Goal: Book appointment/travel/reservation

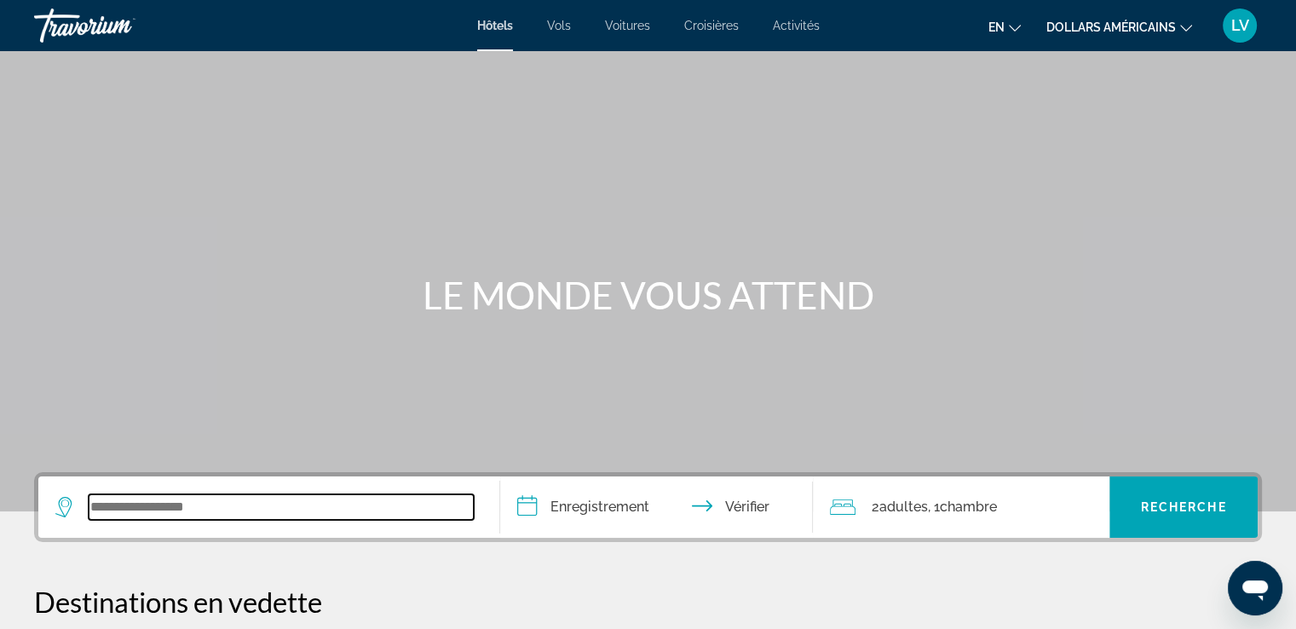
click at [290, 508] on input "Widget de recherche" at bounding box center [281, 507] width 385 height 26
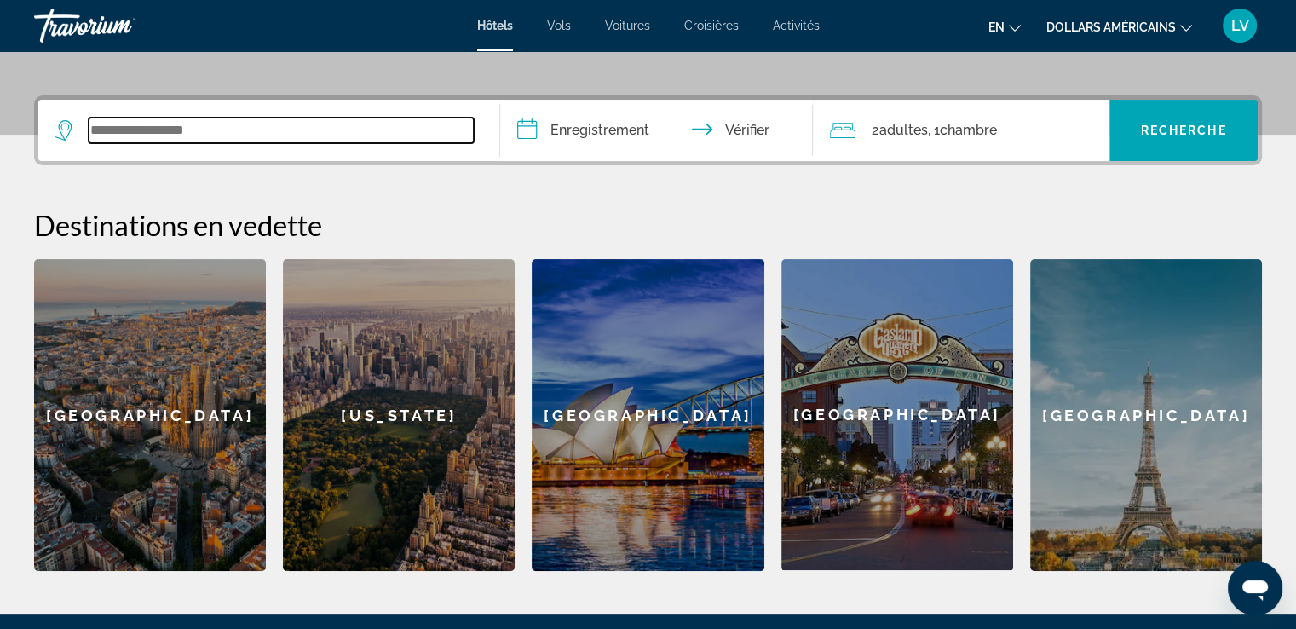
scroll to position [416, 0]
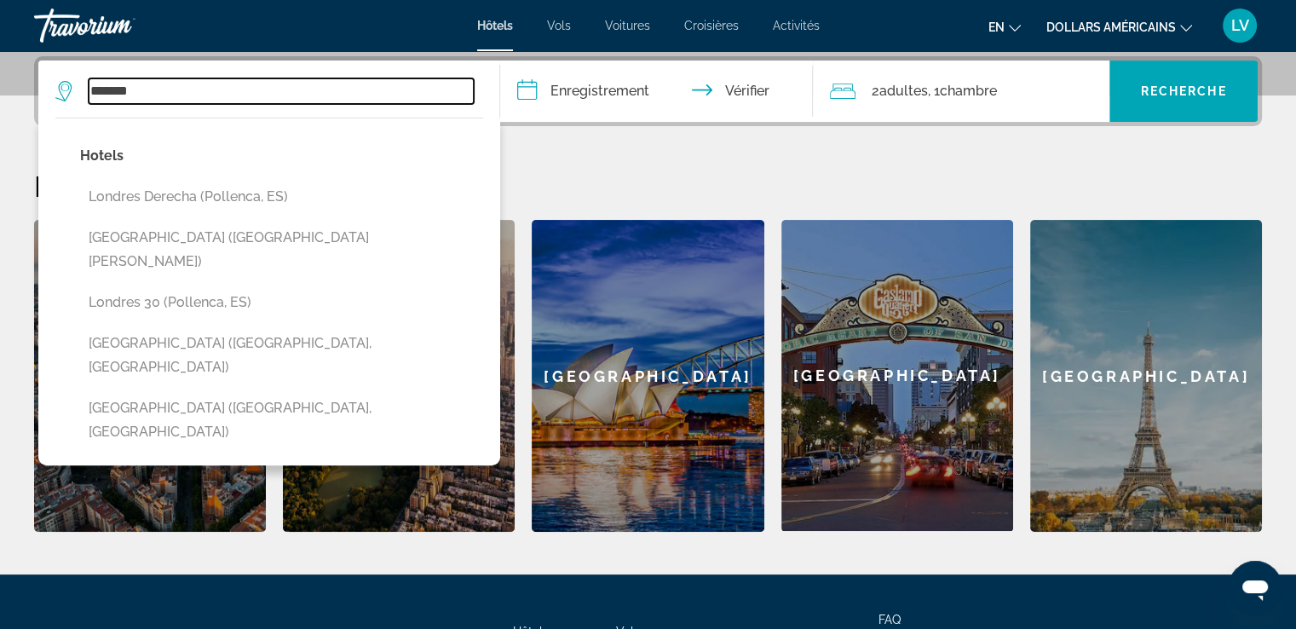
type input "*******"
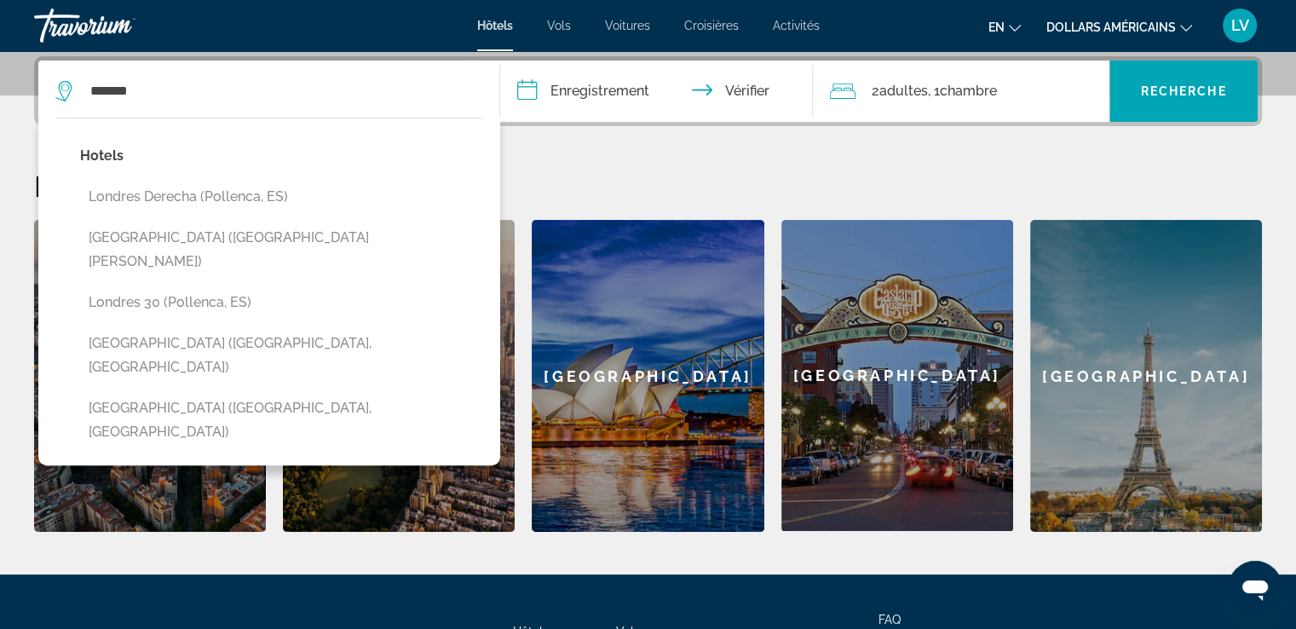
click at [620, 90] on input "**********" at bounding box center [660, 94] width 320 height 66
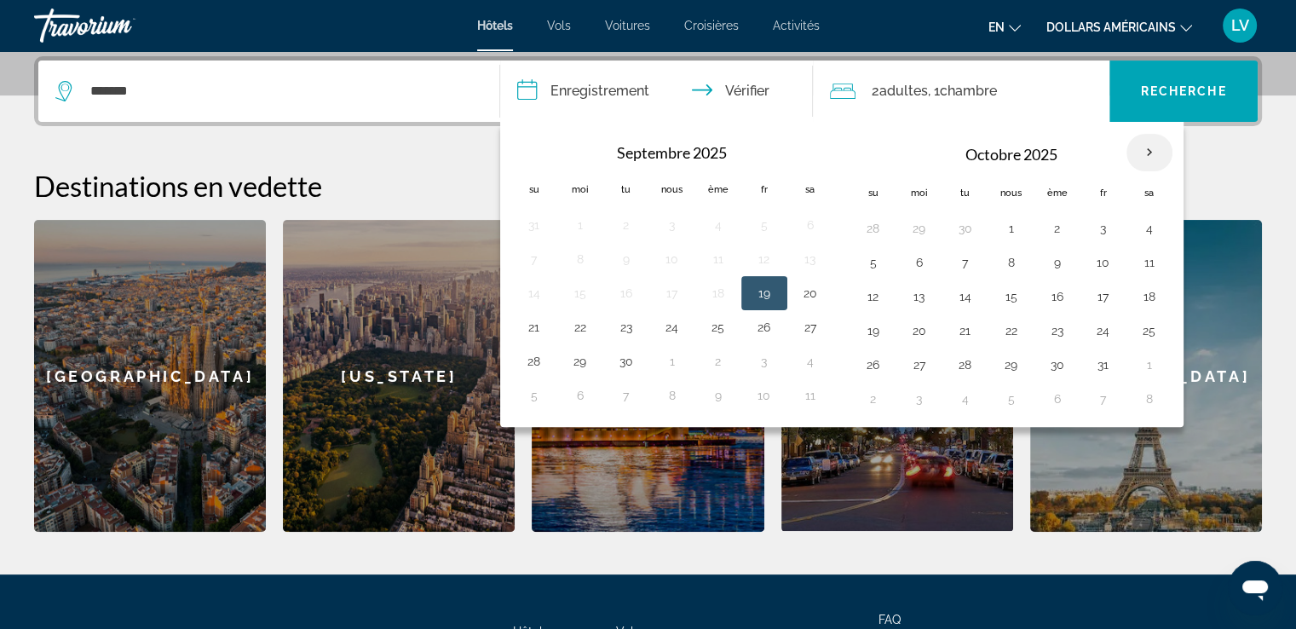
click at [1137, 145] on th "Mois prochain" at bounding box center [1150, 153] width 46 height 38
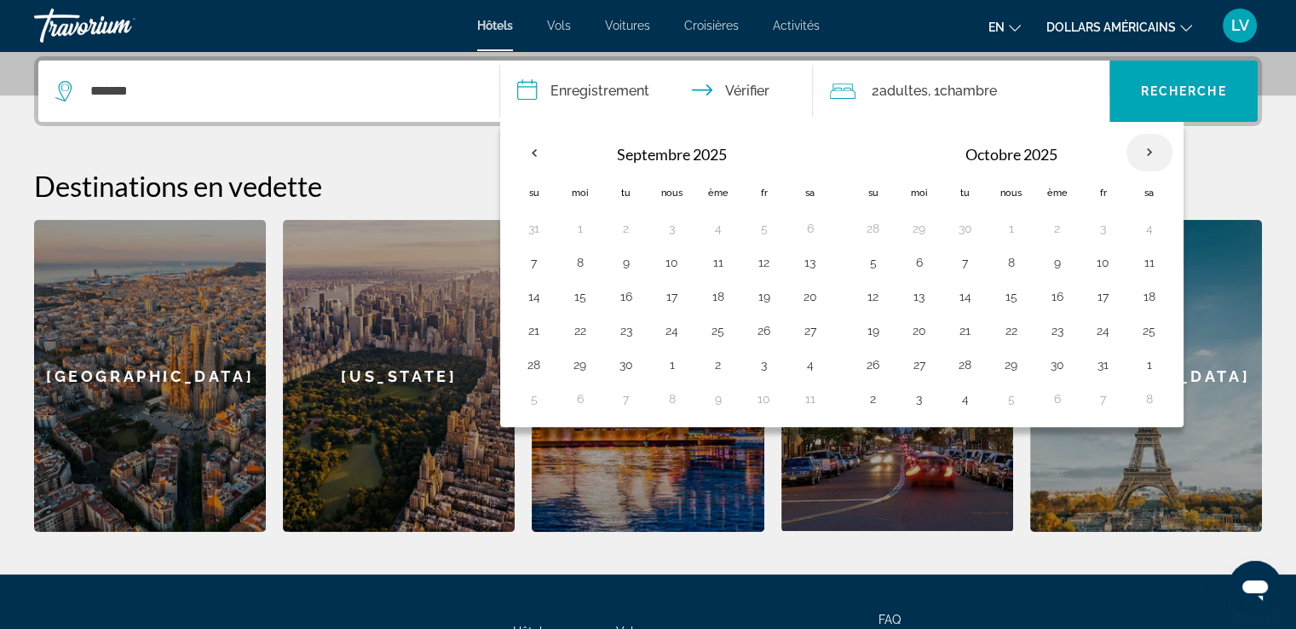
click at [1145, 145] on th "Mois prochain" at bounding box center [1150, 153] width 46 height 38
click at [1007, 26] on button "en Anglais Espagnol Français italien Portugais russe" at bounding box center [1005, 26] width 32 height 25
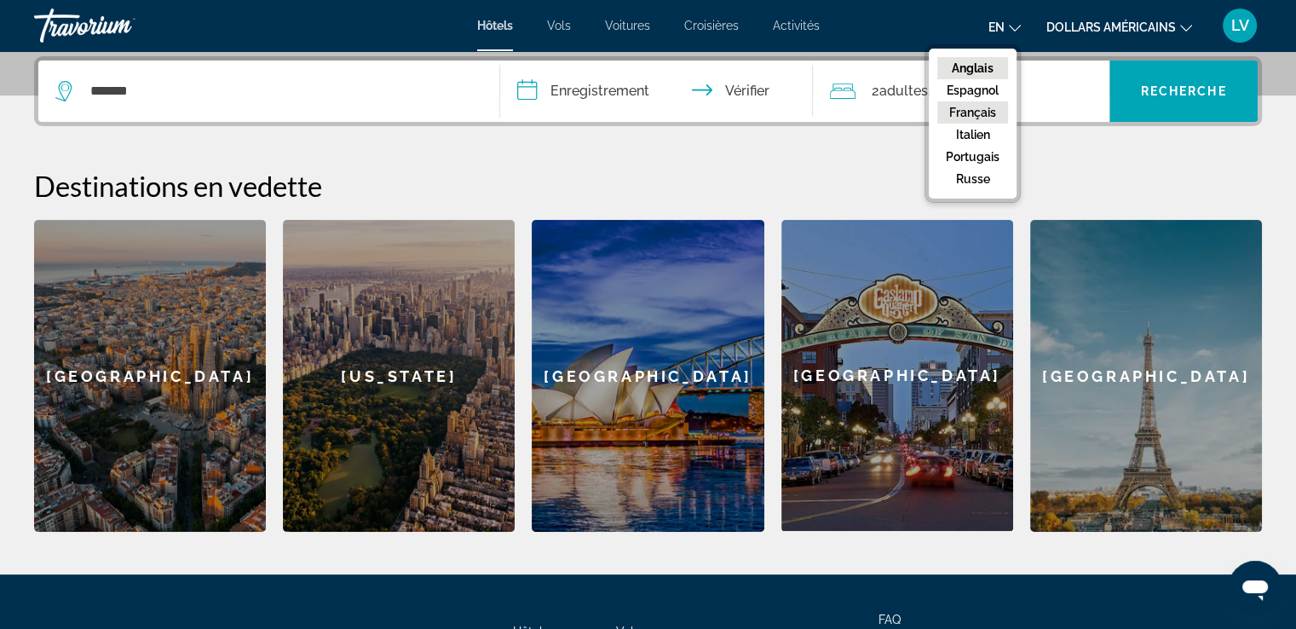
click at [984, 108] on font "Français" at bounding box center [972, 113] width 47 height 14
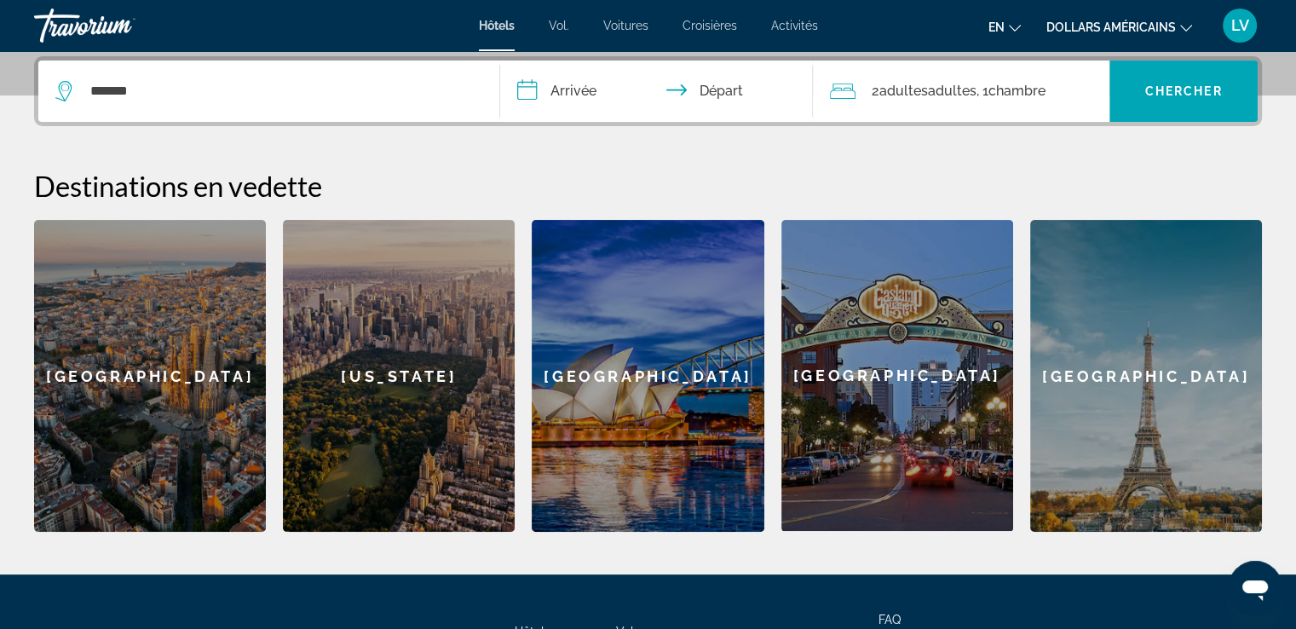
click at [1084, 25] on font "dollars américains" at bounding box center [1112, 27] width 130 height 14
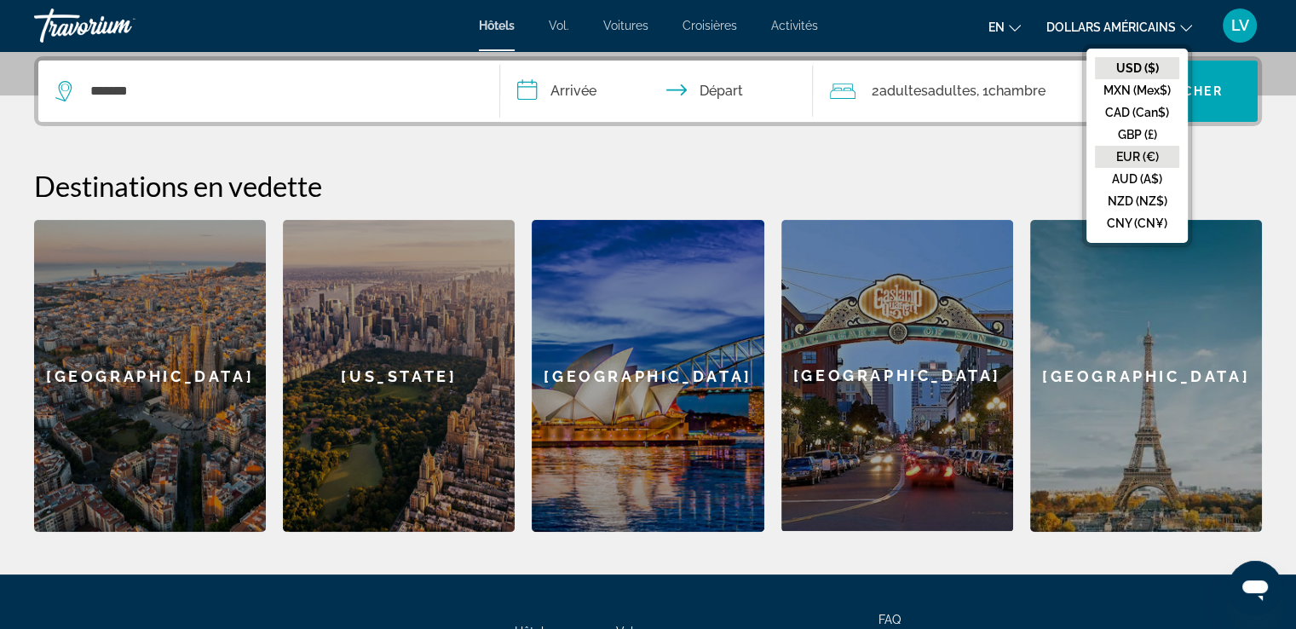
click at [1132, 157] on button "EUR (€)" at bounding box center [1137, 157] width 84 height 22
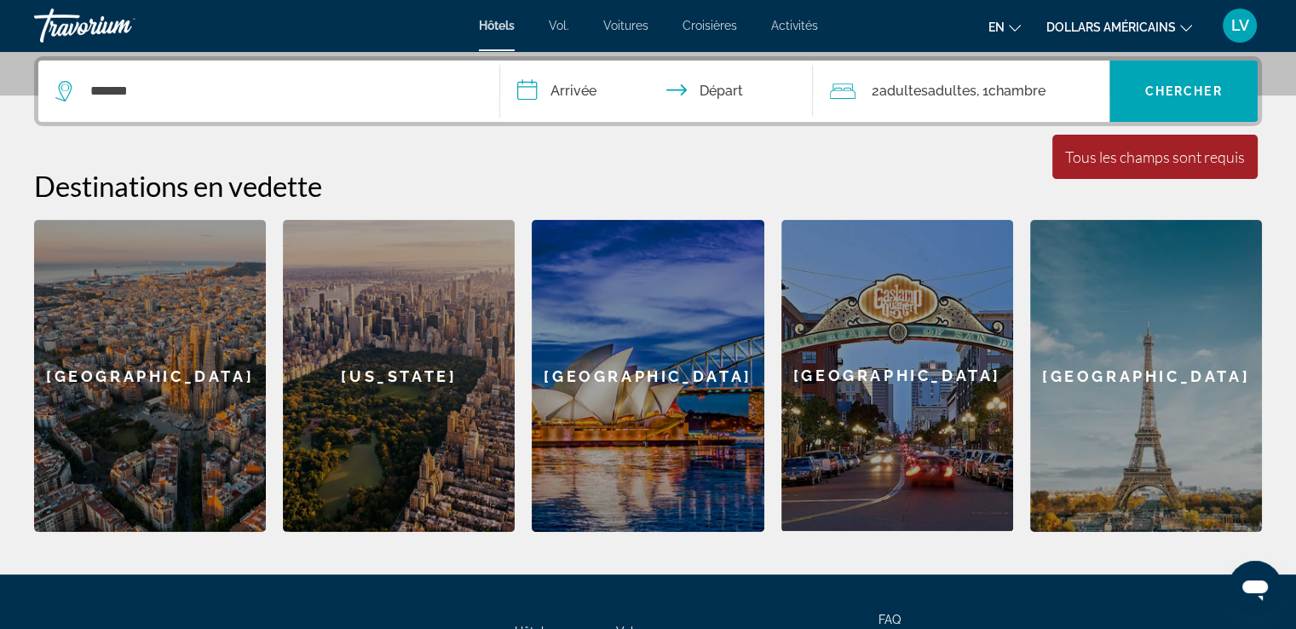
click at [607, 97] on input "**********" at bounding box center [660, 94] width 320 height 66
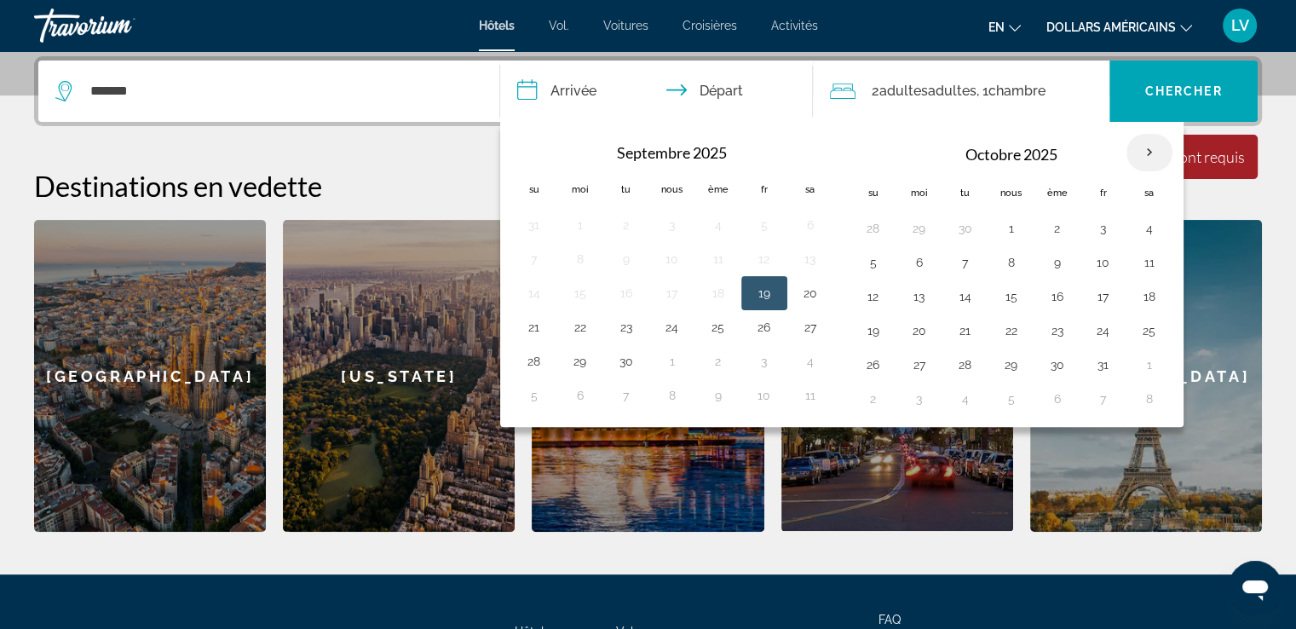
click at [1141, 156] on th "Mois prochain" at bounding box center [1150, 153] width 46 height 38
click at [1150, 156] on th "Mois prochain" at bounding box center [1150, 153] width 46 height 38
click at [526, 147] on th "Previous month" at bounding box center [534, 153] width 46 height 38
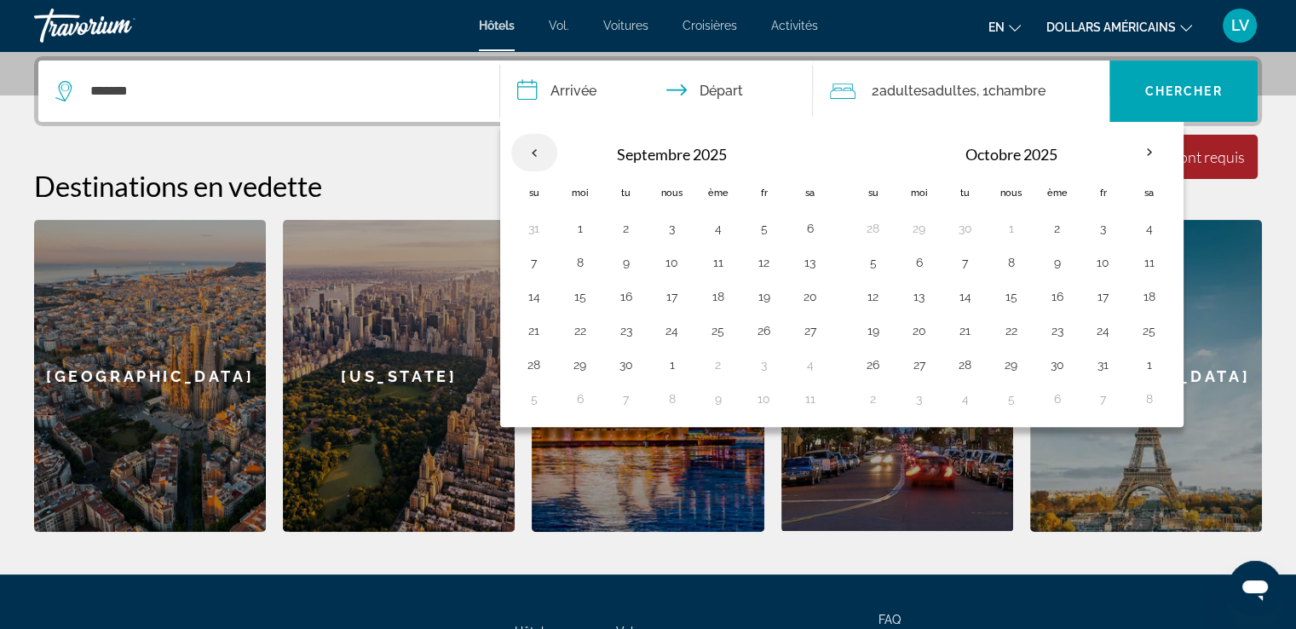
click at [526, 147] on th "Previous month" at bounding box center [534, 153] width 46 height 38
click at [876, 301] on button "12" at bounding box center [873, 297] width 27 height 24
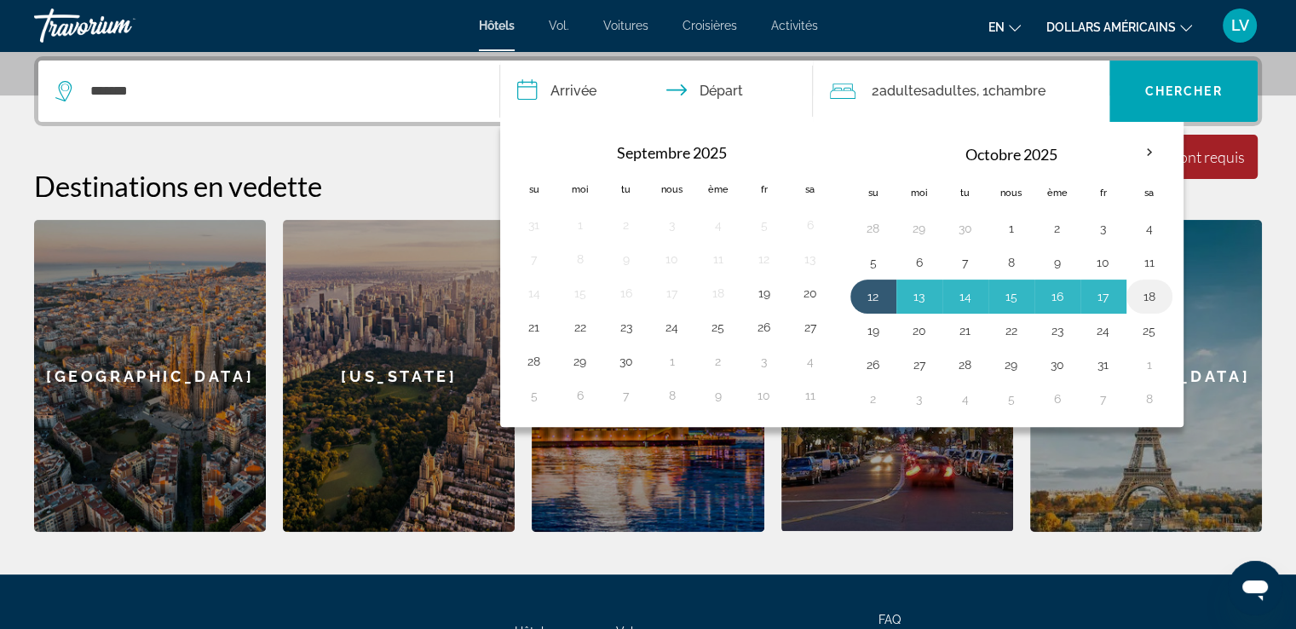
click at [1142, 296] on button "18" at bounding box center [1149, 297] width 27 height 24
type input "**********"
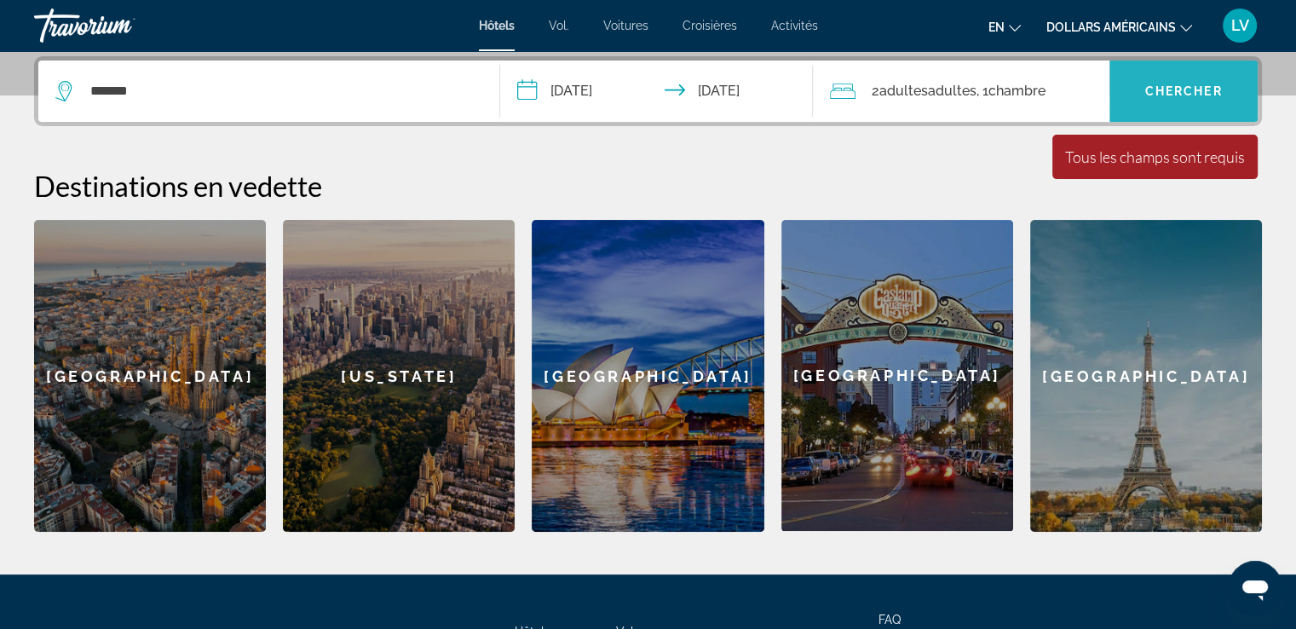
click at [1189, 88] on span "Chercher" at bounding box center [1184, 91] width 78 height 14
click at [1174, 83] on span "Widget de recherche" at bounding box center [1184, 91] width 148 height 41
click at [984, 79] on span ", 1 Chambre pièces" at bounding box center [1010, 91] width 69 height 24
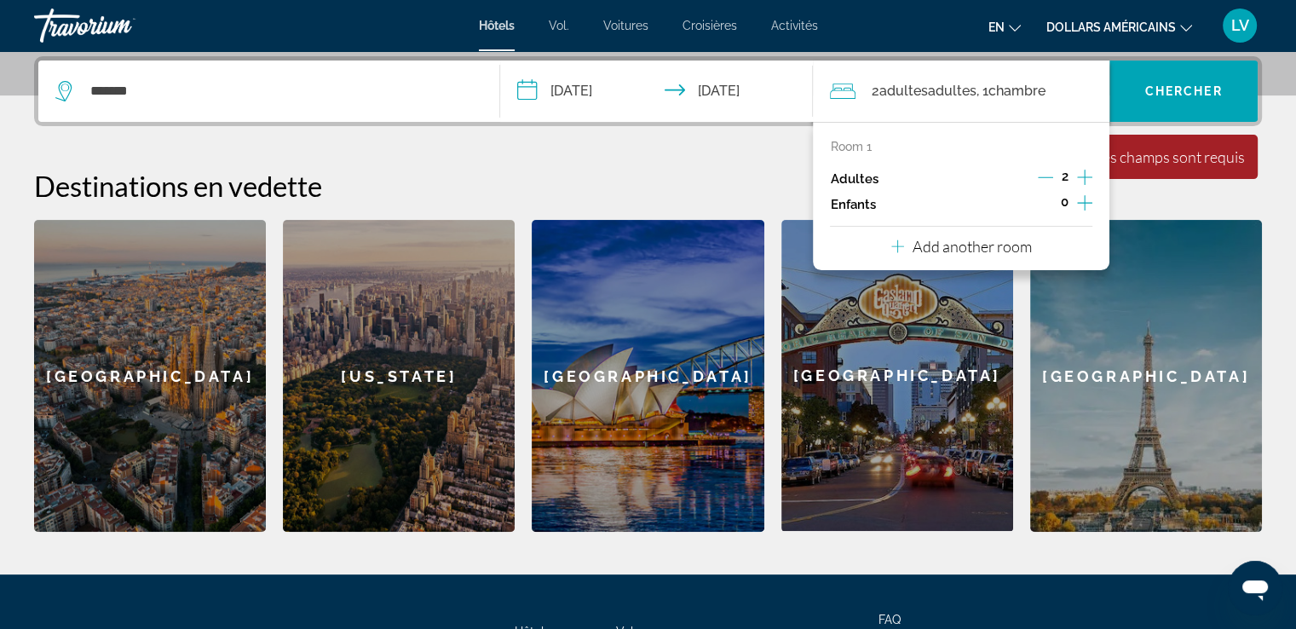
click at [1000, 89] on span "Chambre" at bounding box center [1016, 91] width 57 height 16
click at [660, 206] on div "Destinations en vedette [GEOGRAPHIC_DATA] [GEOGRAPHIC_DATA] [GEOGRAPHIC_DATA] […" at bounding box center [648, 350] width 1228 height 363
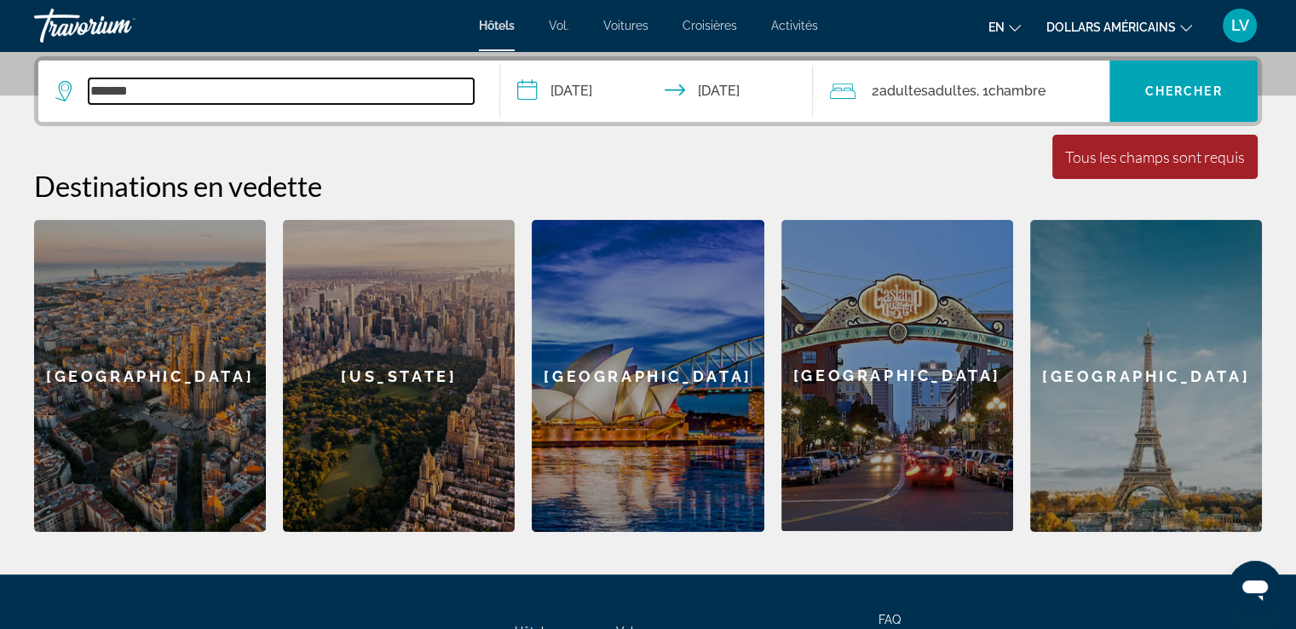
click at [358, 89] on input "*******" at bounding box center [281, 91] width 385 height 26
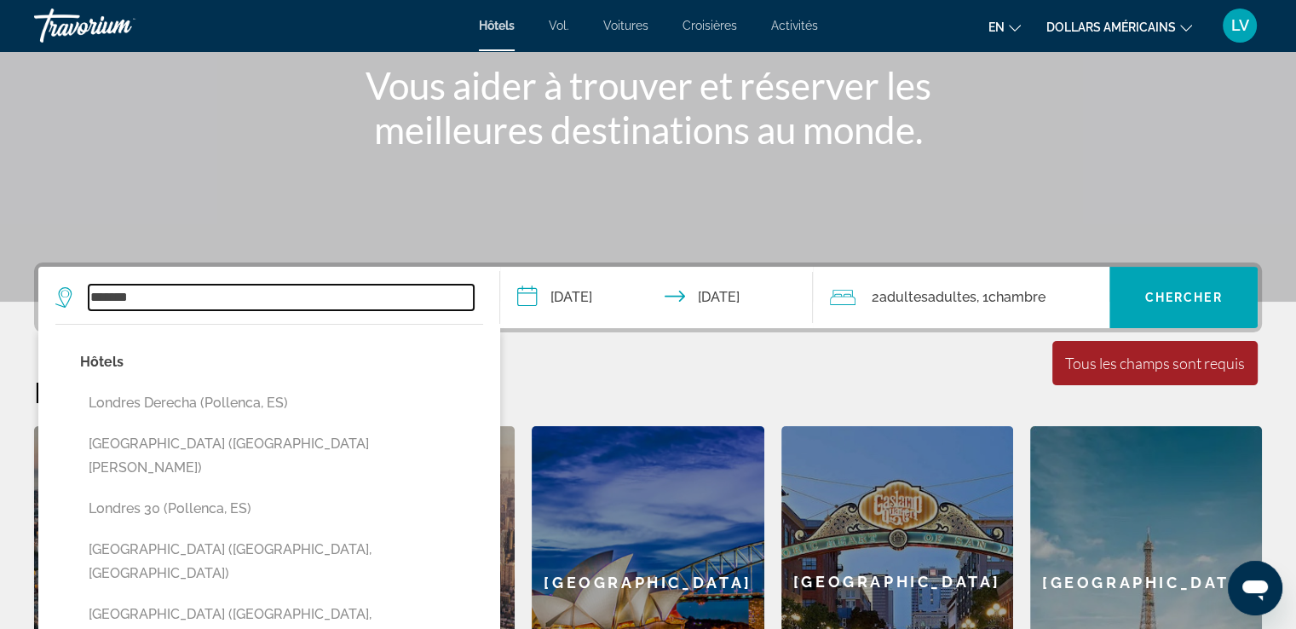
click at [298, 289] on input "*******" at bounding box center [281, 298] width 385 height 26
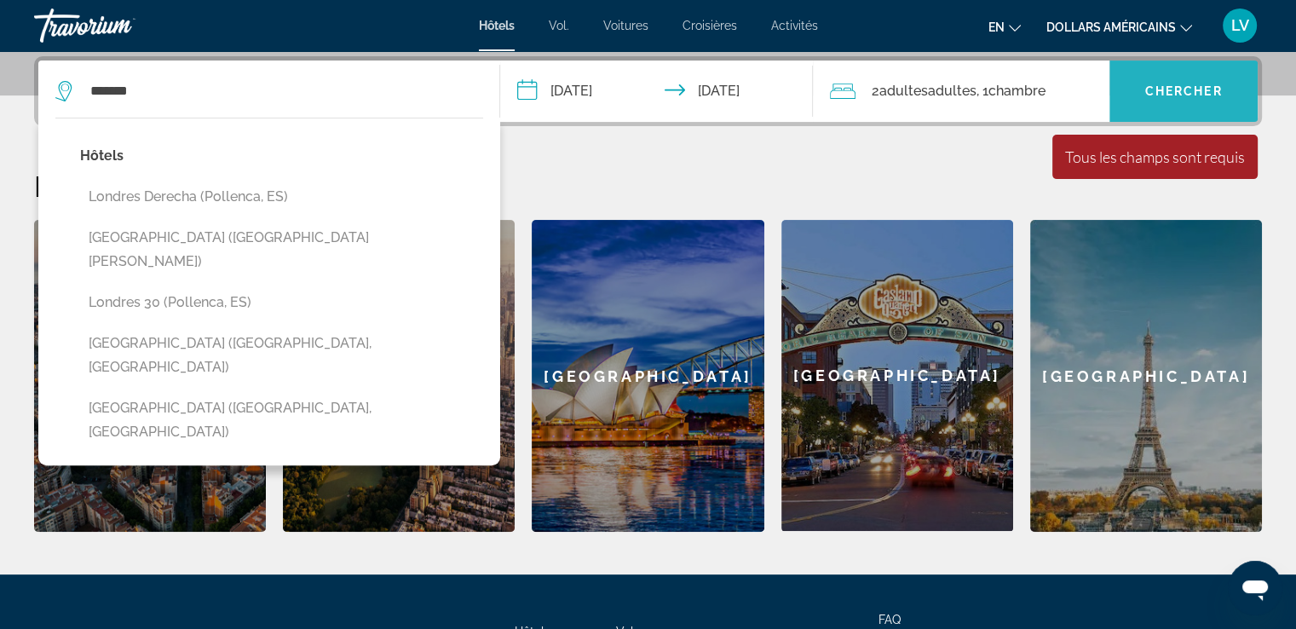
click at [1190, 84] on span "Chercher" at bounding box center [1184, 91] width 78 height 14
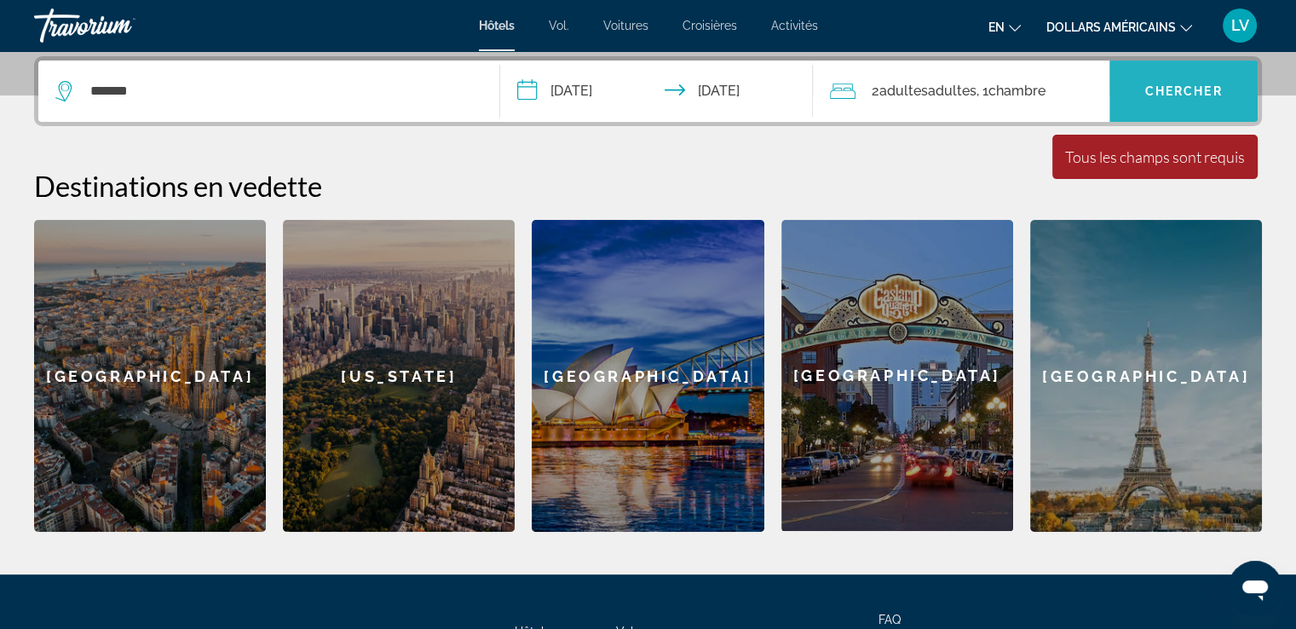
click at [1190, 84] on span "Chercher" at bounding box center [1184, 91] width 78 height 14
click at [423, 359] on div "[US_STATE]" at bounding box center [399, 376] width 232 height 312
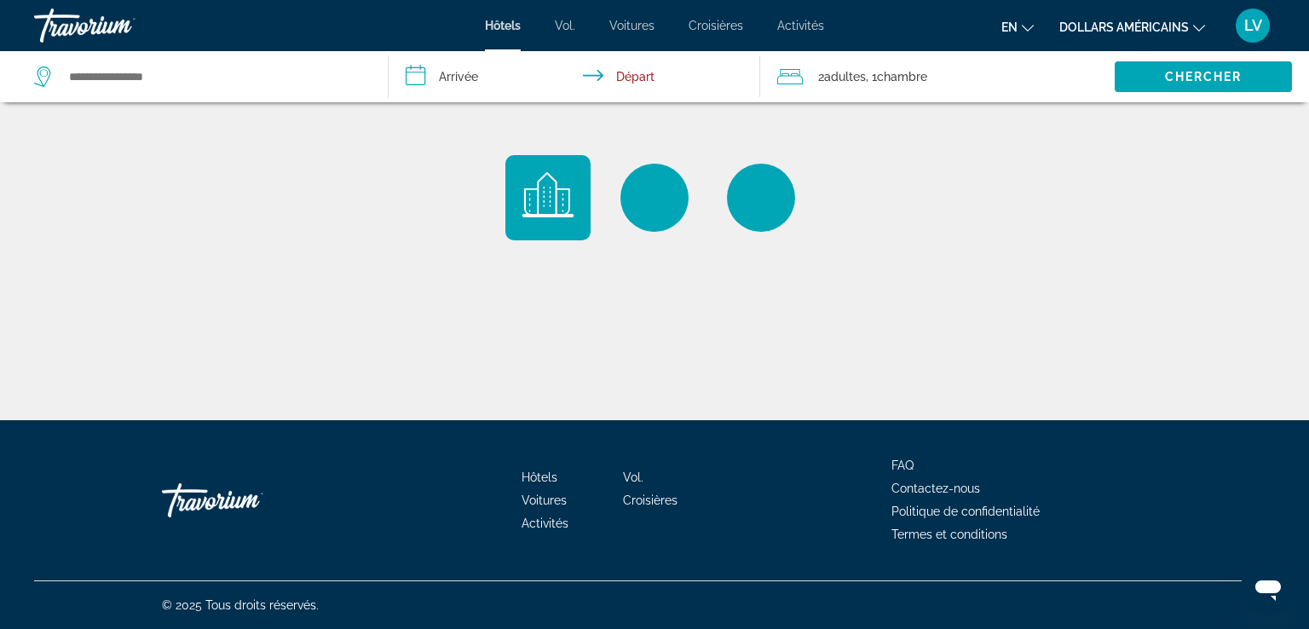
click at [114, 29] on div "Travorium" at bounding box center [119, 25] width 170 height 44
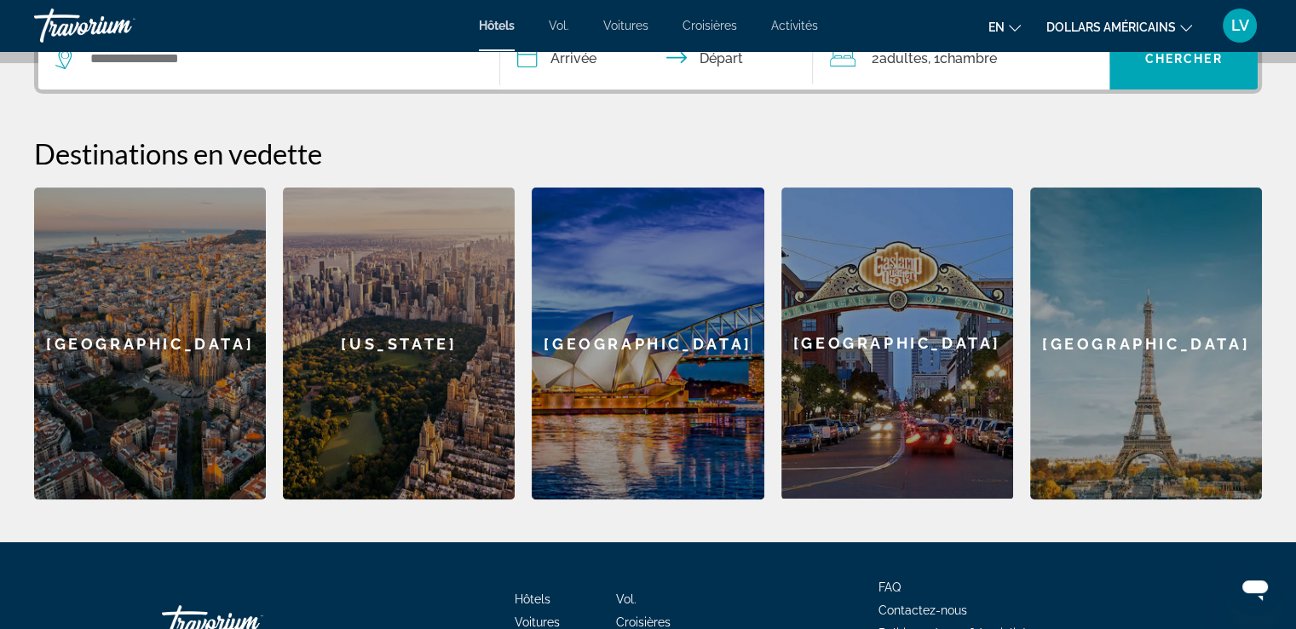
scroll to position [570, 0]
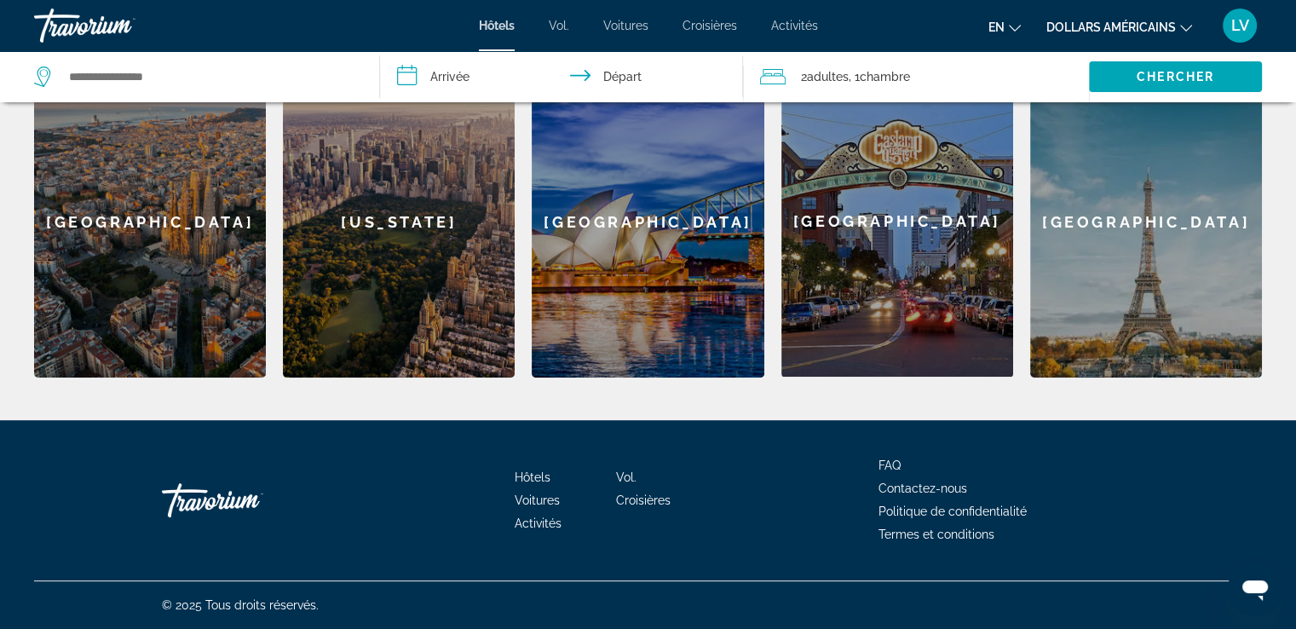
click at [129, 208] on div "[GEOGRAPHIC_DATA]" at bounding box center [150, 222] width 232 height 312
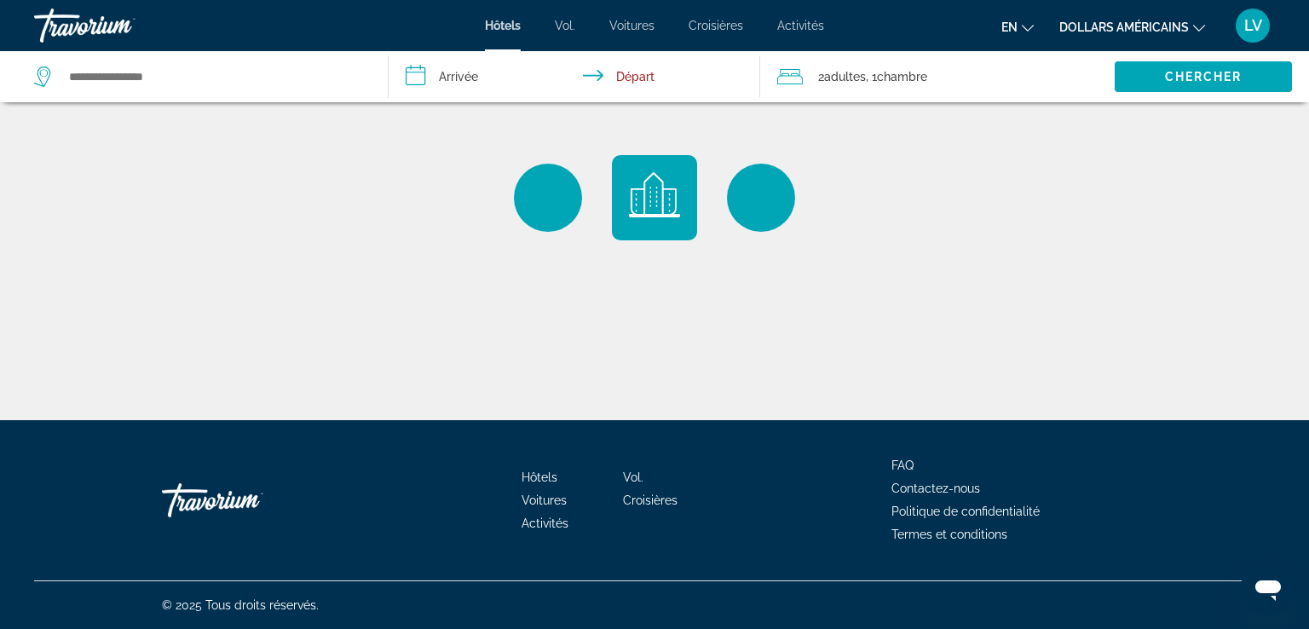
click at [648, 72] on input "**********" at bounding box center [578, 79] width 378 height 56
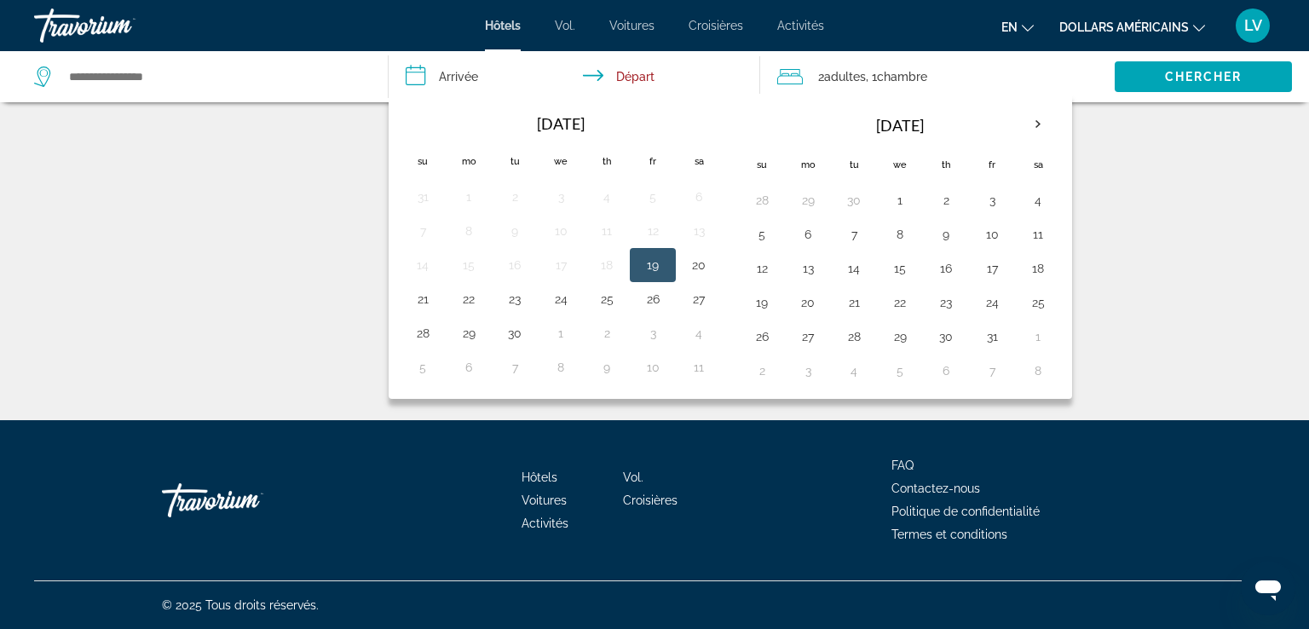
click at [293, 296] on div "Contenu principal" at bounding box center [654, 210] width 1309 height 420
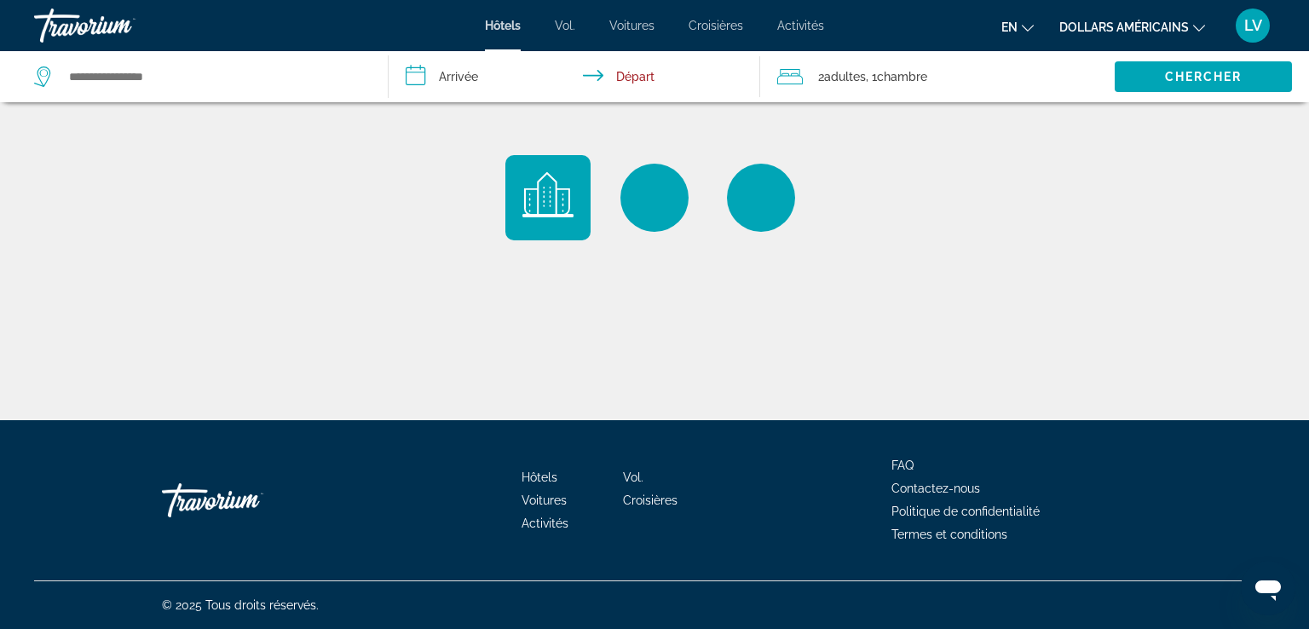
click at [1251, 22] on font "LV" at bounding box center [1253, 25] width 18 height 18
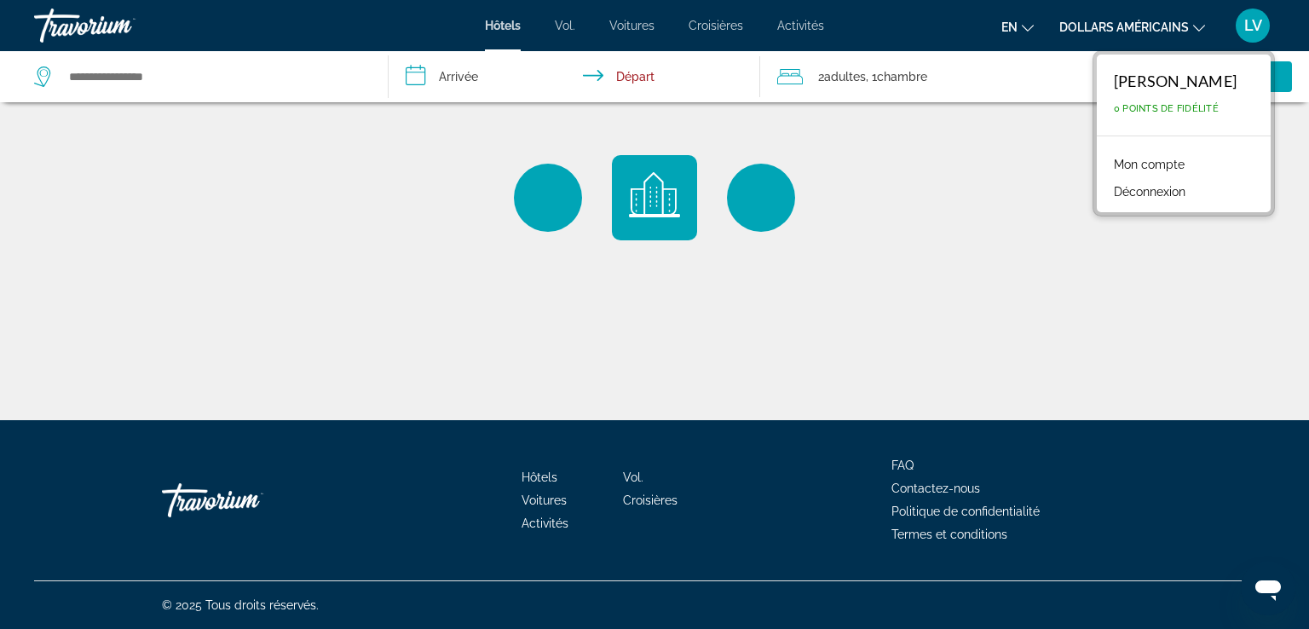
click at [1114, 169] on font "Mon compte" at bounding box center [1149, 165] width 71 height 14
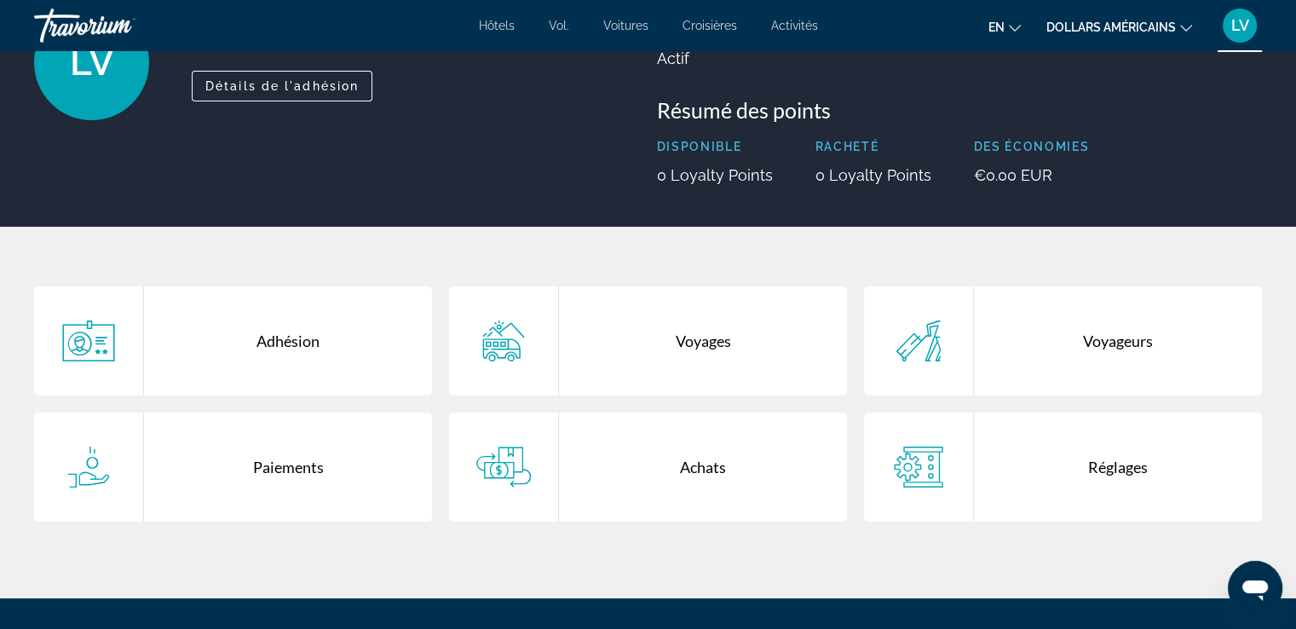
scroll to position [159, 0]
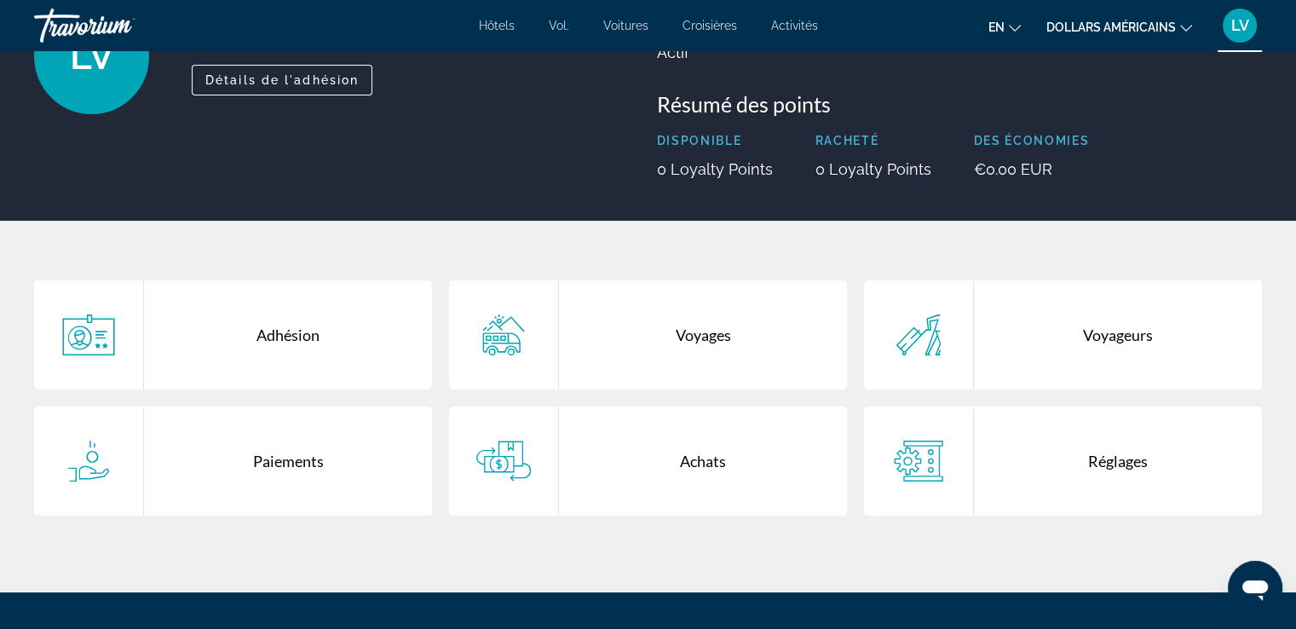
click at [297, 314] on div "Adhésion" at bounding box center [288, 334] width 288 height 109
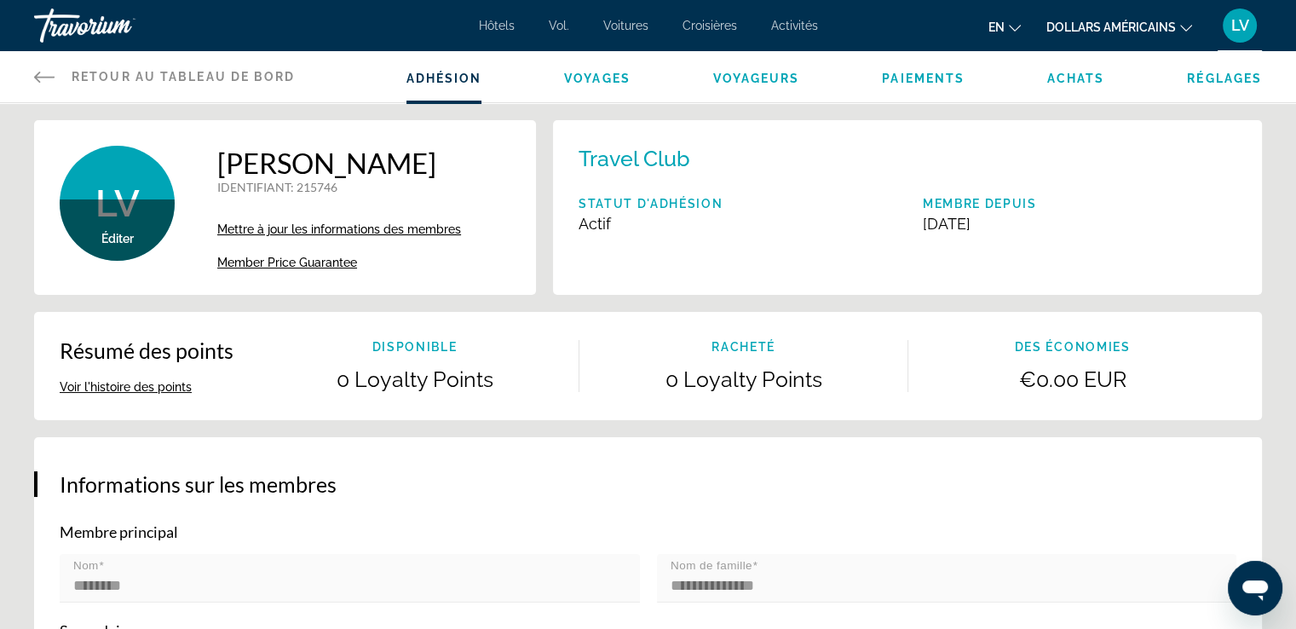
click at [600, 83] on span "Voyages" at bounding box center [597, 79] width 66 height 14
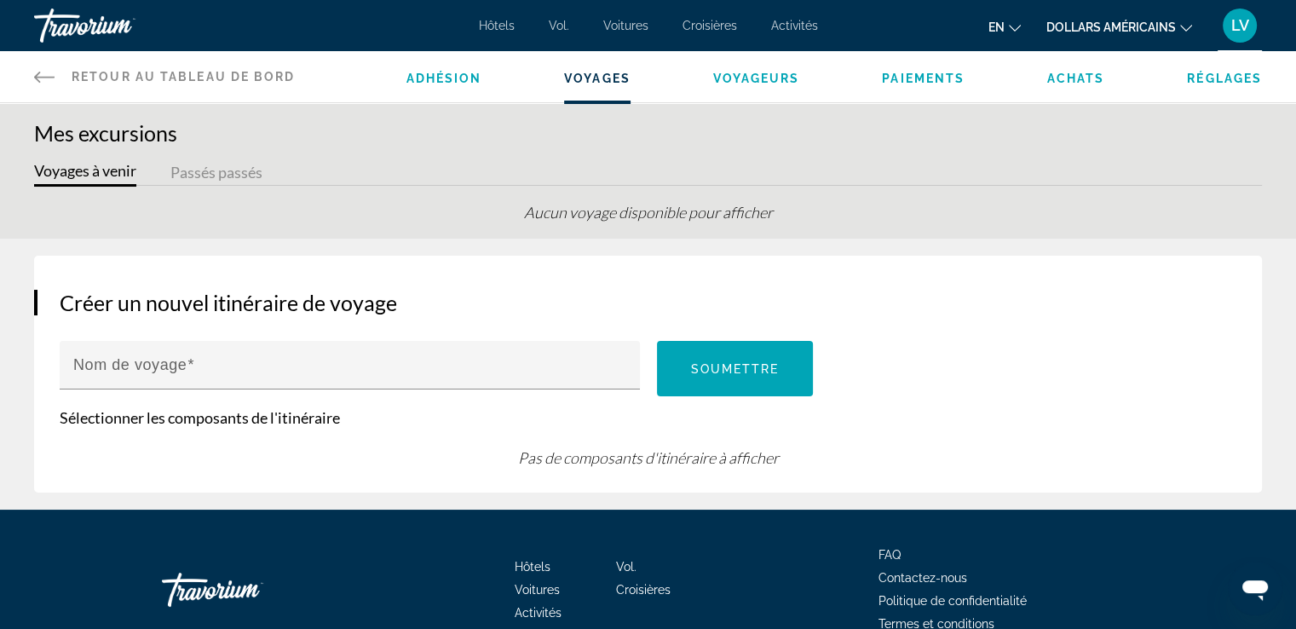
click at [786, 77] on span "Voyageurs" at bounding box center [756, 79] width 87 height 14
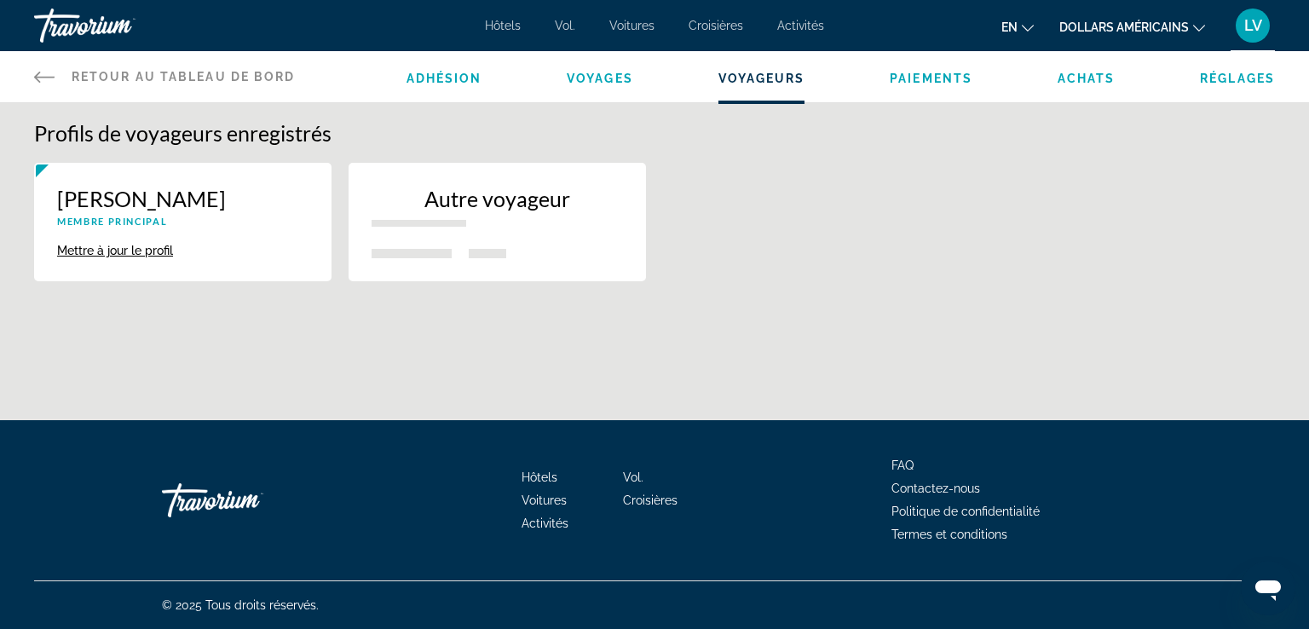
click at [930, 85] on li "Paiements" at bounding box center [931, 76] width 83 height 19
click at [920, 78] on span "Paiements" at bounding box center [931, 79] width 83 height 14
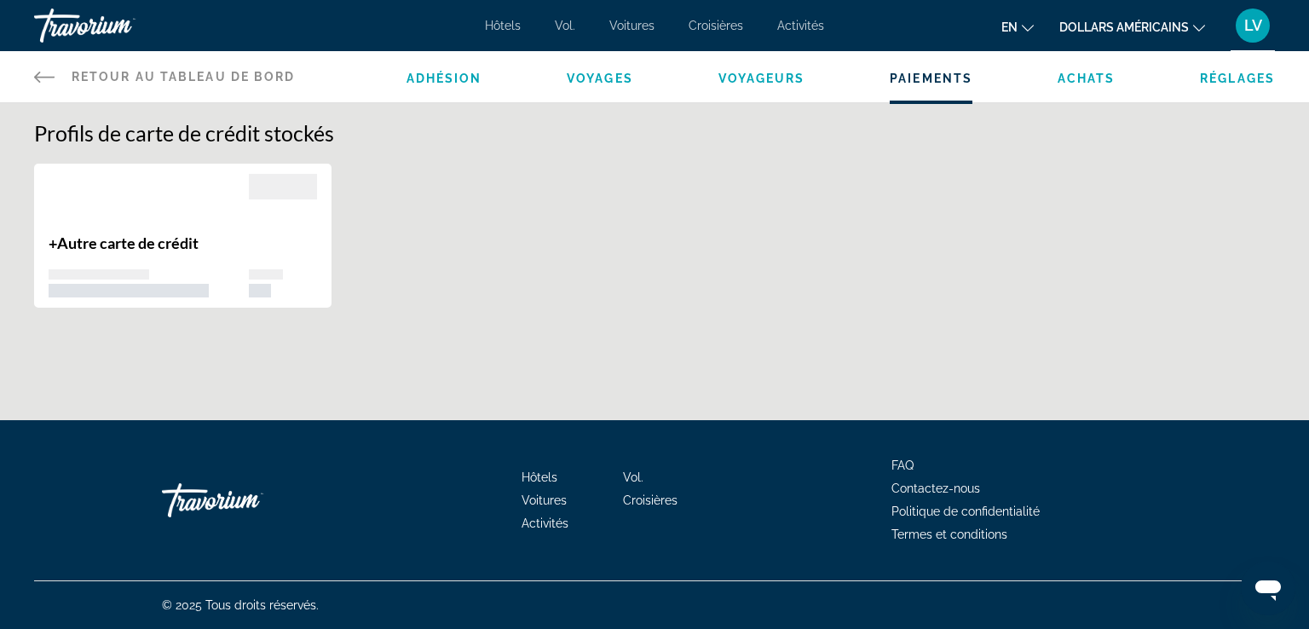
click at [1080, 77] on span "Achats" at bounding box center [1087, 79] width 58 height 14
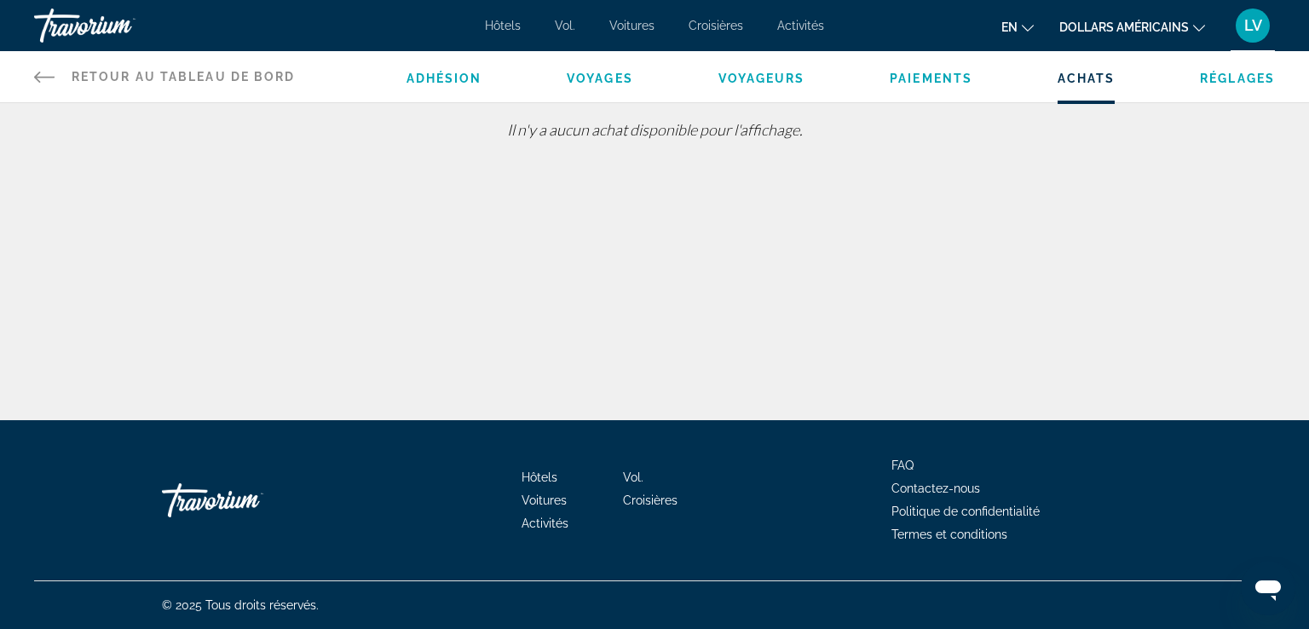
click at [1231, 77] on span "Réglages" at bounding box center [1237, 79] width 75 height 14
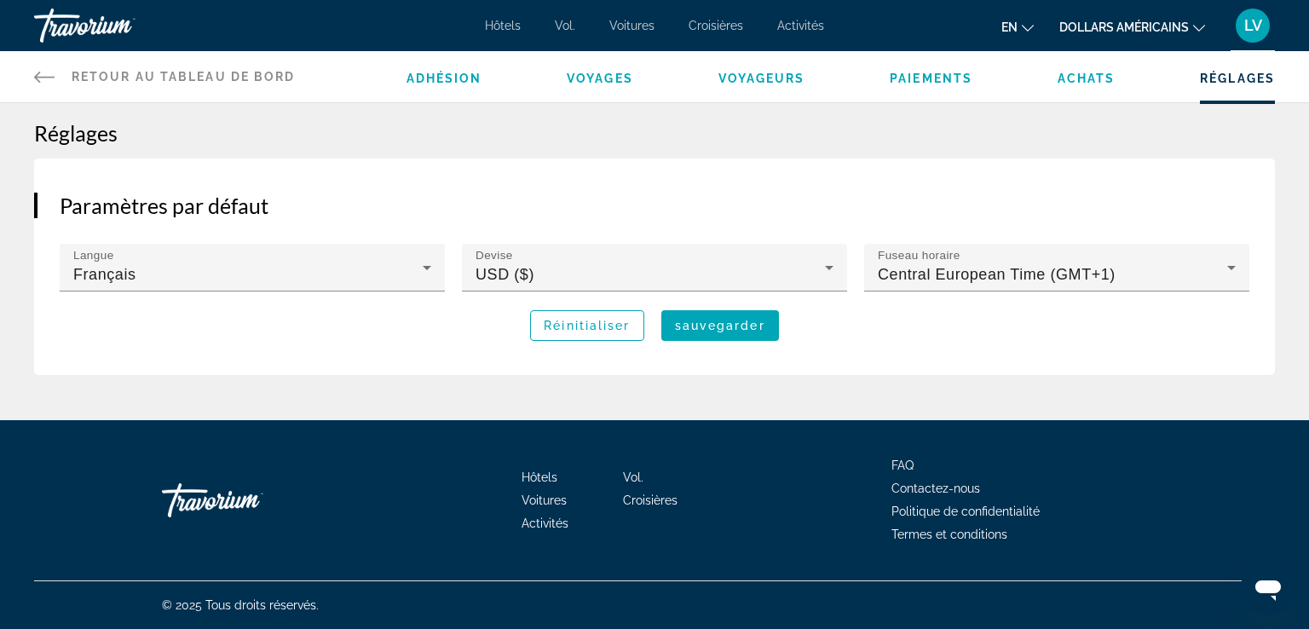
click at [498, 28] on font "Hôtels" at bounding box center [503, 26] width 36 height 14
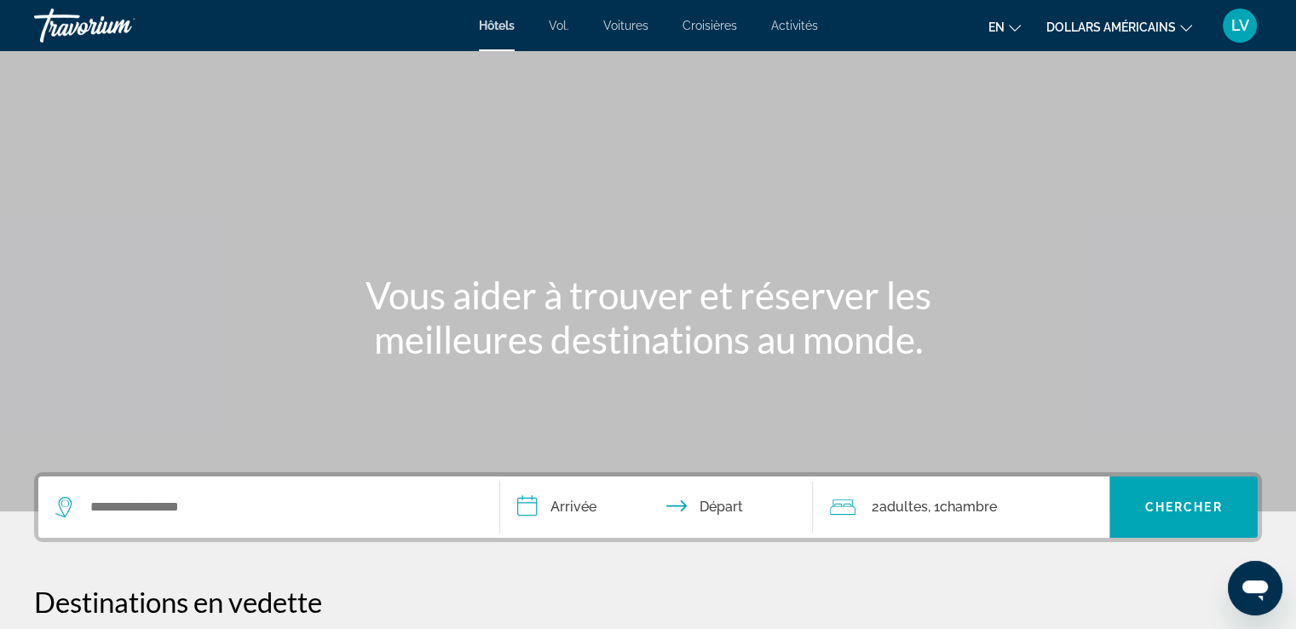
click at [72, 21] on div "Travorium" at bounding box center [119, 25] width 170 height 44
click at [1224, 35] on button "LV" at bounding box center [1240, 26] width 44 height 36
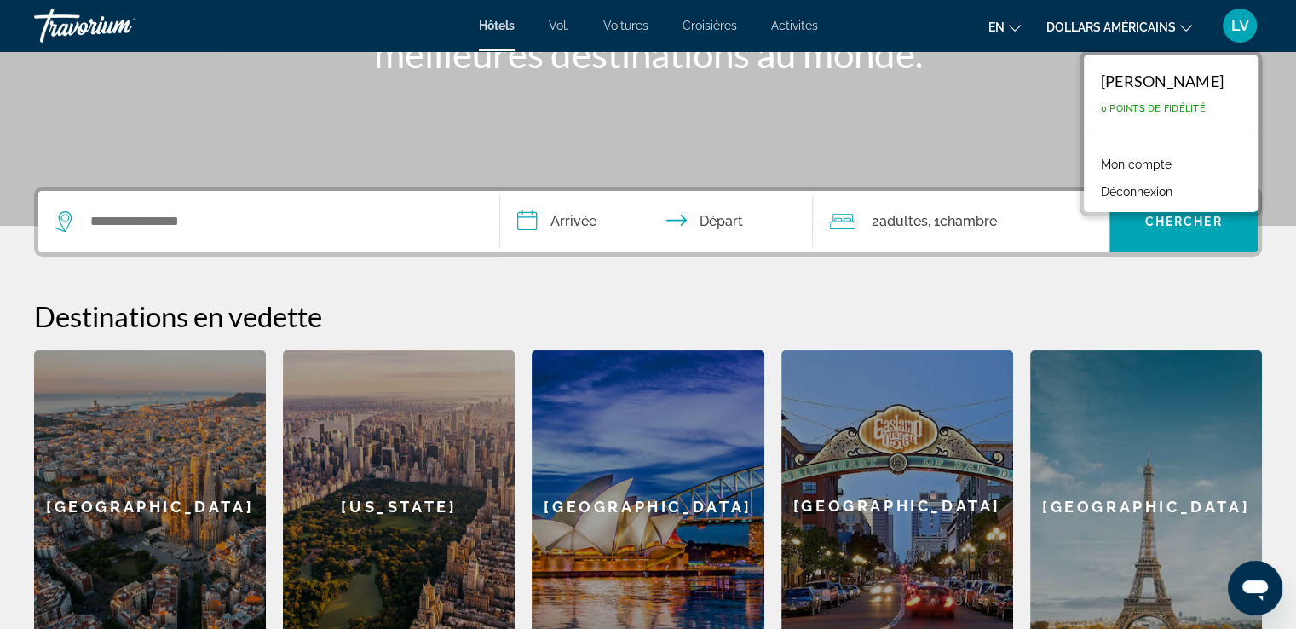
scroll to position [288, 0]
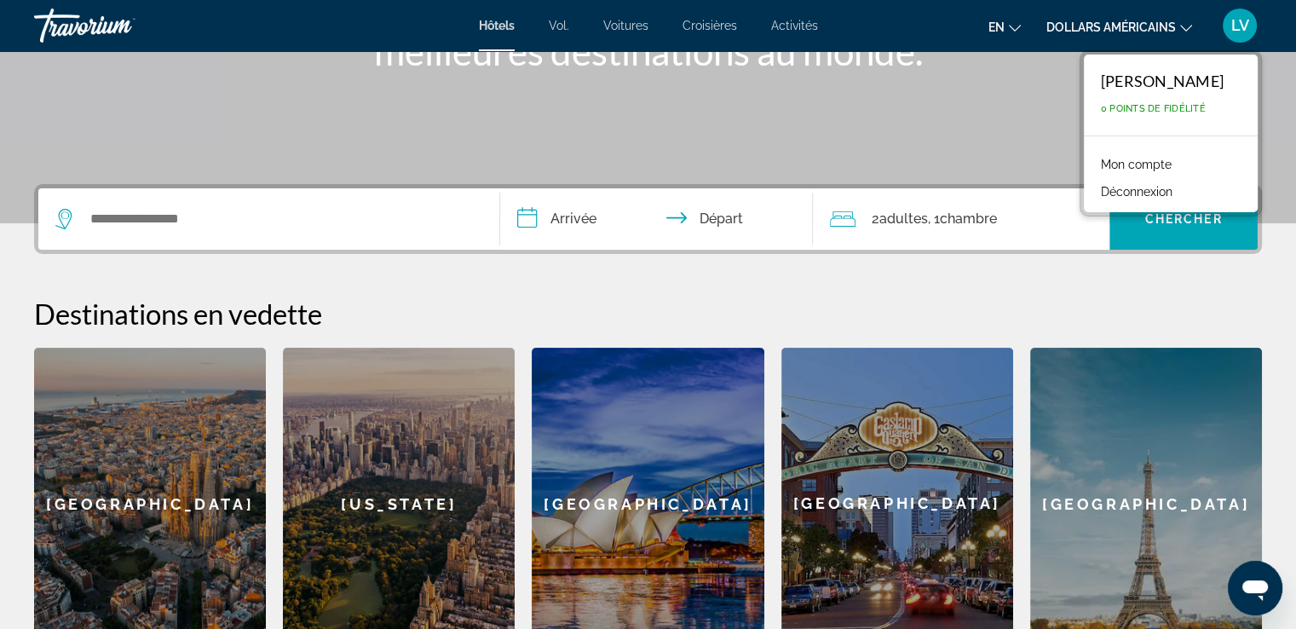
click at [728, 265] on div "**********" at bounding box center [648, 422] width 1296 height 476
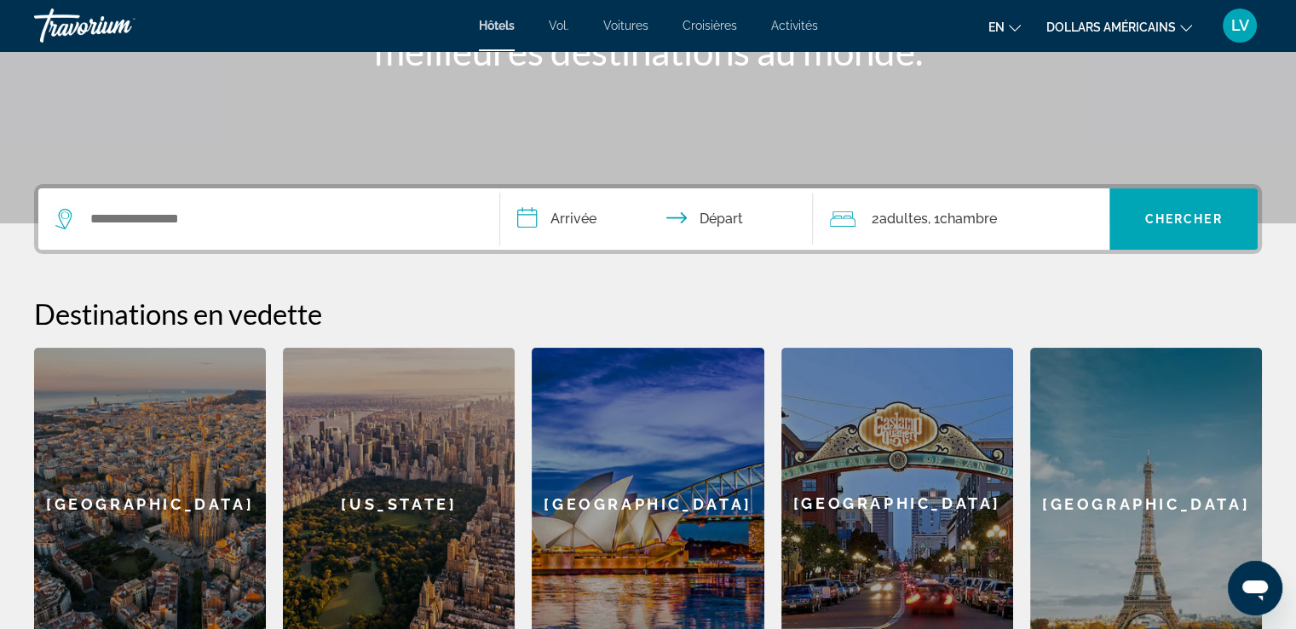
click at [385, 479] on div "[US_STATE]" at bounding box center [399, 504] width 232 height 312
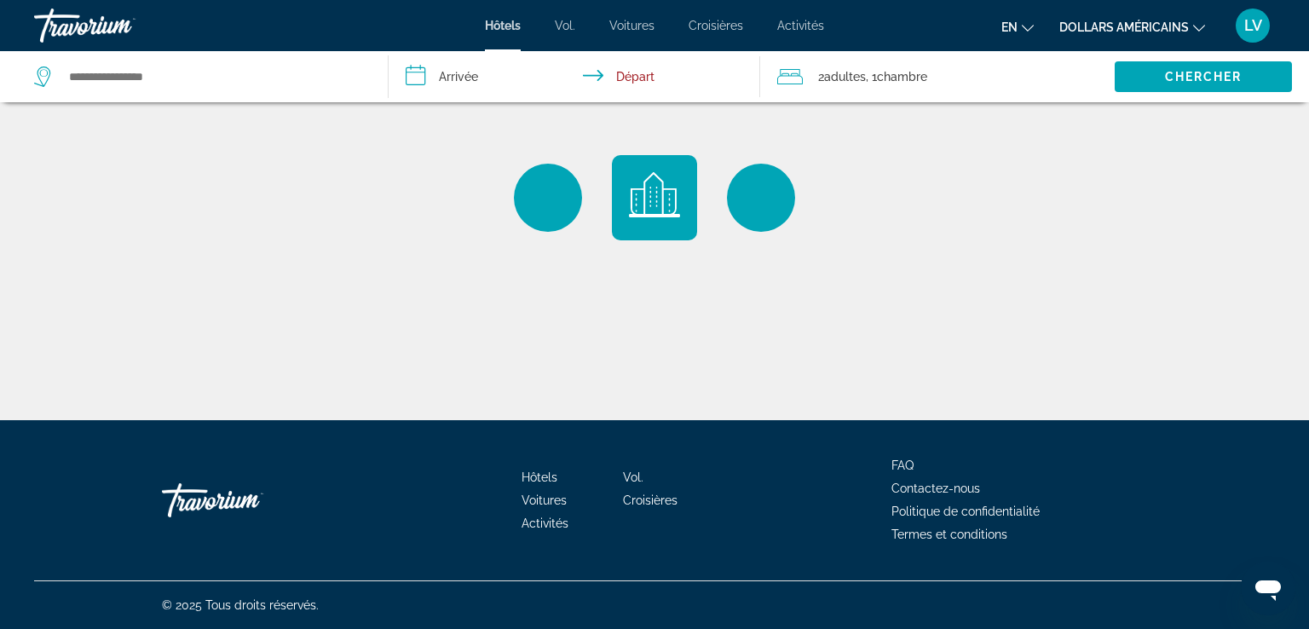
click at [653, 68] on input "**********" at bounding box center [578, 79] width 378 height 56
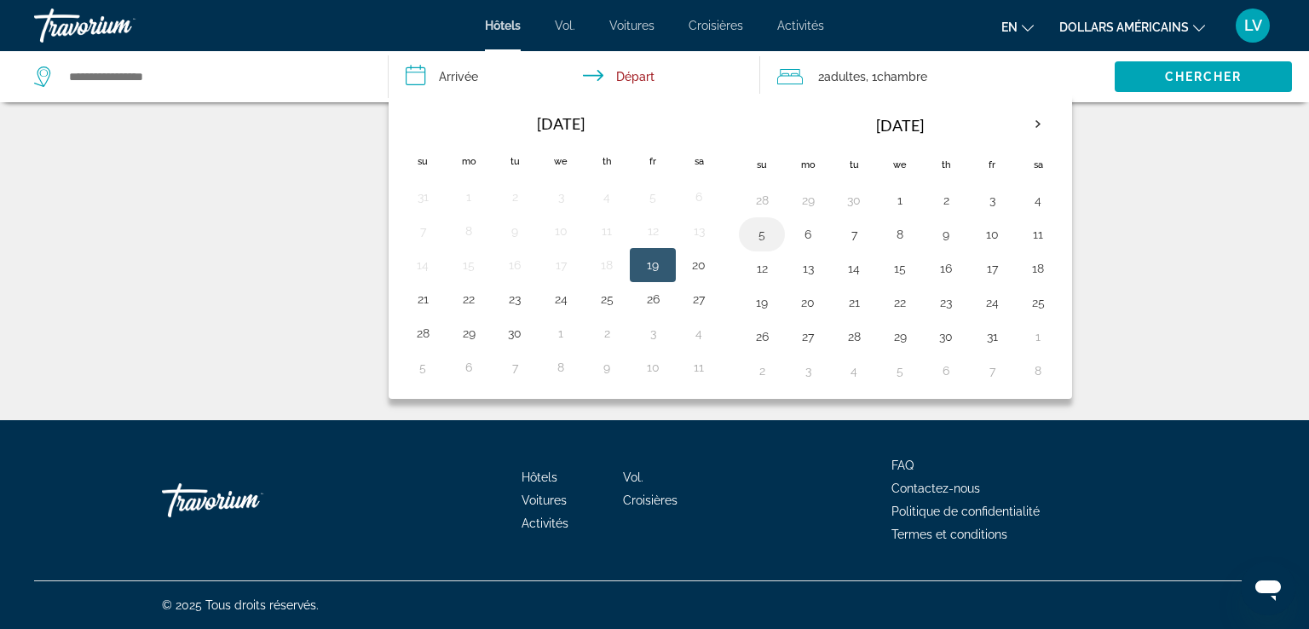
click at [770, 222] on button "5" at bounding box center [761, 234] width 27 height 24
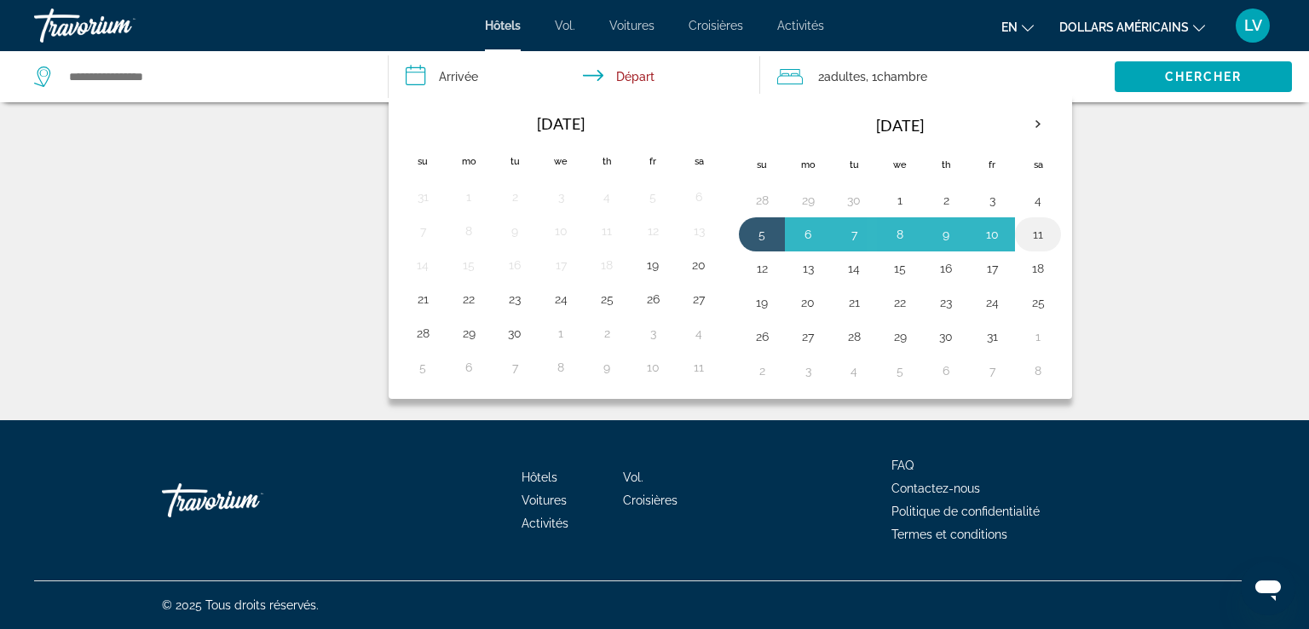
click at [1034, 230] on button "11" at bounding box center [1037, 234] width 27 height 24
type input "**********"
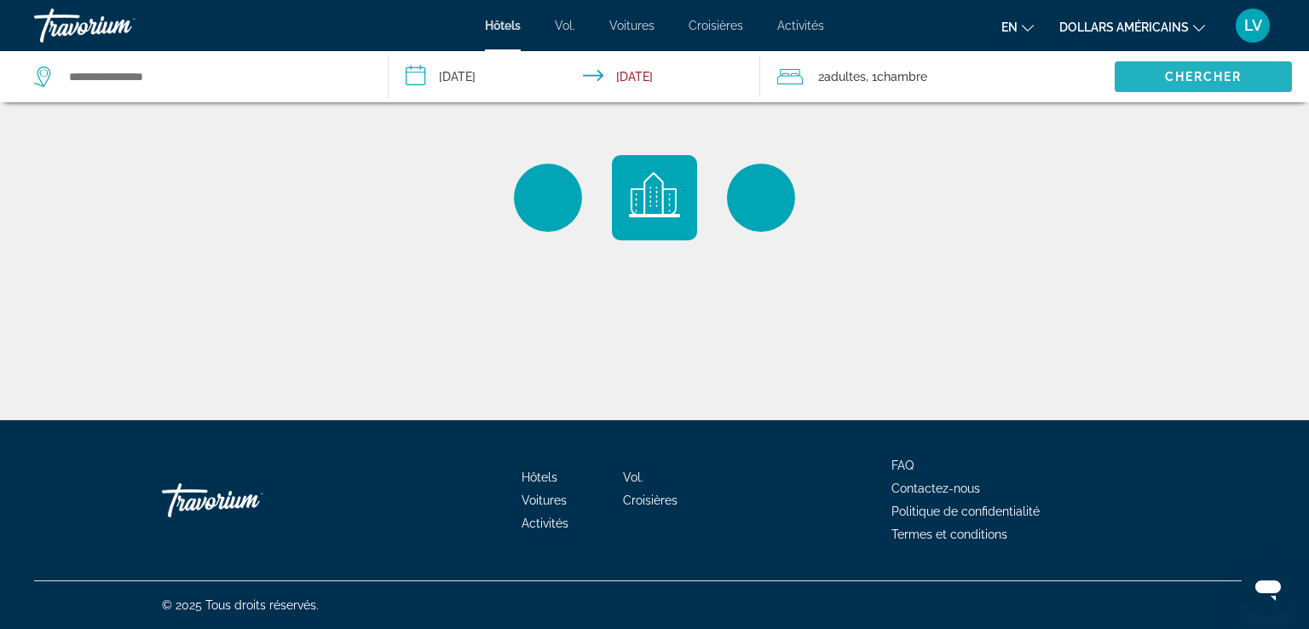
click at [1207, 89] on span "Search widget" at bounding box center [1203, 76] width 177 height 41
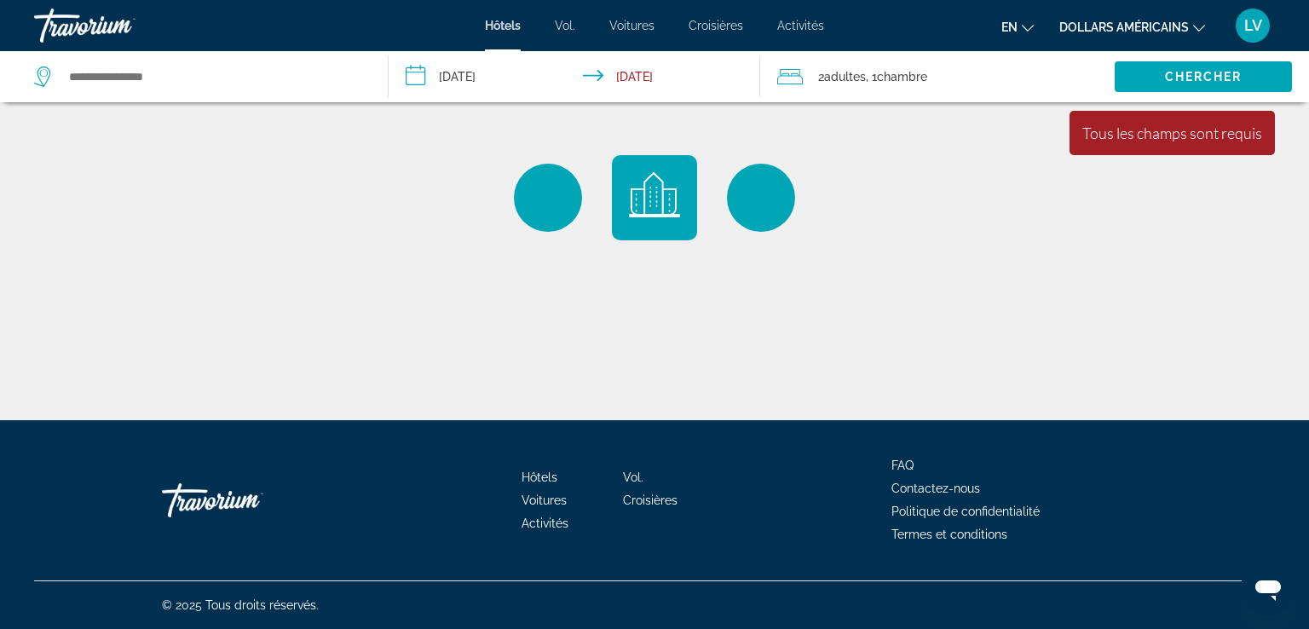
click at [631, 79] on input "**********" at bounding box center [578, 79] width 378 height 56
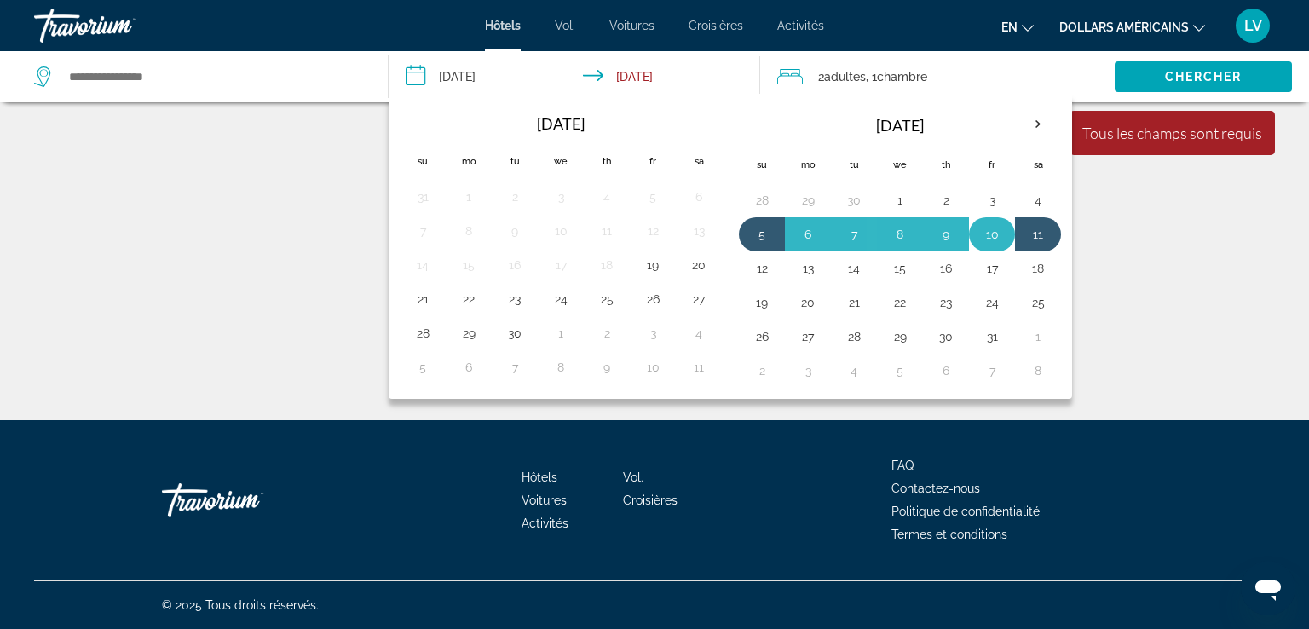
click at [1002, 235] on td "10" at bounding box center [992, 234] width 46 height 34
click at [1200, 80] on span "Chercher" at bounding box center [1204, 77] width 78 height 14
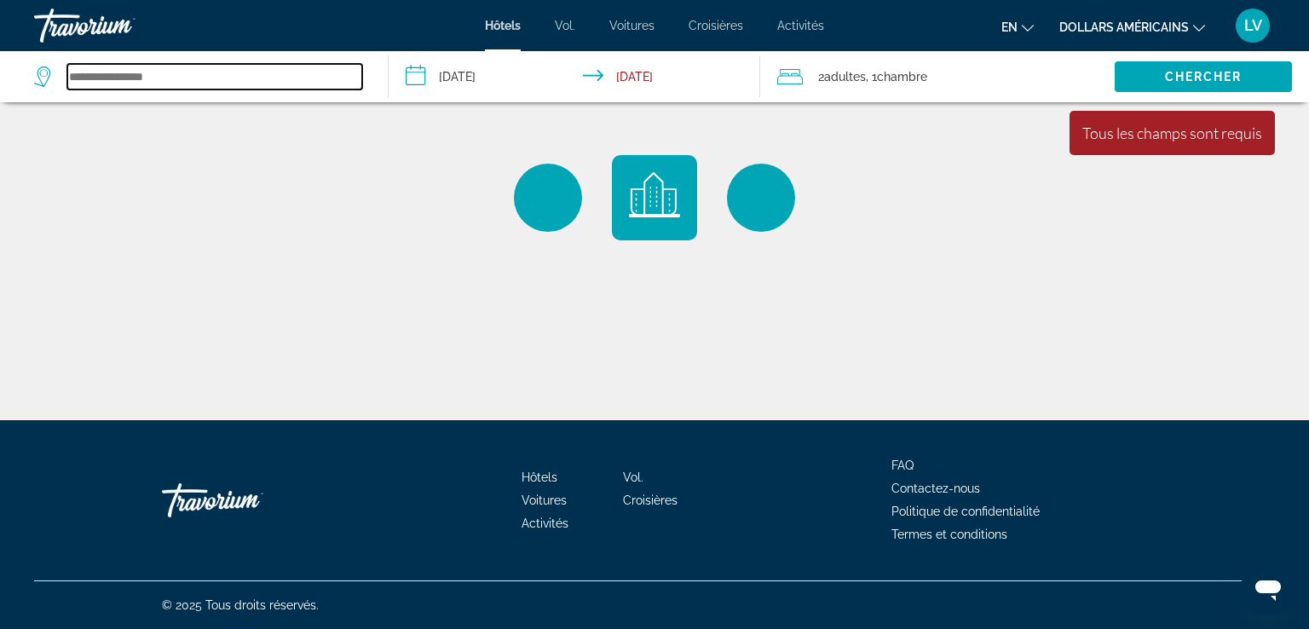
click at [268, 77] on input "Search widget" at bounding box center [214, 77] width 295 height 26
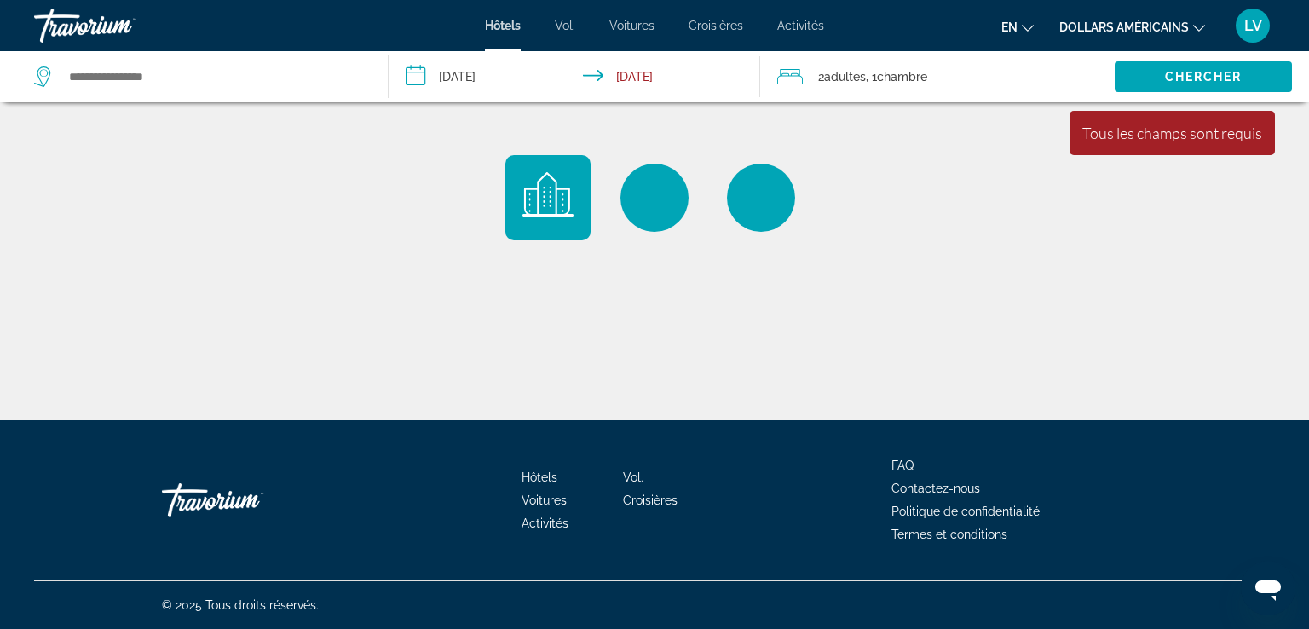
click at [69, 34] on div "Travorium" at bounding box center [119, 25] width 170 height 44
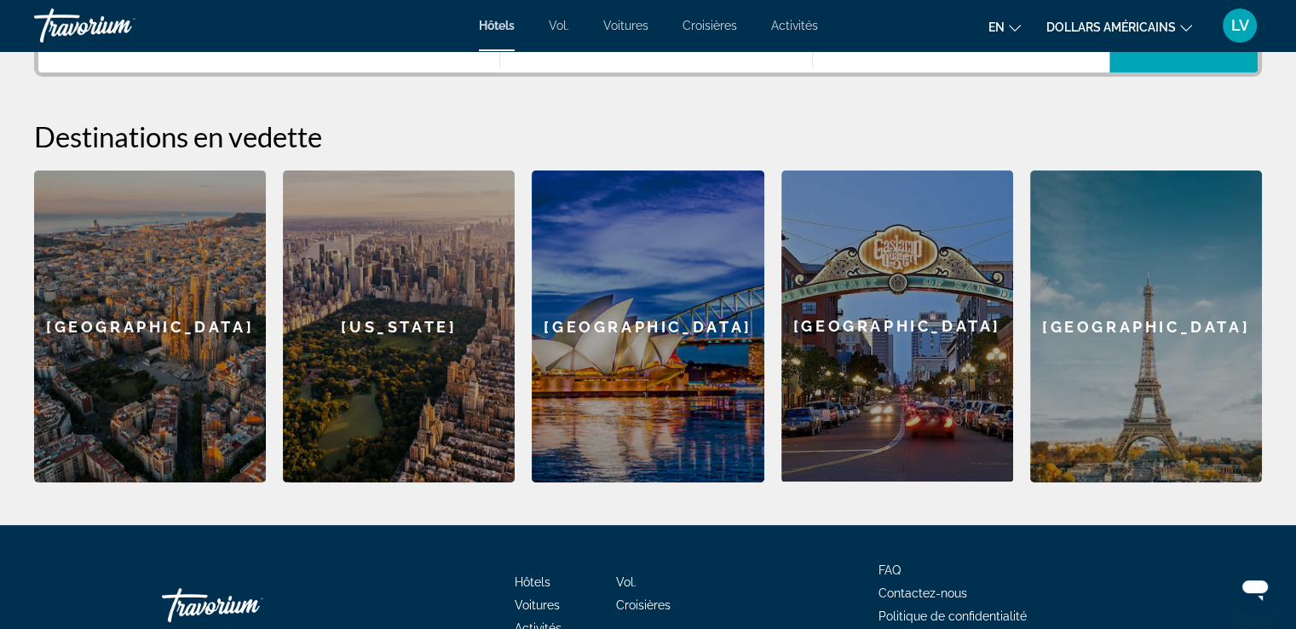
scroll to position [464, 0]
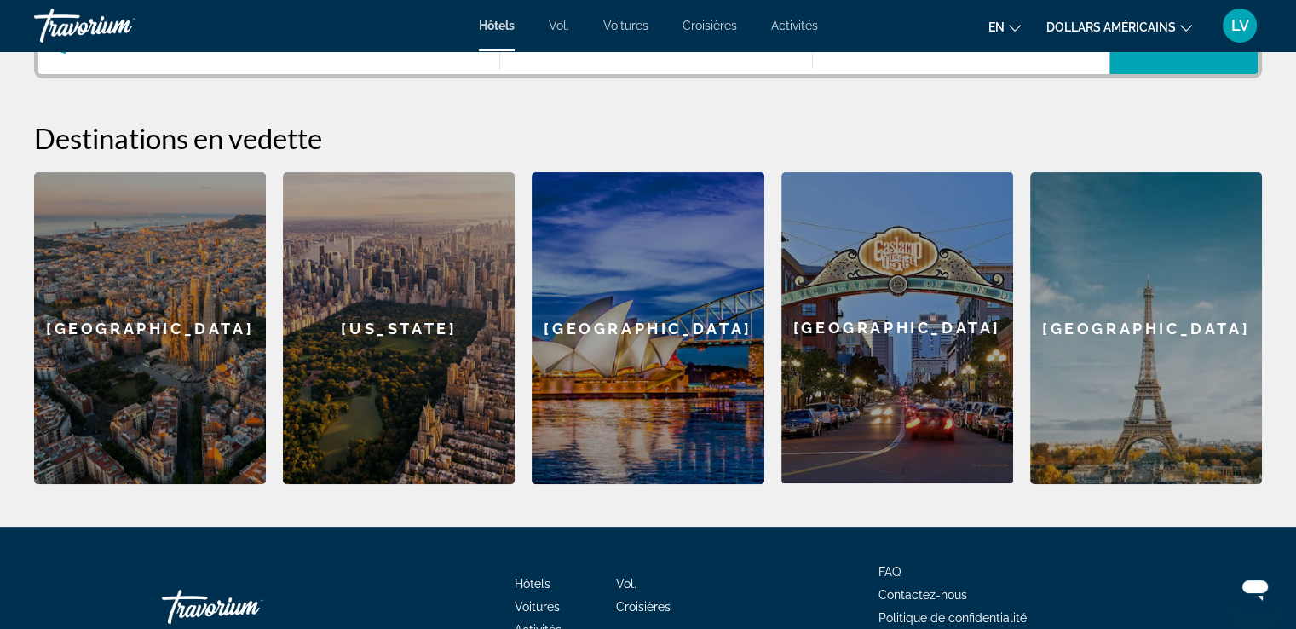
click at [1232, 34] on div "LV" at bounding box center [1240, 26] width 34 height 34
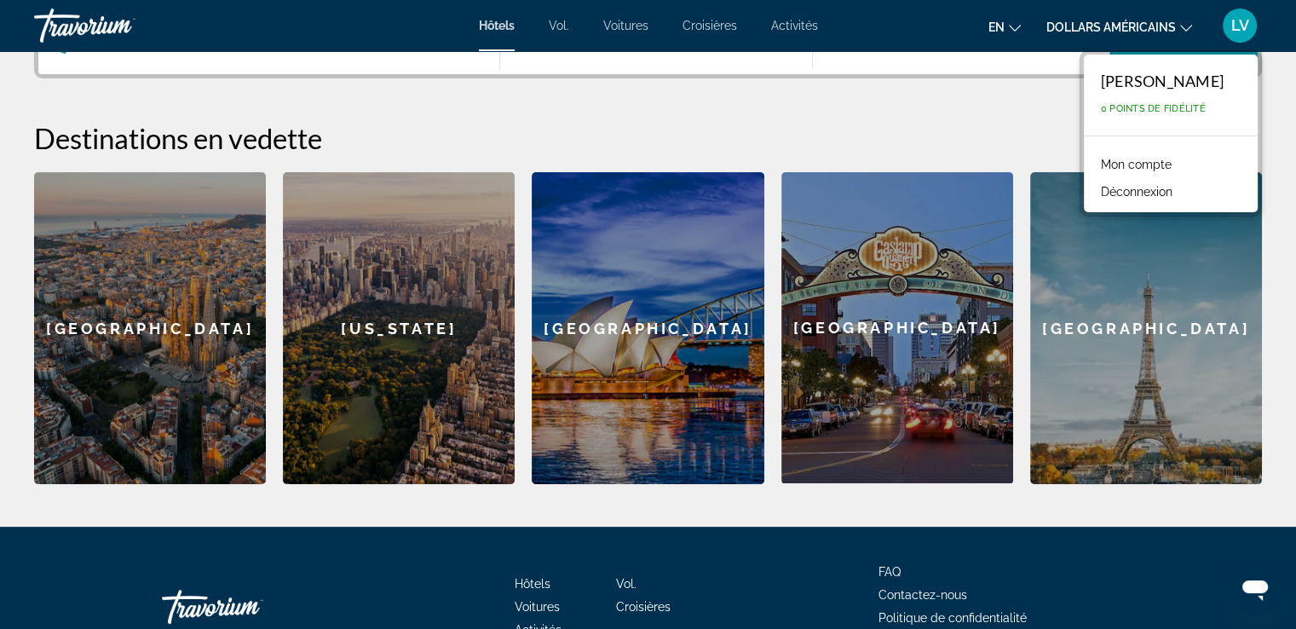
click at [1111, 189] on font "Déconnexion" at bounding box center [1137, 192] width 72 height 14
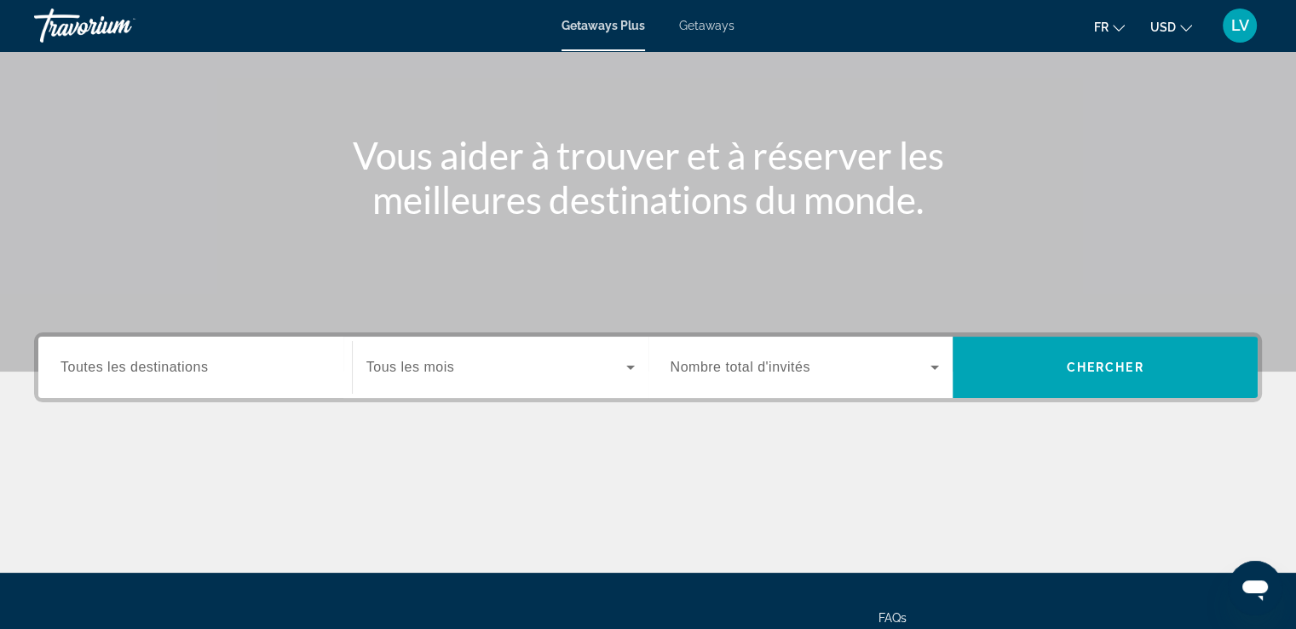
scroll to position [140, 0]
click at [234, 372] on input "Destination Toutes les destinations" at bounding box center [195, 368] width 269 height 20
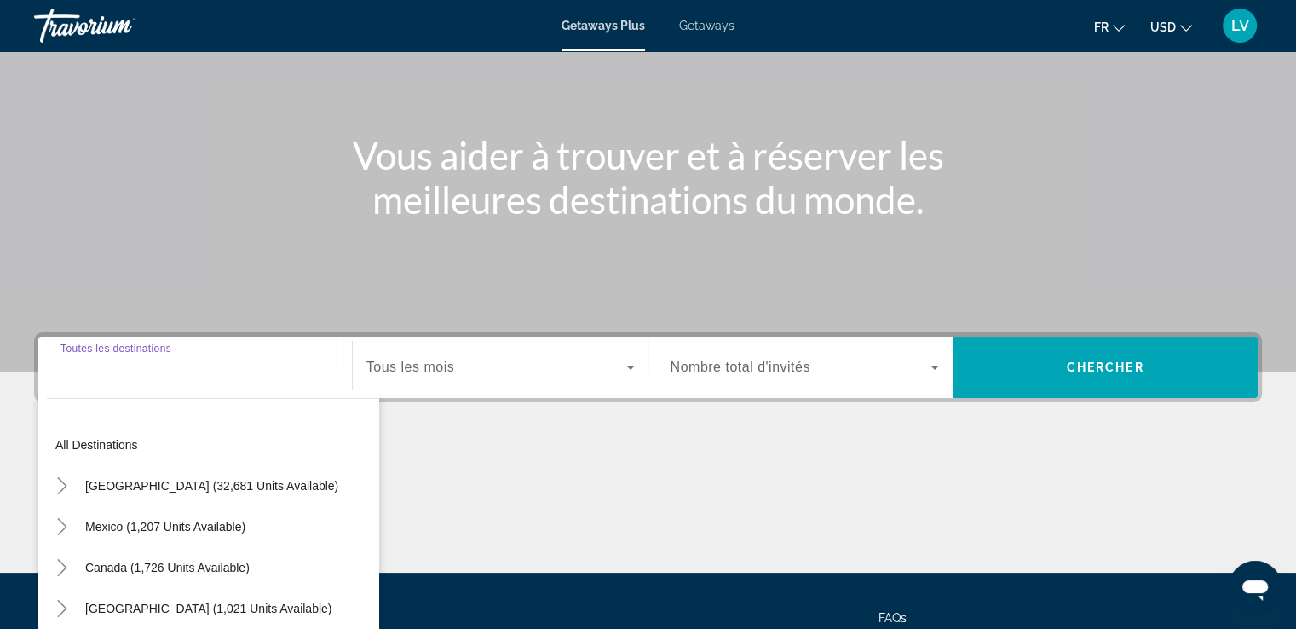
scroll to position [292, 0]
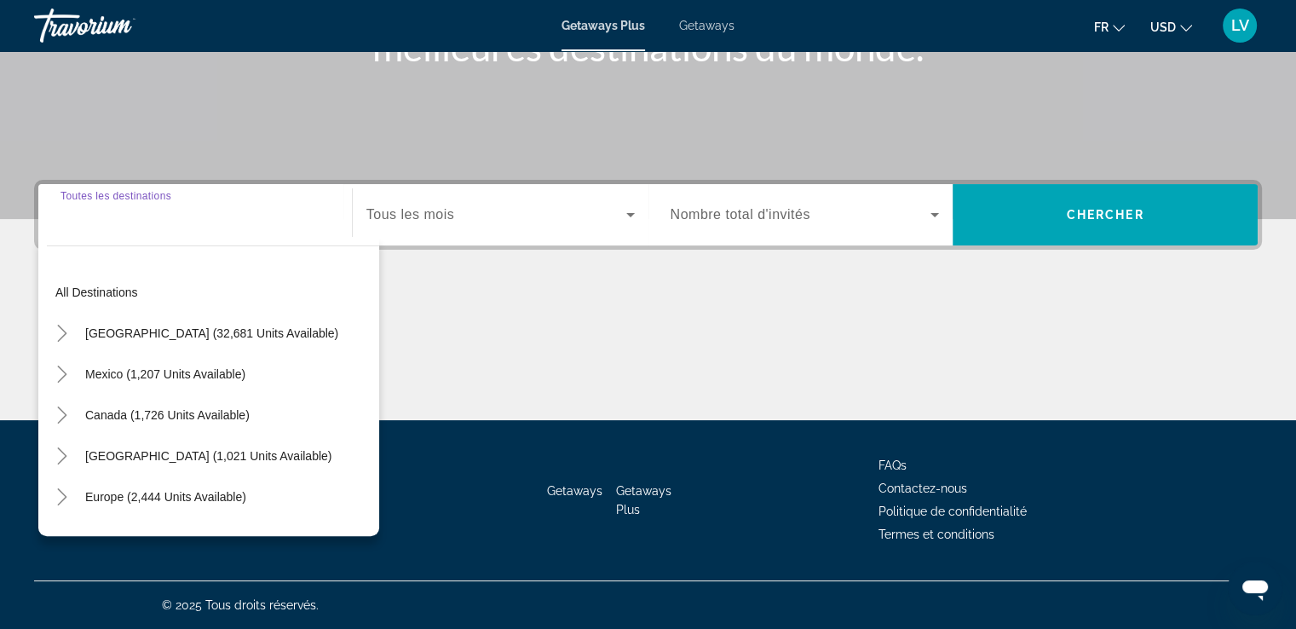
click at [157, 219] on input "Destination Toutes les destinations" at bounding box center [195, 215] width 269 height 20
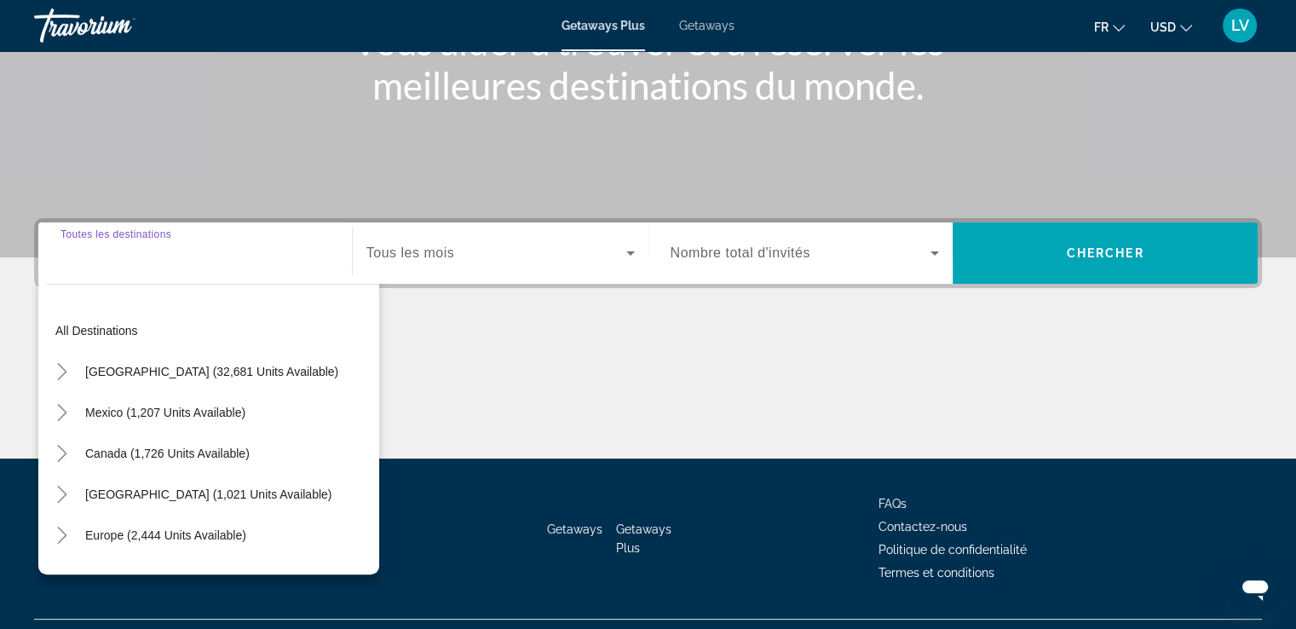
scroll to position [259, 0]
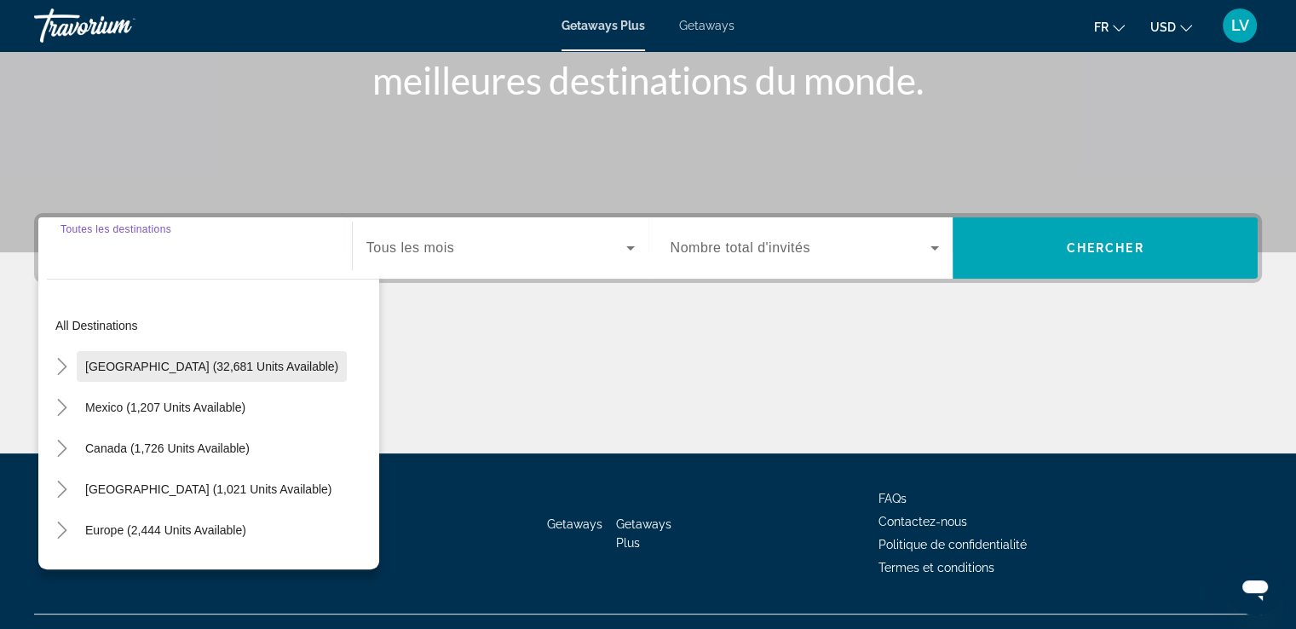
click at [253, 366] on span "[GEOGRAPHIC_DATA] (32,681 units available)" at bounding box center [211, 367] width 253 height 14
type input "**********"
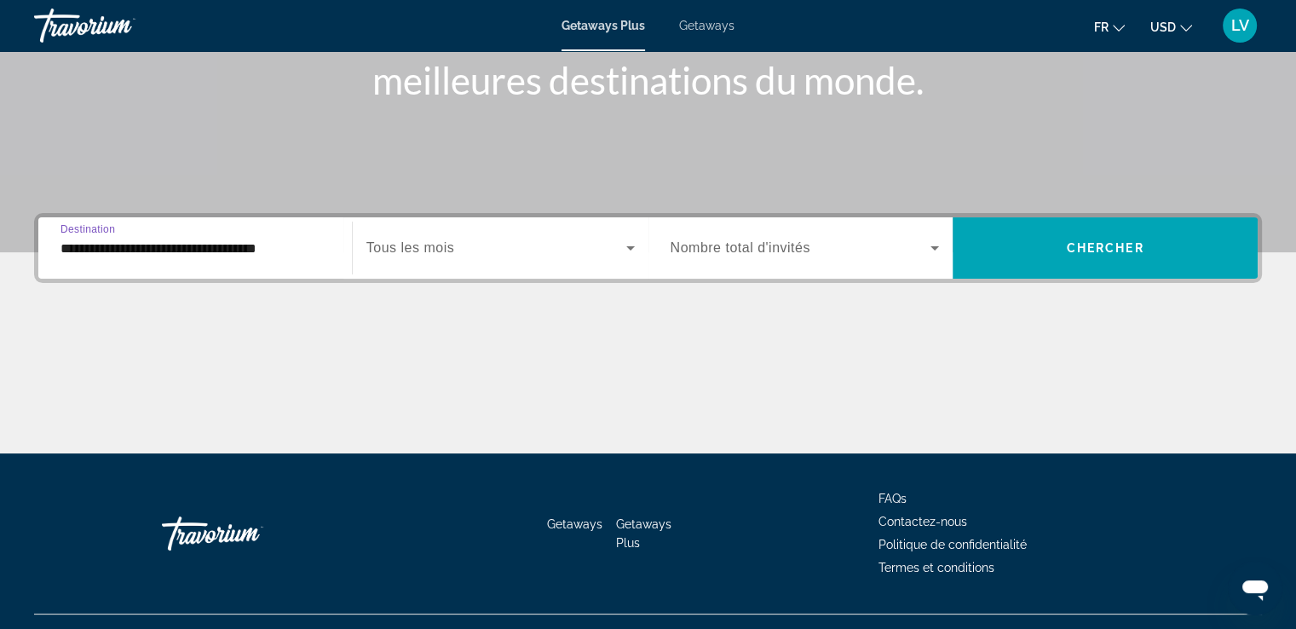
scroll to position [292, 0]
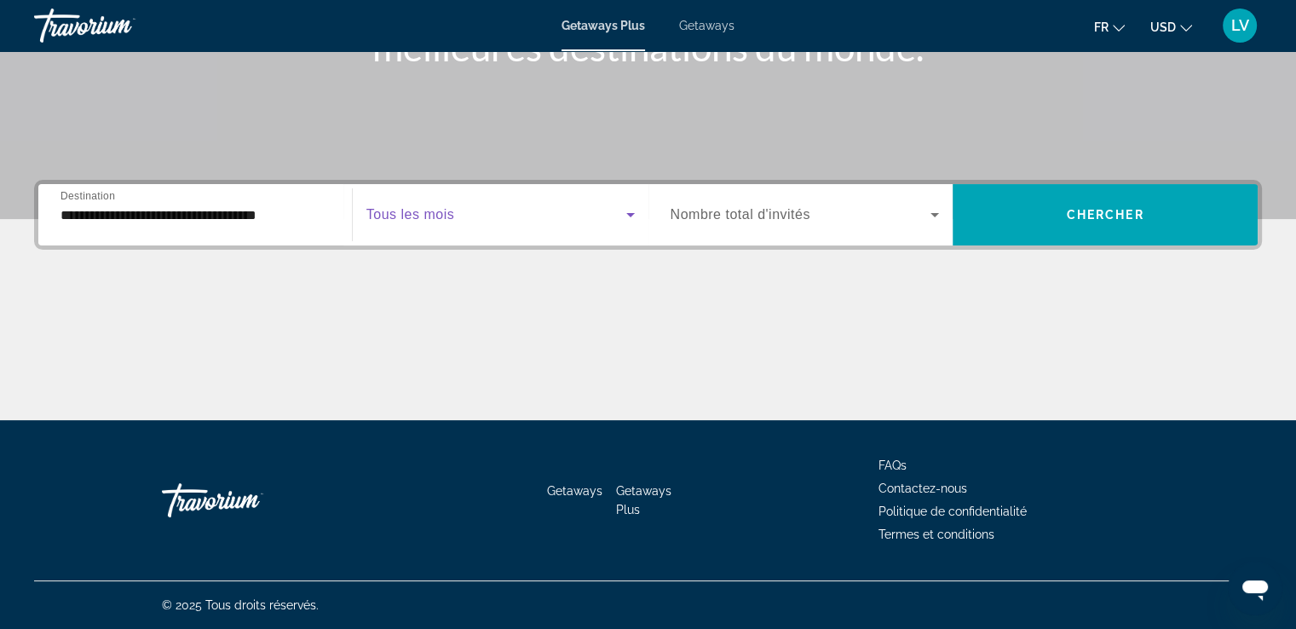
click at [583, 205] on span "Search widget" at bounding box center [496, 215] width 260 height 20
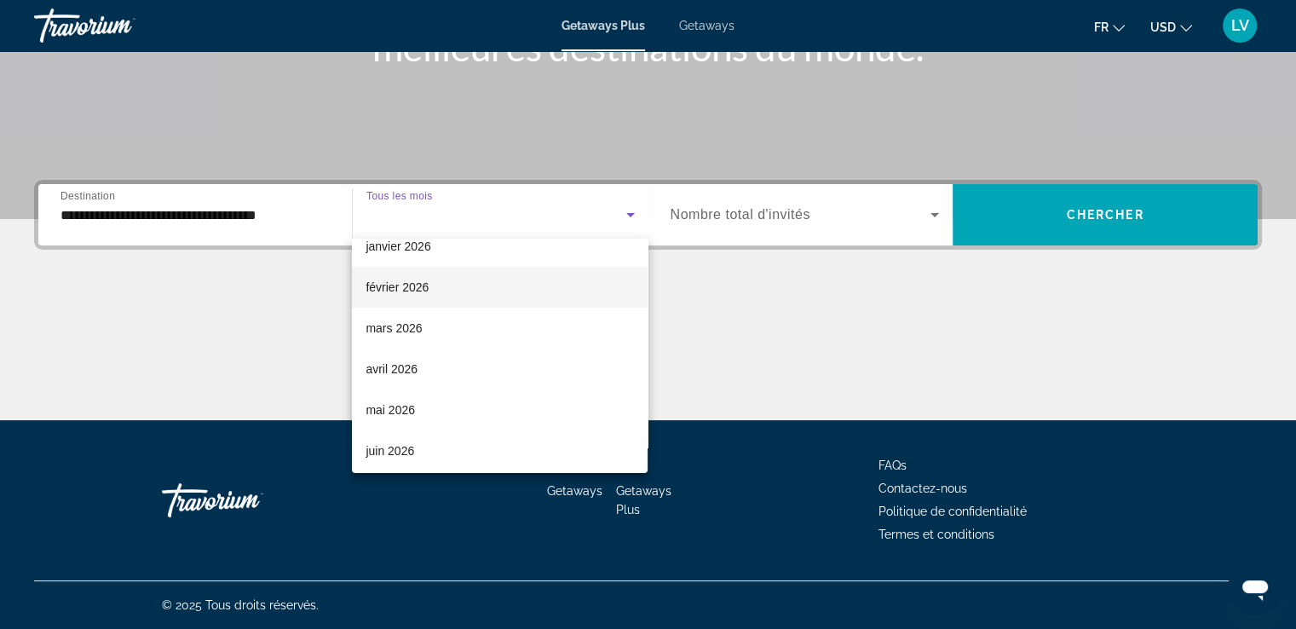
scroll to position [224, 0]
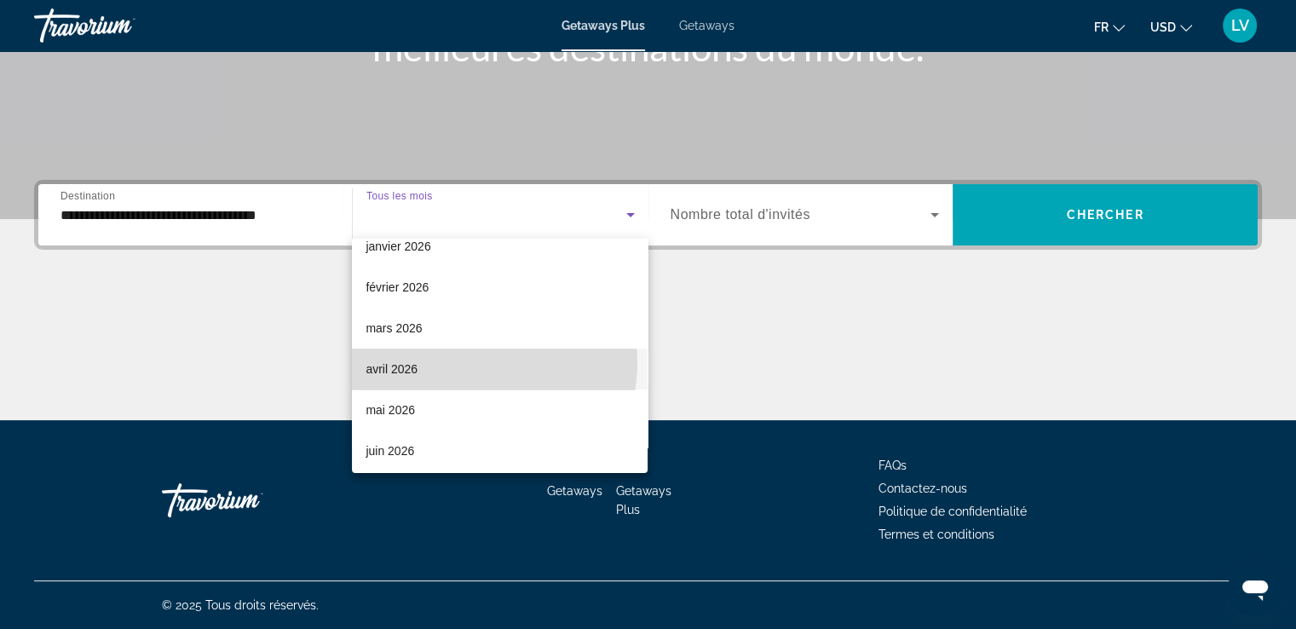
click at [470, 362] on mat-option "avril 2026" at bounding box center [500, 369] width 296 height 41
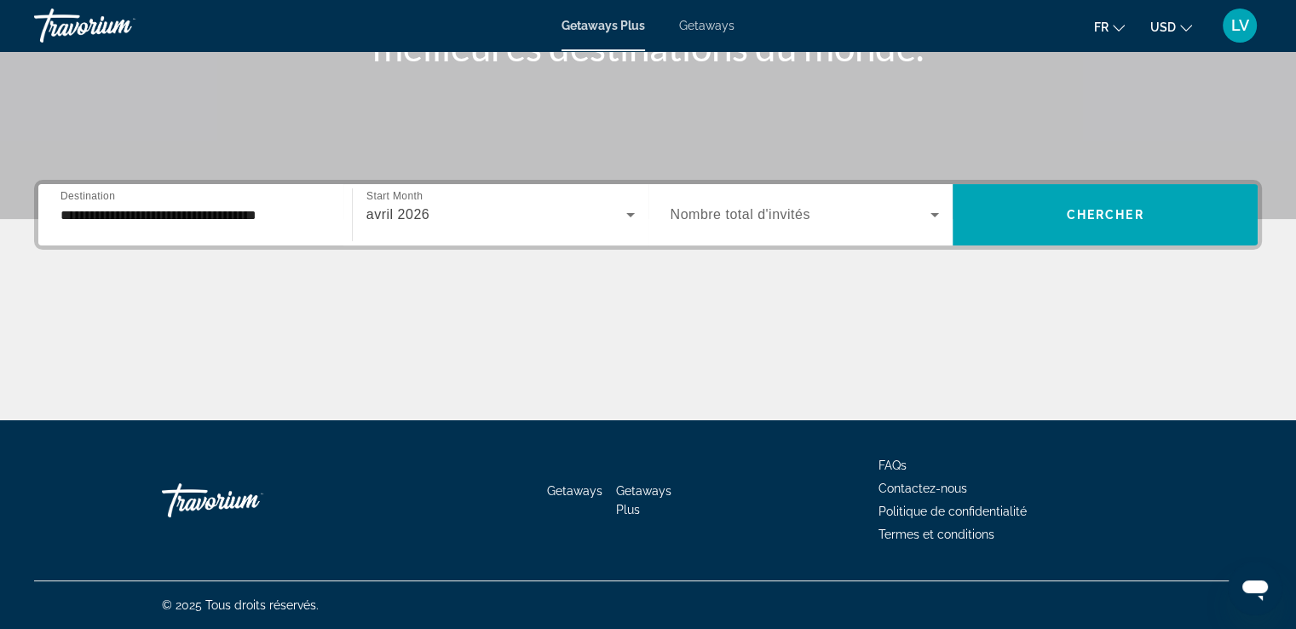
click at [806, 230] on div "Search widget" at bounding box center [805, 215] width 269 height 48
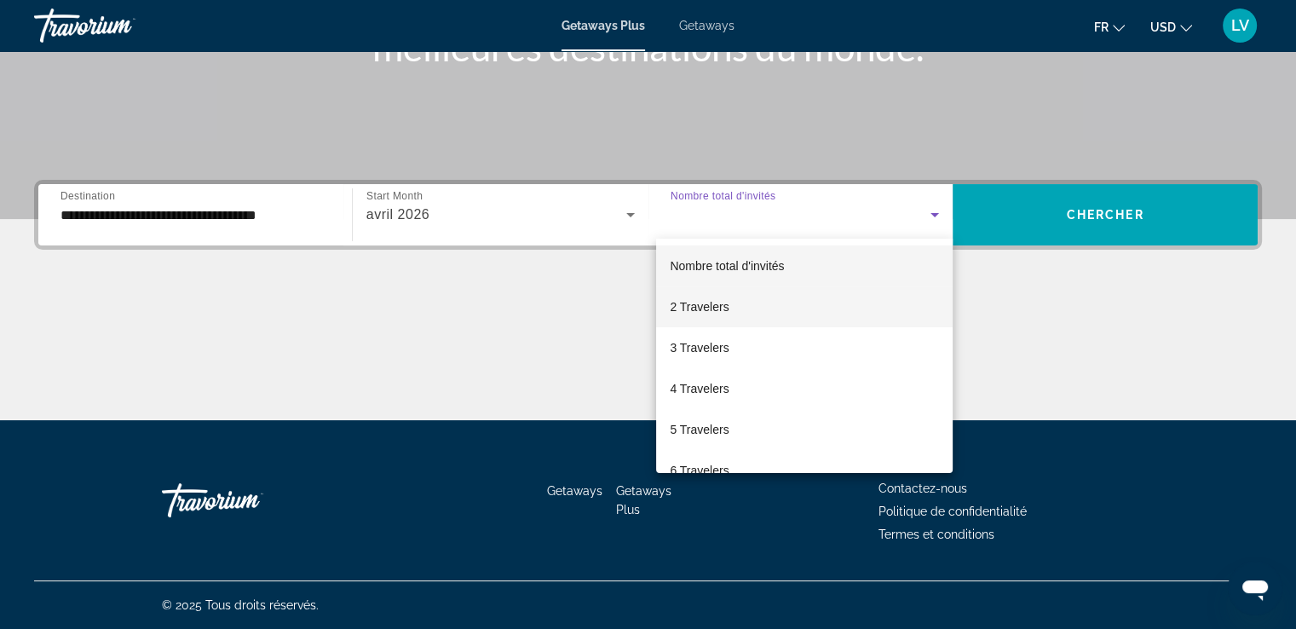
click at [789, 305] on mat-option "2 Travelers" at bounding box center [804, 306] width 297 height 41
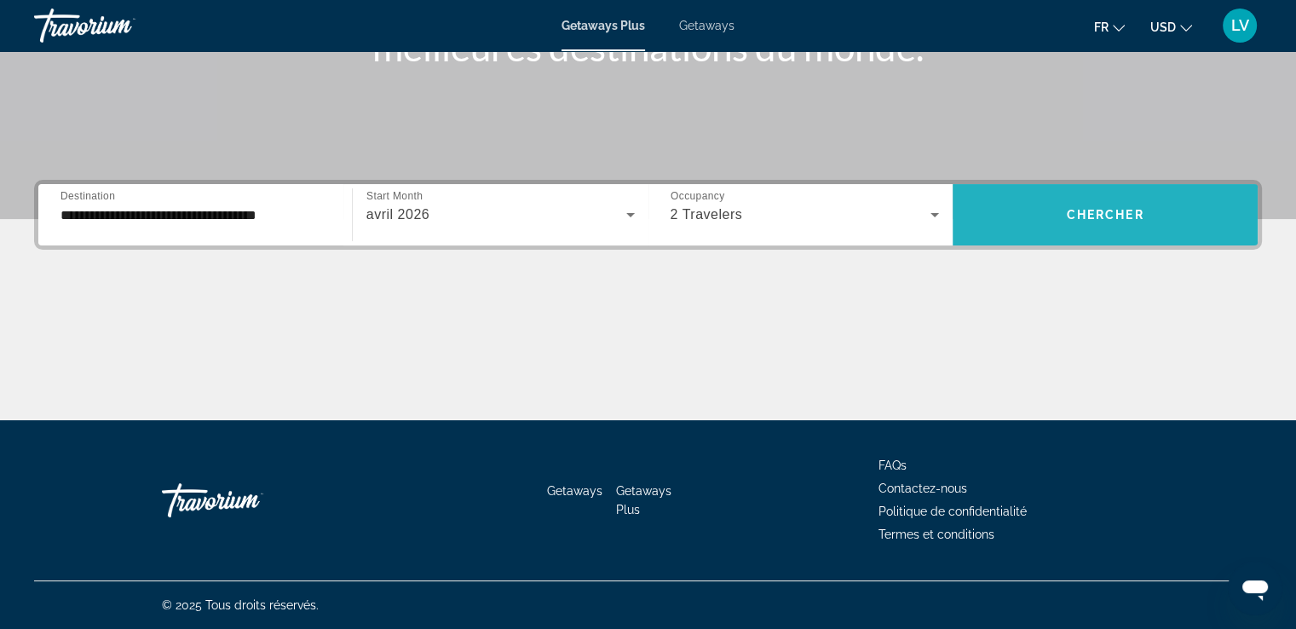
click at [1102, 200] on span "Search widget" at bounding box center [1105, 214] width 305 height 41
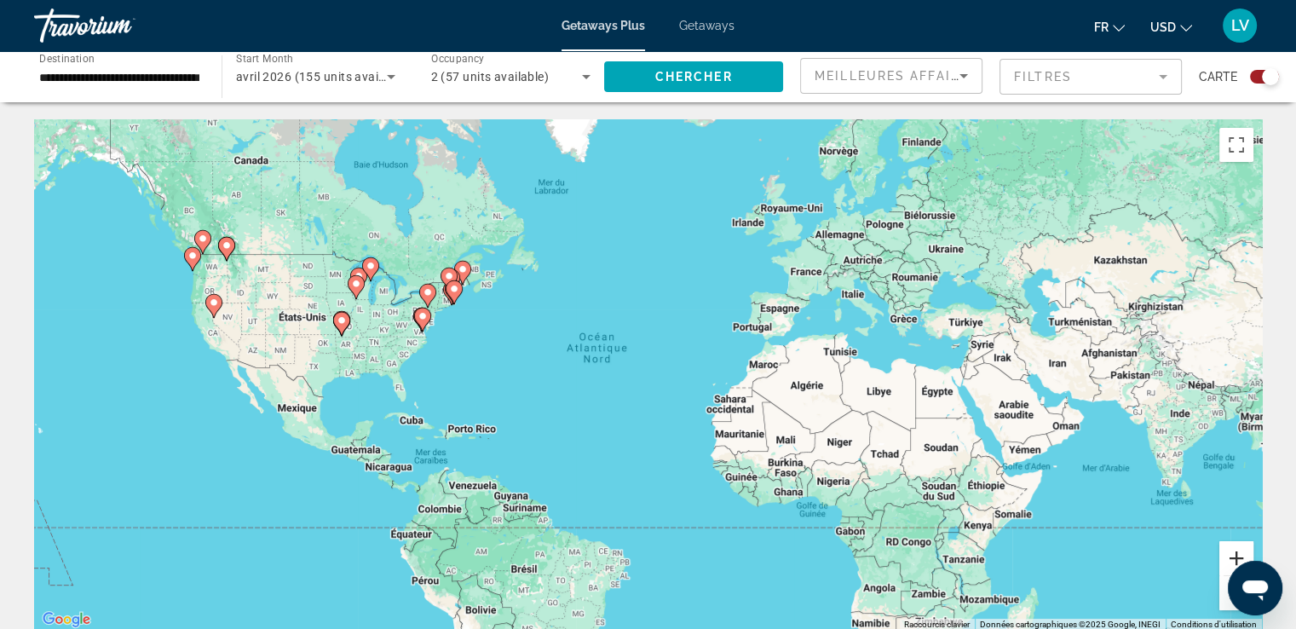
click at [1236, 554] on button "Zoom avant" at bounding box center [1237, 558] width 34 height 34
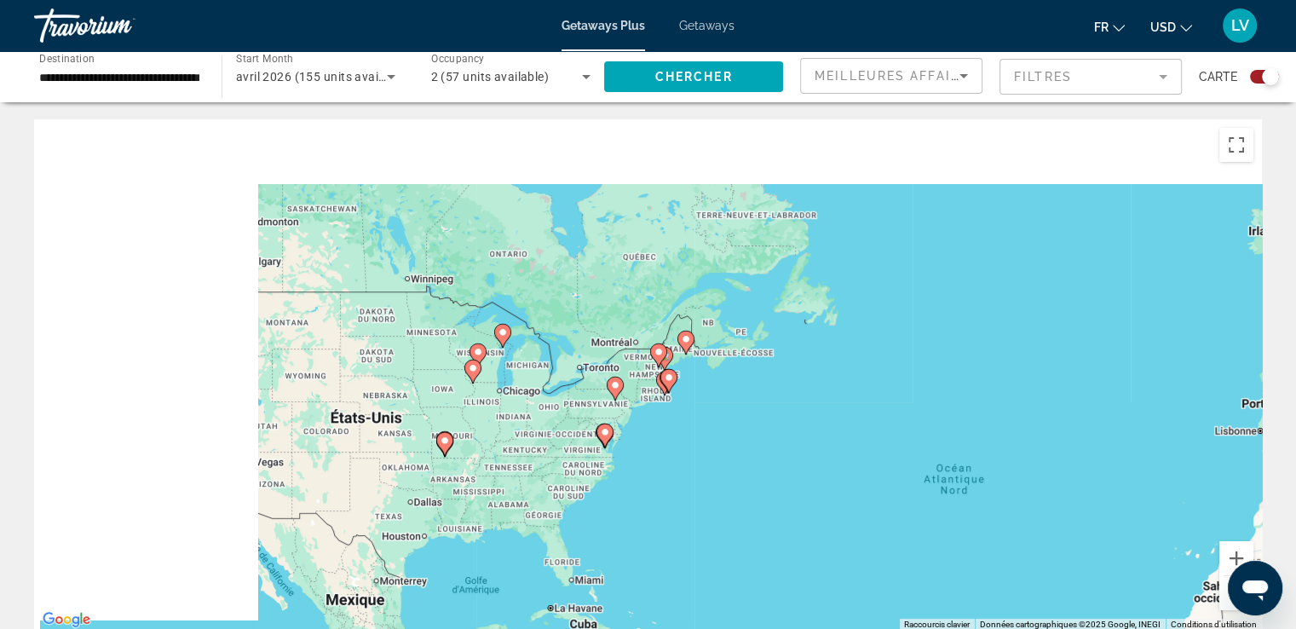
drag, startPoint x: 459, startPoint y: 253, endPoint x: 870, endPoint y: 413, distance: 441.7
click at [870, 413] on div "Pour activer le glissement avec le clavier, appuyez sur Alt+Entrée. Une fois ce…" at bounding box center [648, 374] width 1228 height 511
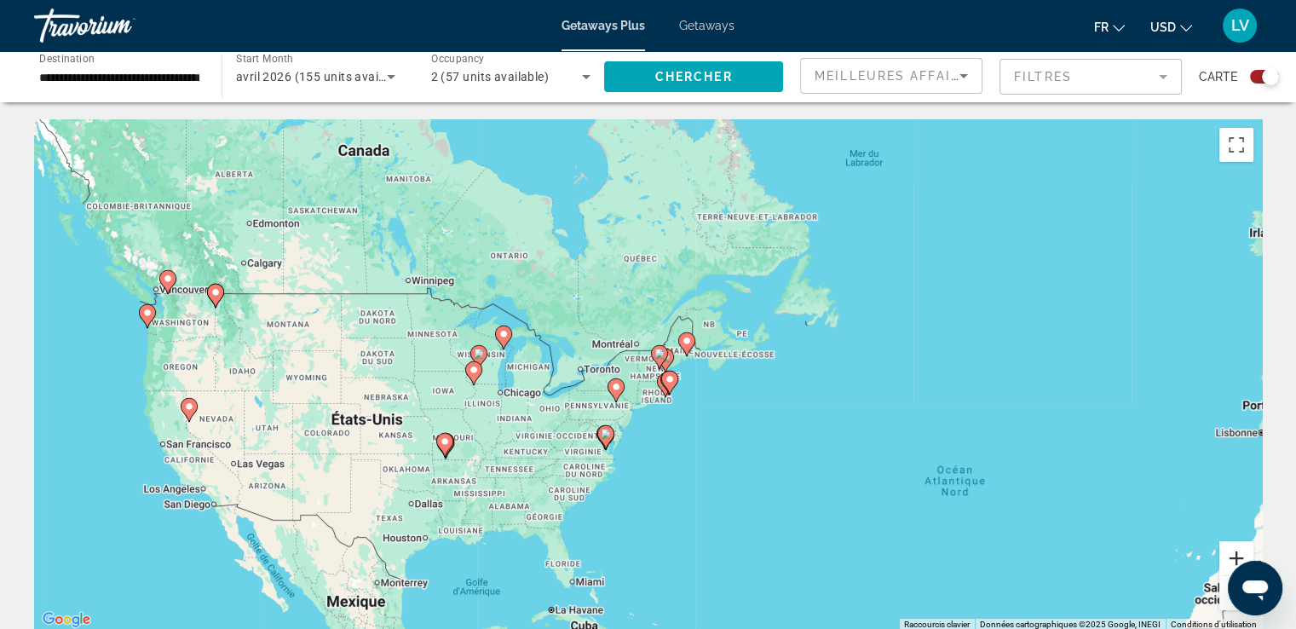
click at [1238, 550] on button "Zoom avant" at bounding box center [1237, 558] width 34 height 34
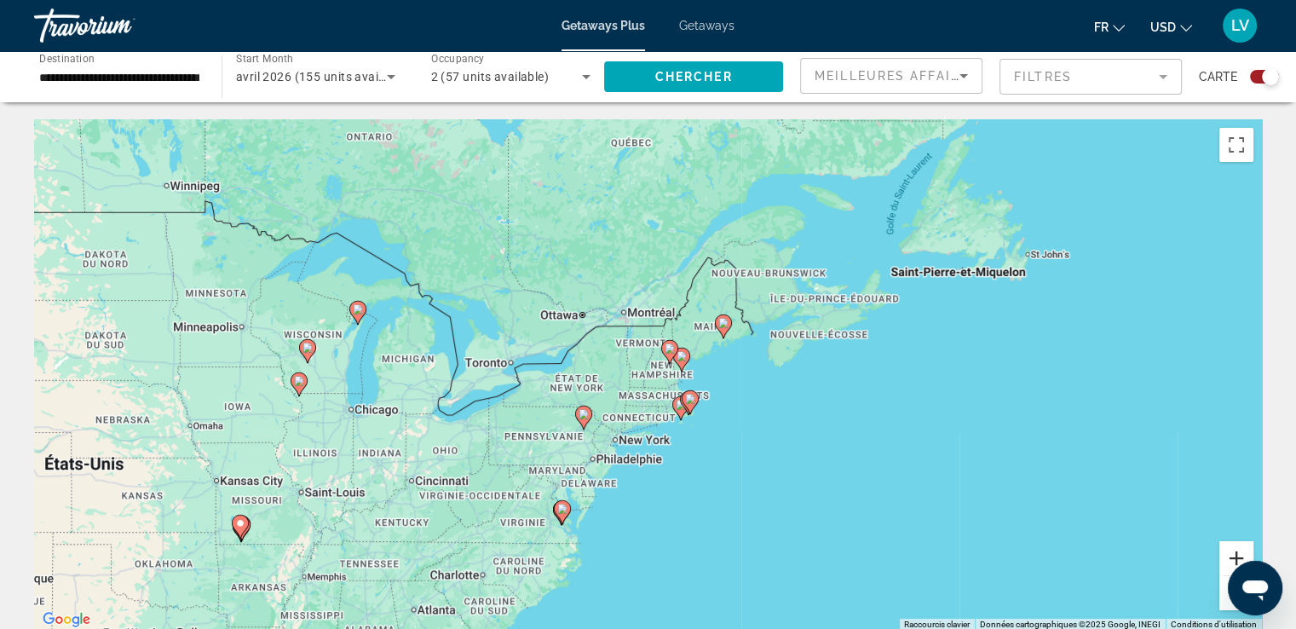
click at [1238, 550] on button "Zoom avant" at bounding box center [1237, 558] width 34 height 34
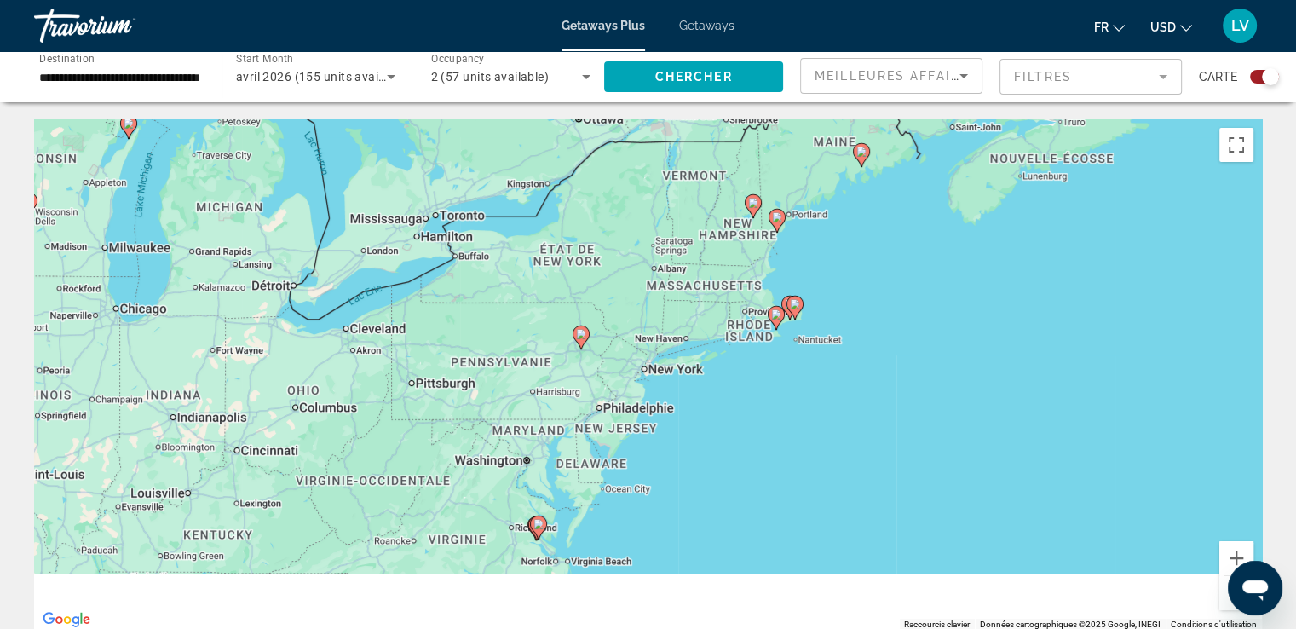
drag, startPoint x: 828, startPoint y: 464, endPoint x: 924, endPoint y: 255, distance: 230.4
click at [924, 255] on div "Pour activer le glissement avec le clavier, appuyez sur Alt+Entrée. Une fois ce…" at bounding box center [648, 374] width 1228 height 511
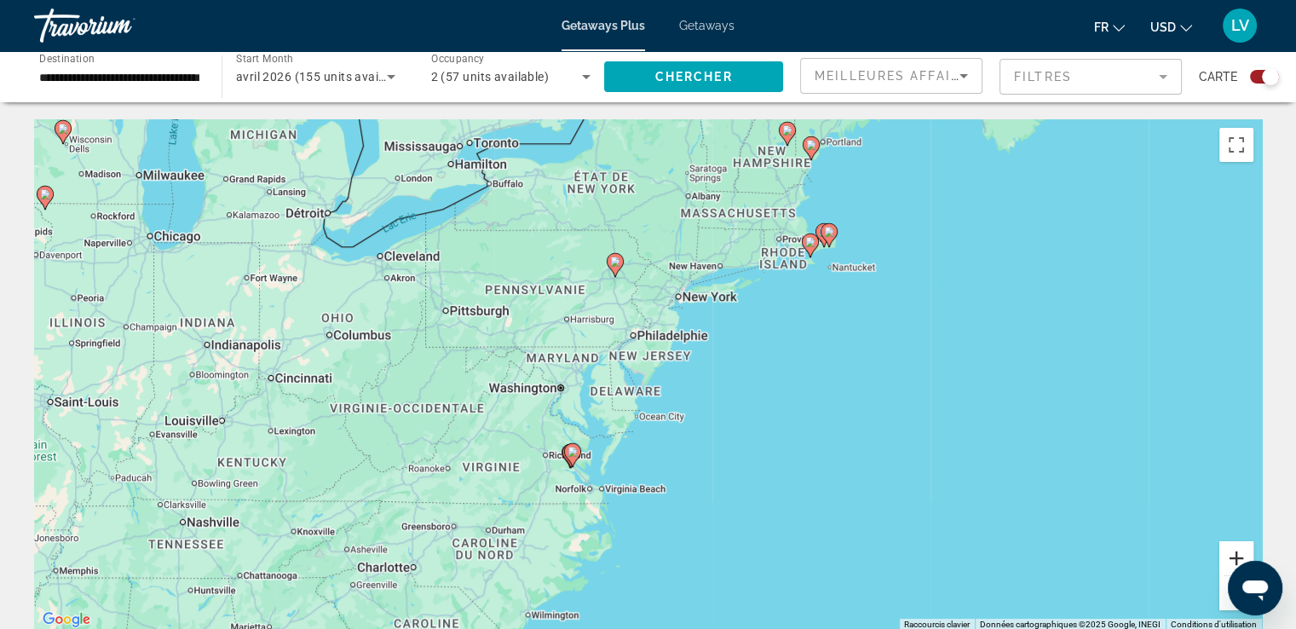
click at [1234, 554] on button "Zoom avant" at bounding box center [1237, 558] width 34 height 34
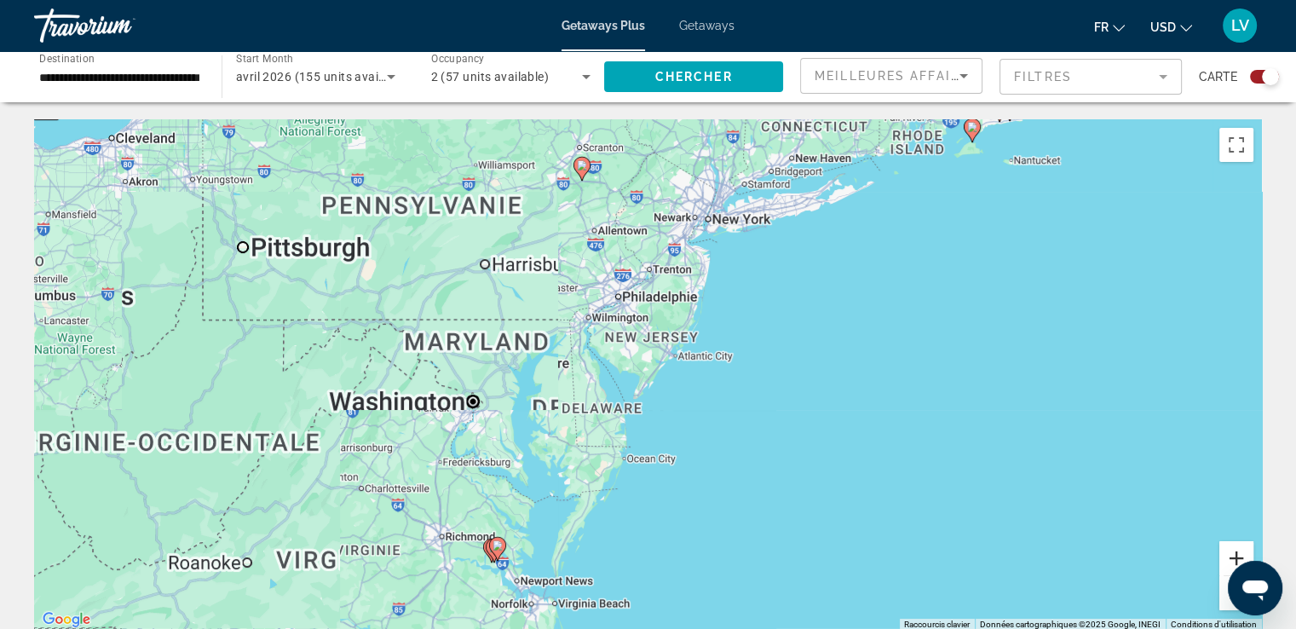
click at [1234, 554] on button "Zoom avant" at bounding box center [1237, 558] width 34 height 34
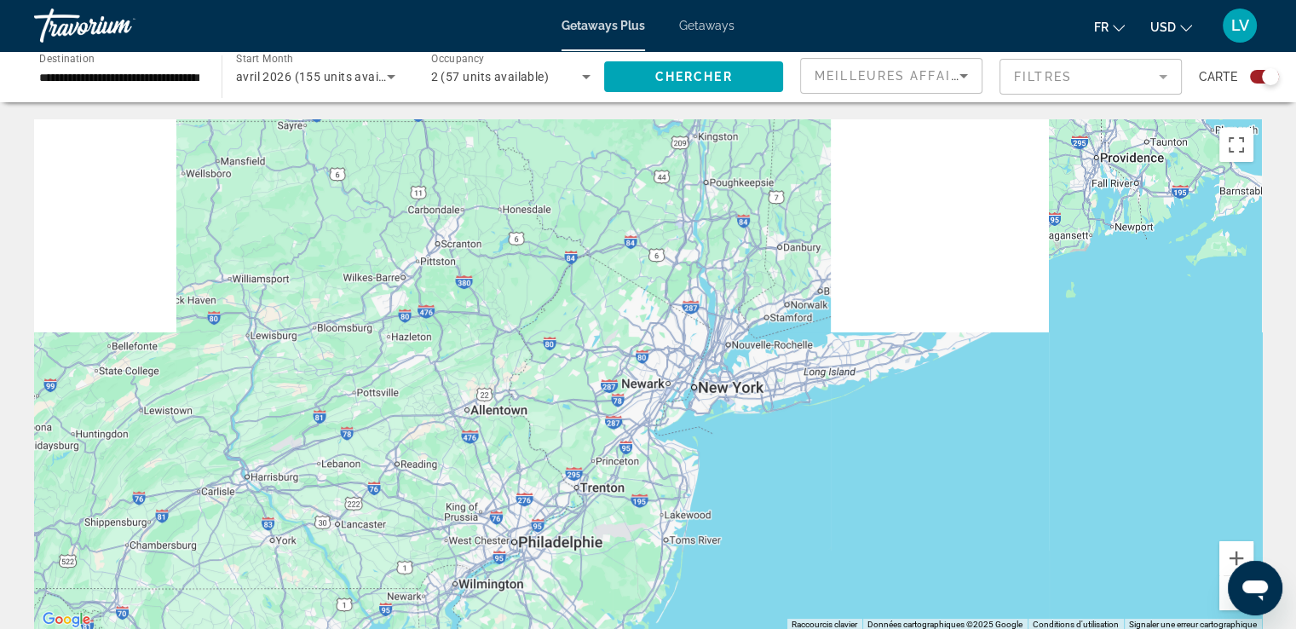
drag, startPoint x: 927, startPoint y: 189, endPoint x: 855, endPoint y: 517, distance: 336.0
click at [855, 517] on div "Main content" at bounding box center [648, 374] width 1228 height 511
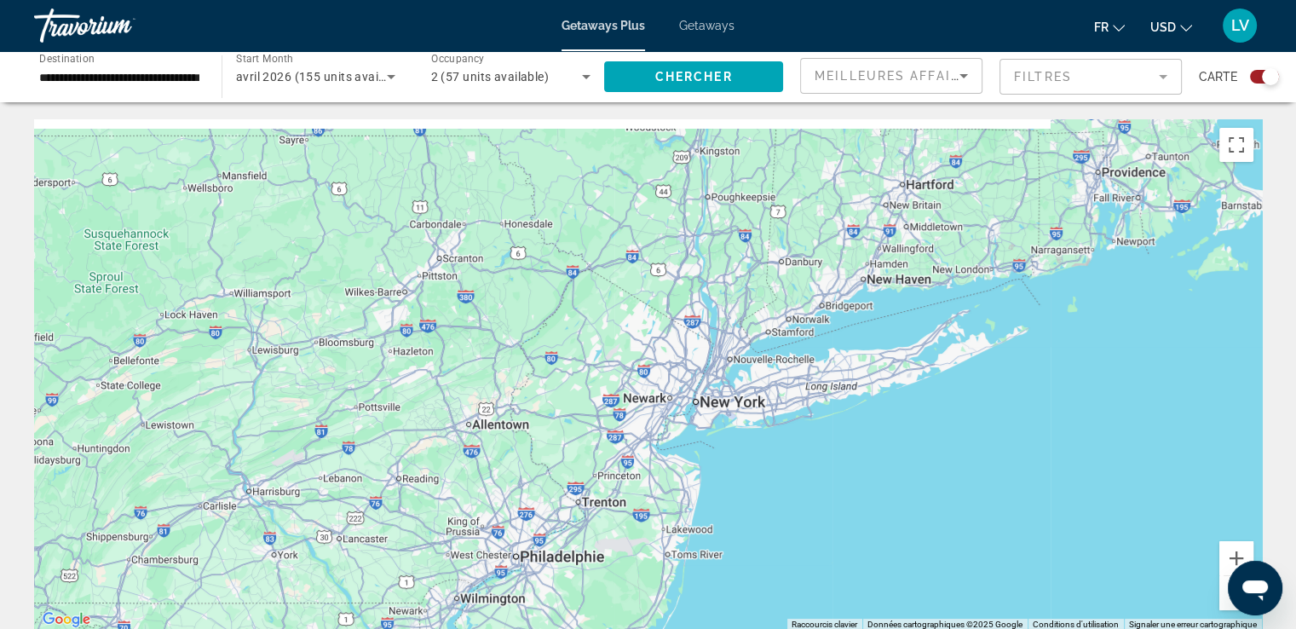
click at [855, 517] on div "Main content" at bounding box center [648, 374] width 1228 height 511
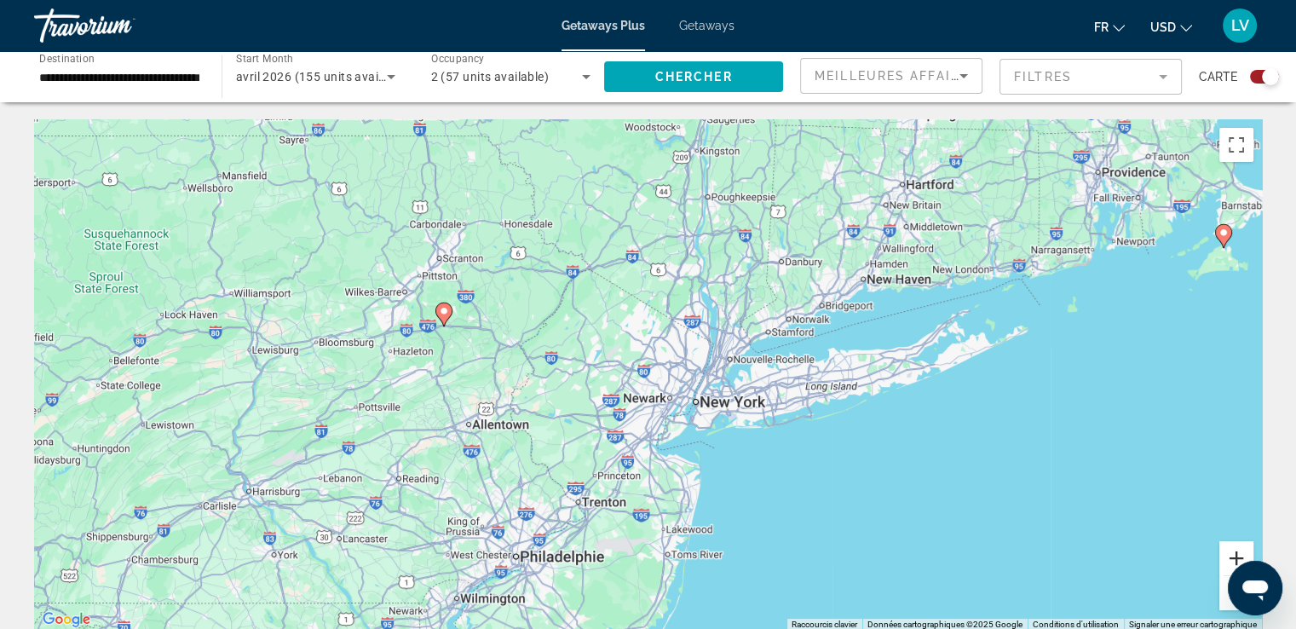
click at [1232, 557] on button "Zoom avant" at bounding box center [1237, 558] width 34 height 34
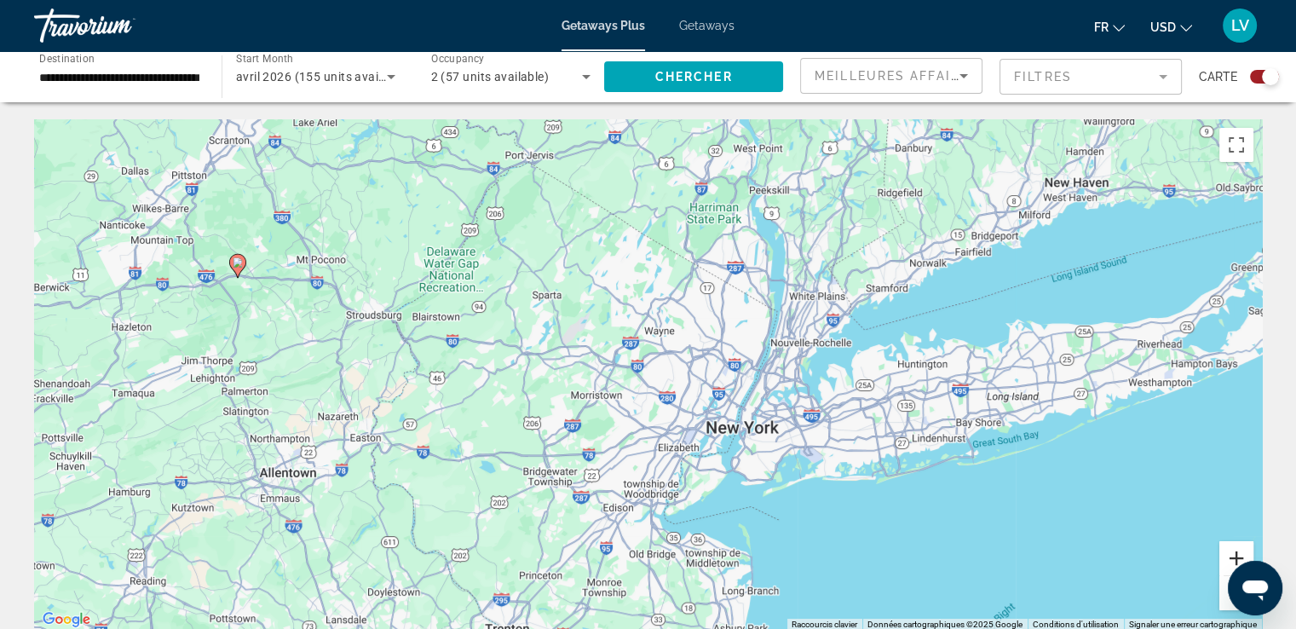
click at [1232, 557] on button "Zoom avant" at bounding box center [1237, 558] width 34 height 34
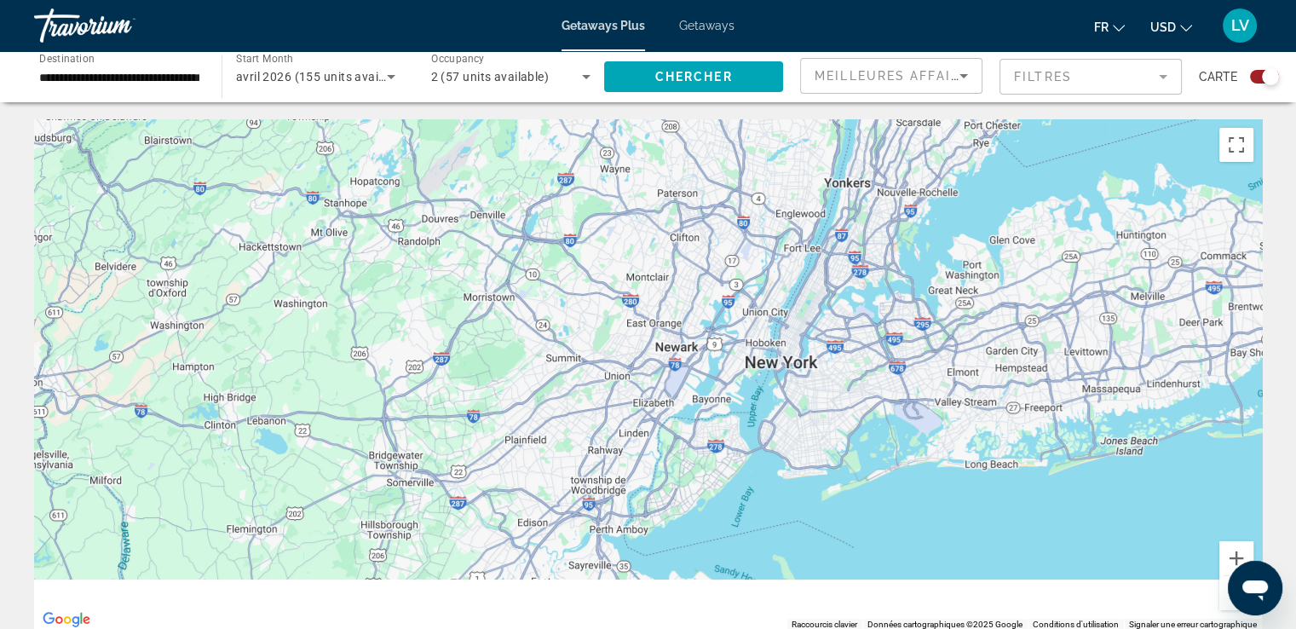
drag, startPoint x: 978, startPoint y: 465, endPoint x: 907, endPoint y: 323, distance: 159.3
click at [907, 323] on div "Pour activer le glissement avec le clavier, appuyez sur Alt+Entrée. Une fois ce…" at bounding box center [648, 374] width 1228 height 511
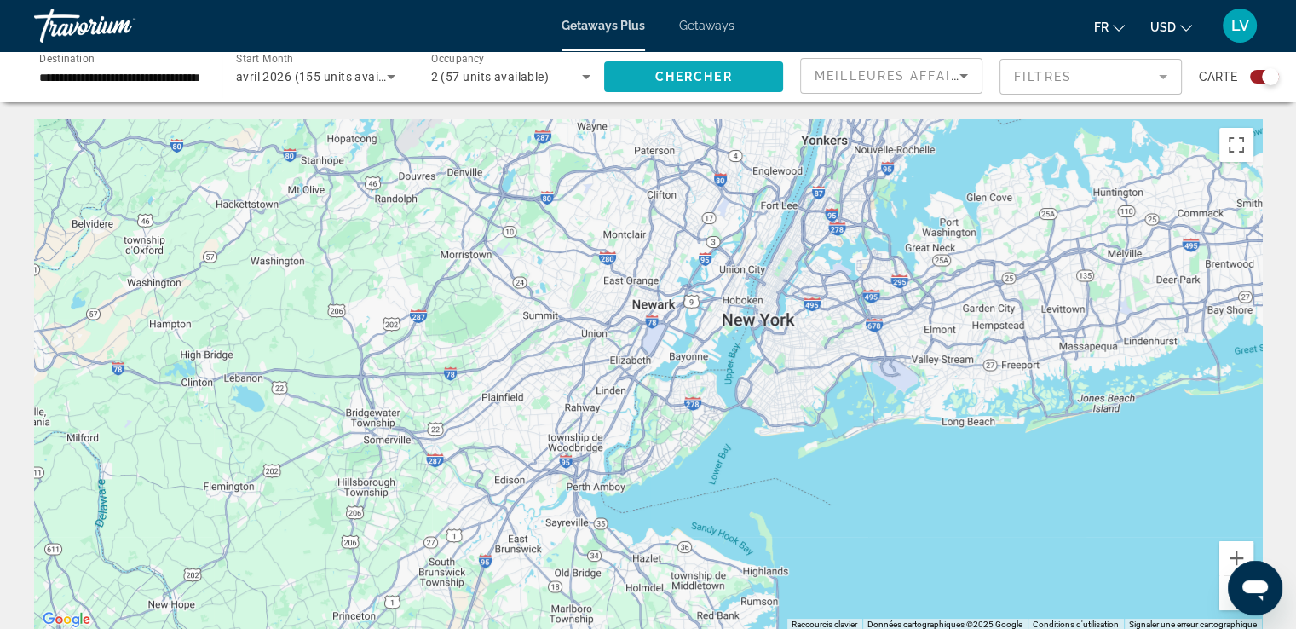
click at [730, 78] on span "Chercher" at bounding box center [694, 77] width 78 height 14
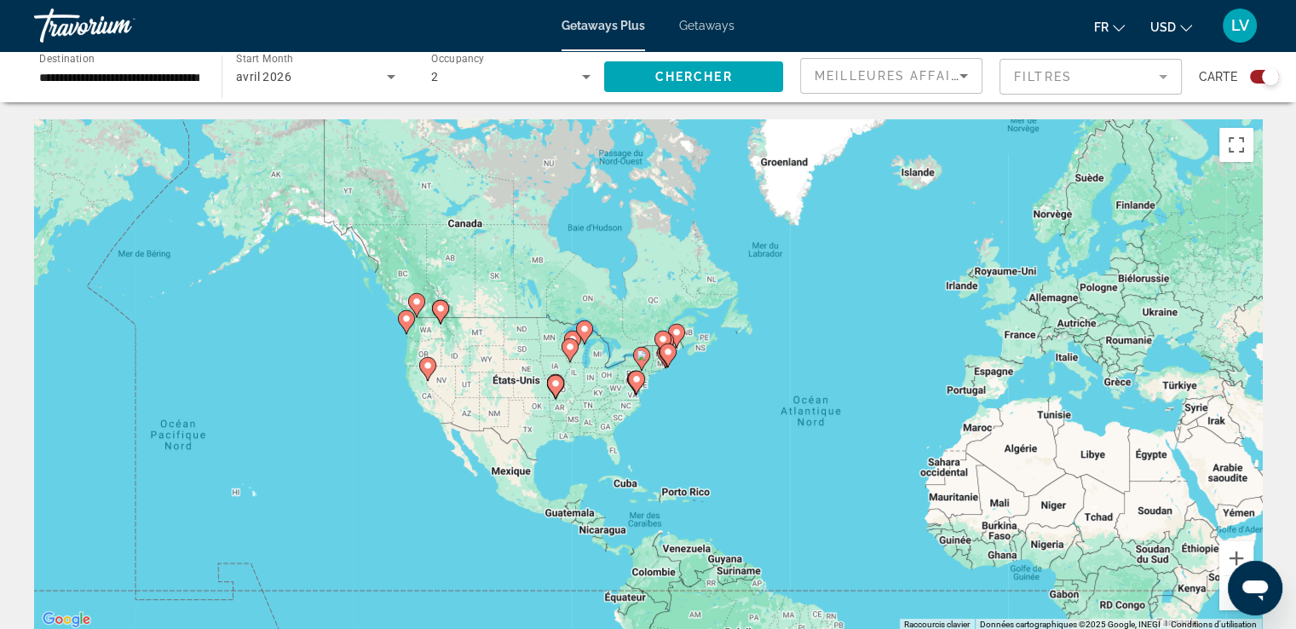
click at [708, 30] on span "Getaways" at bounding box center [706, 26] width 55 height 14
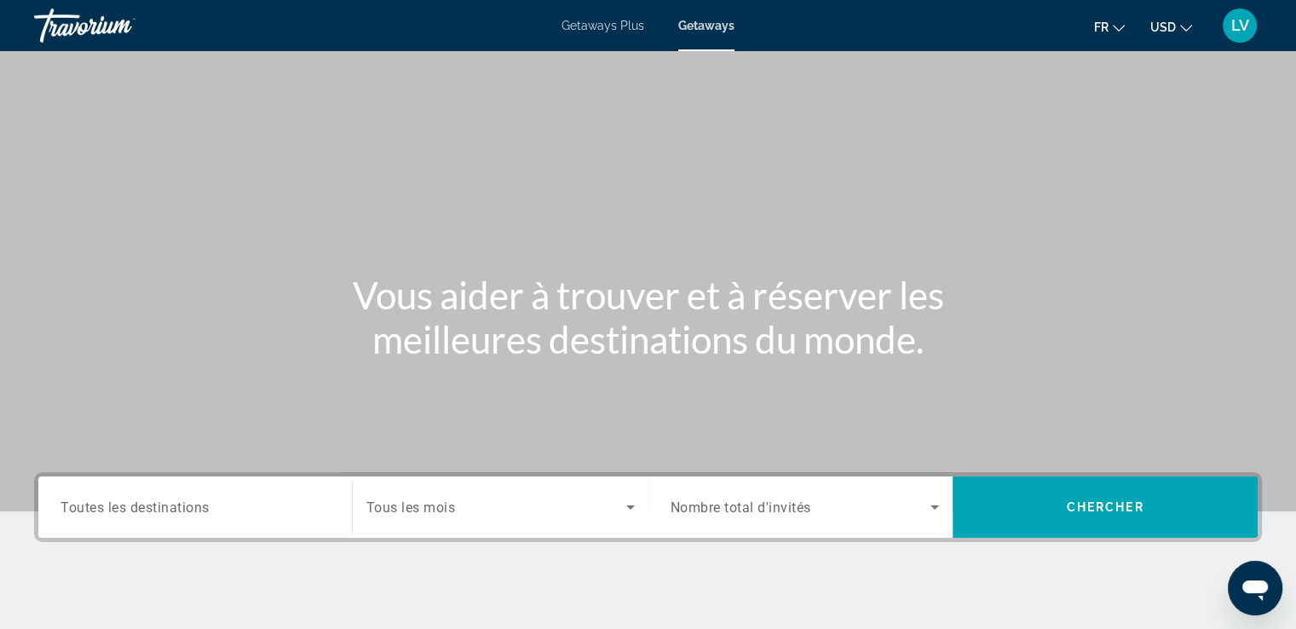
click at [182, 509] on span "Toutes les destinations" at bounding box center [135, 507] width 149 height 16
click at [182, 509] on input "Destination Toutes les destinations" at bounding box center [195, 508] width 269 height 20
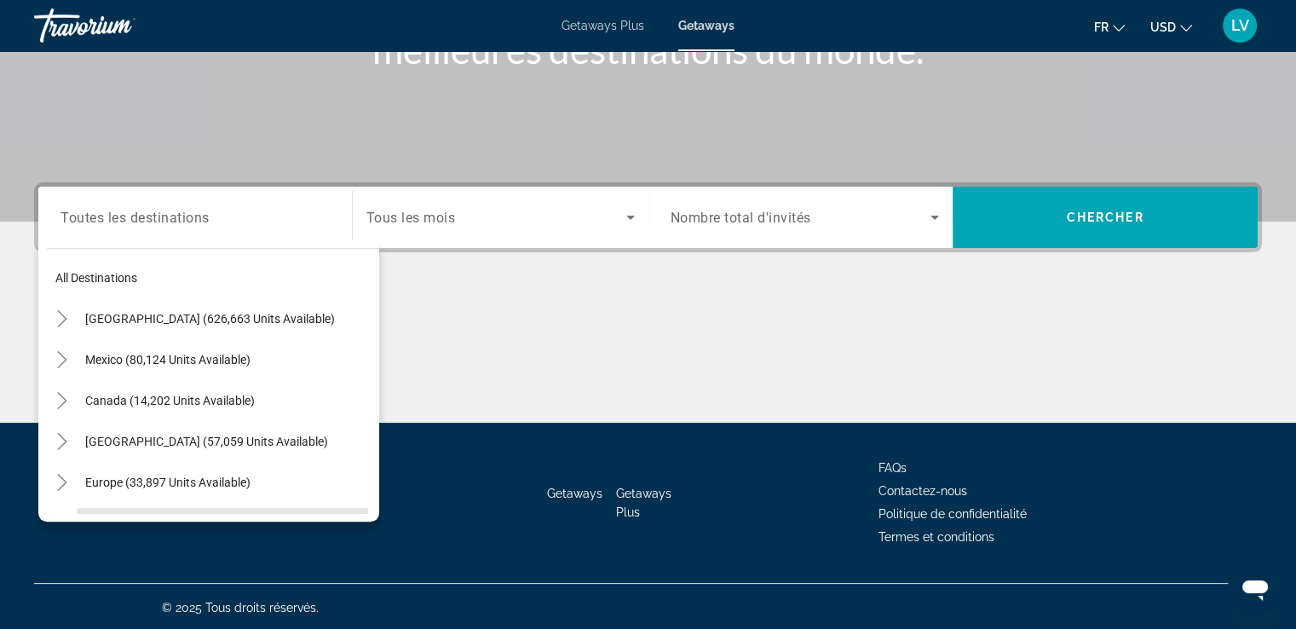
scroll to position [292, 0]
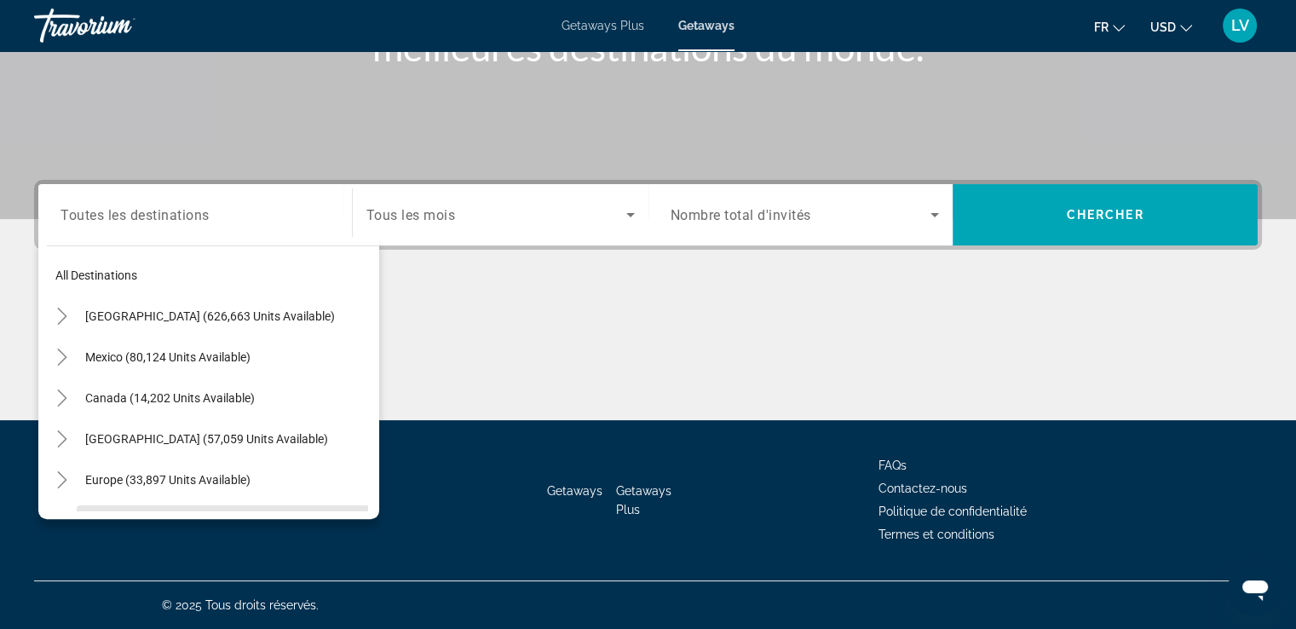
click at [182, 509] on span "Search widget" at bounding box center [228, 520] width 303 height 41
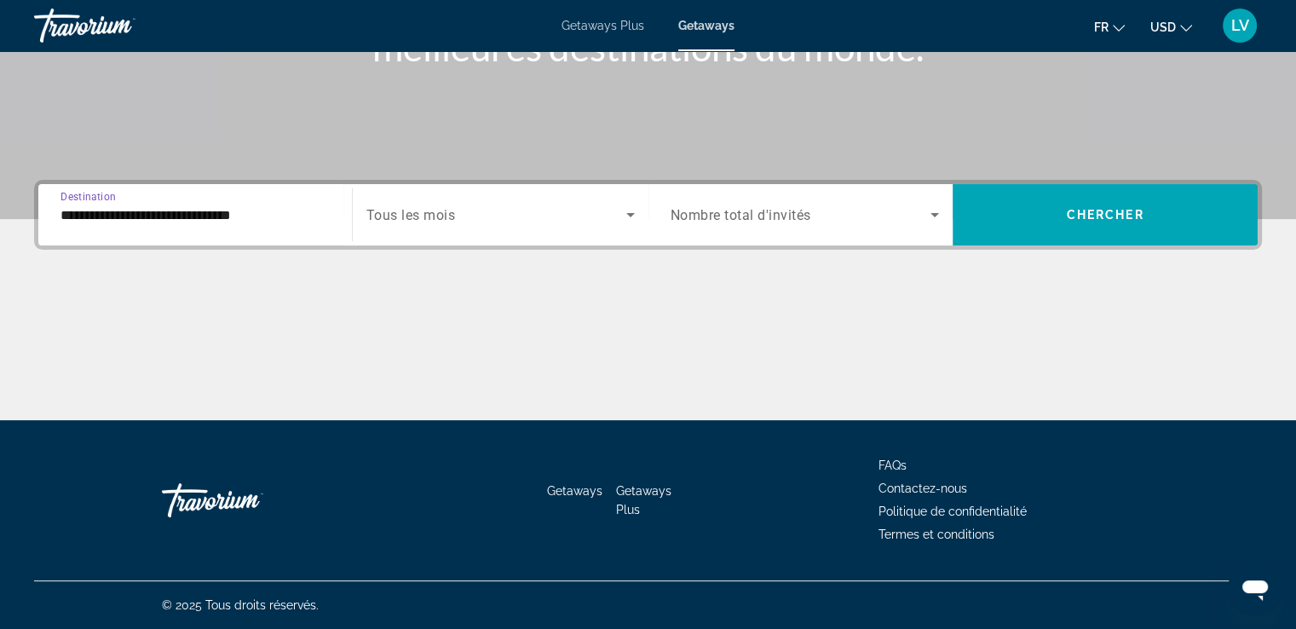
click at [251, 205] on input "**********" at bounding box center [195, 215] width 269 height 20
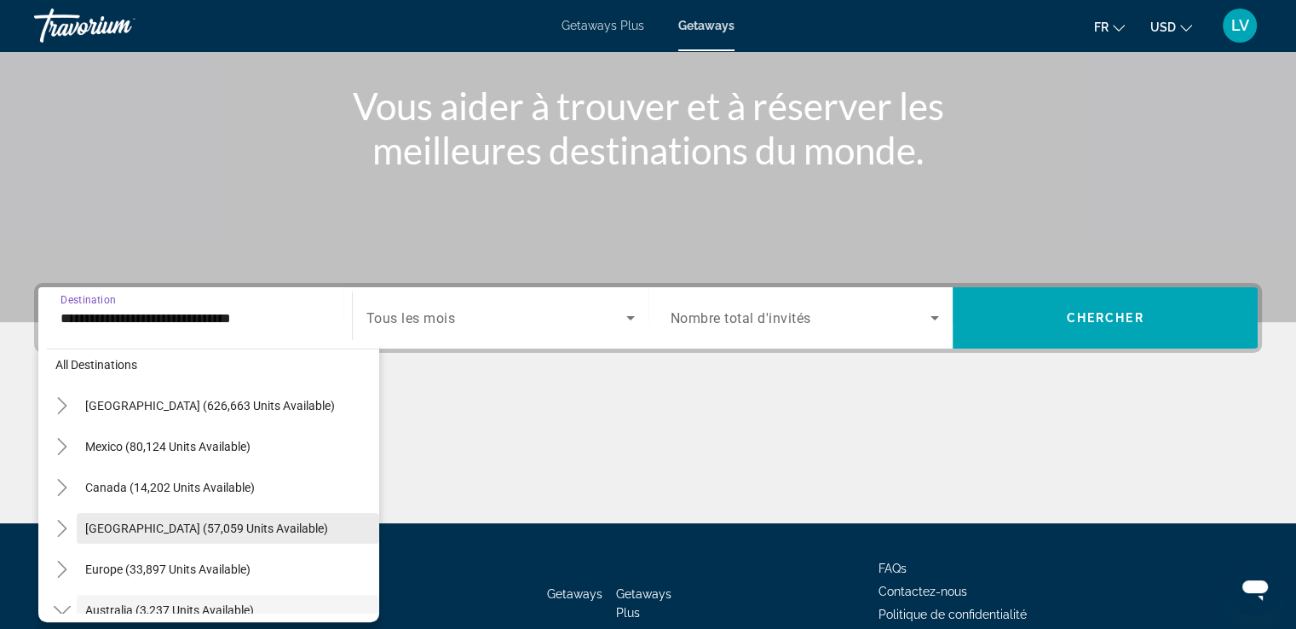
scroll to position [136, 0]
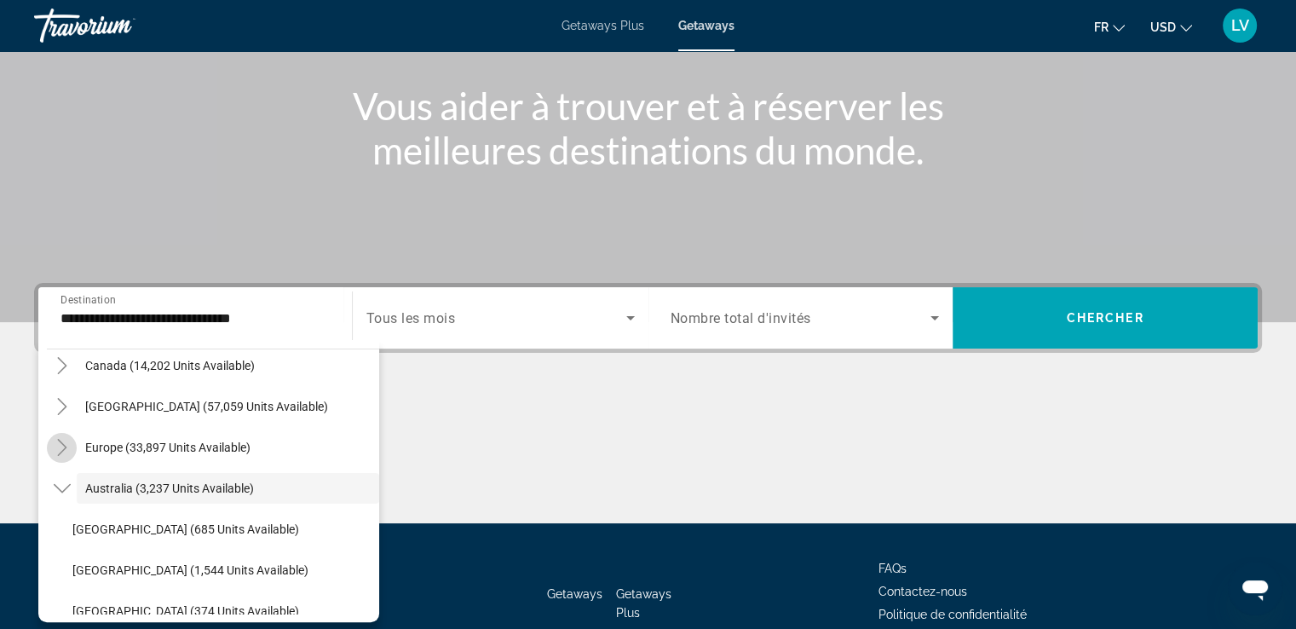
click at [61, 447] on icon "Toggle Europe (33,897 units available)" at bounding box center [62, 447] width 17 height 17
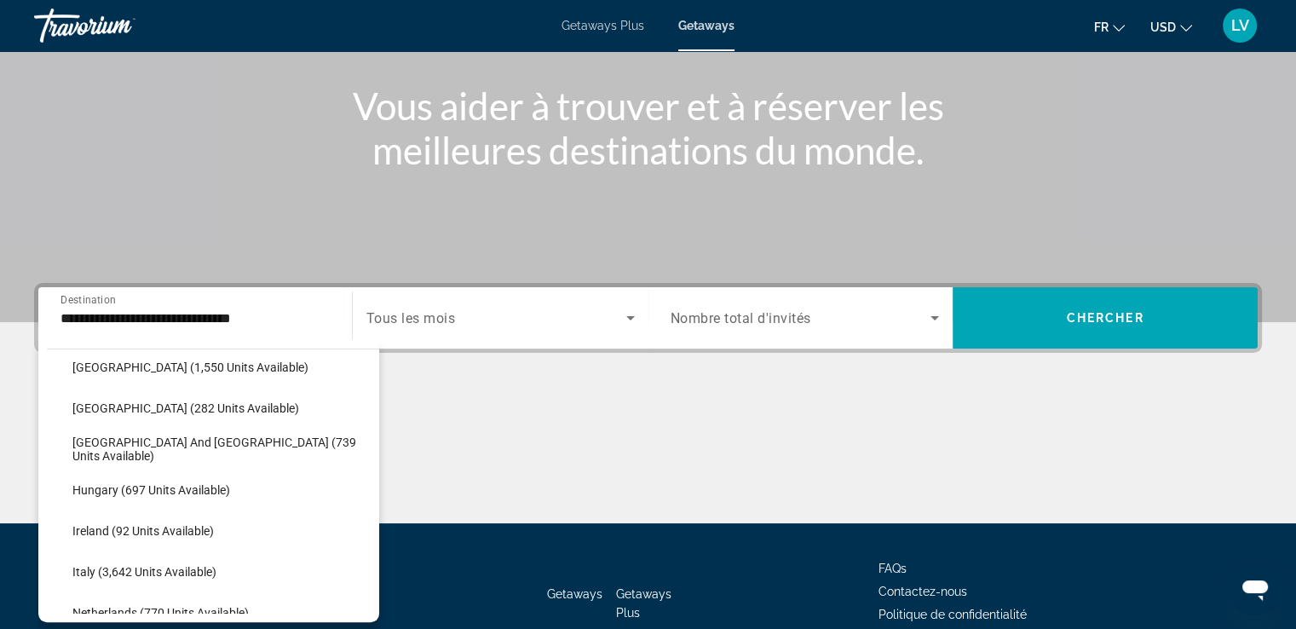
scroll to position [502, 0]
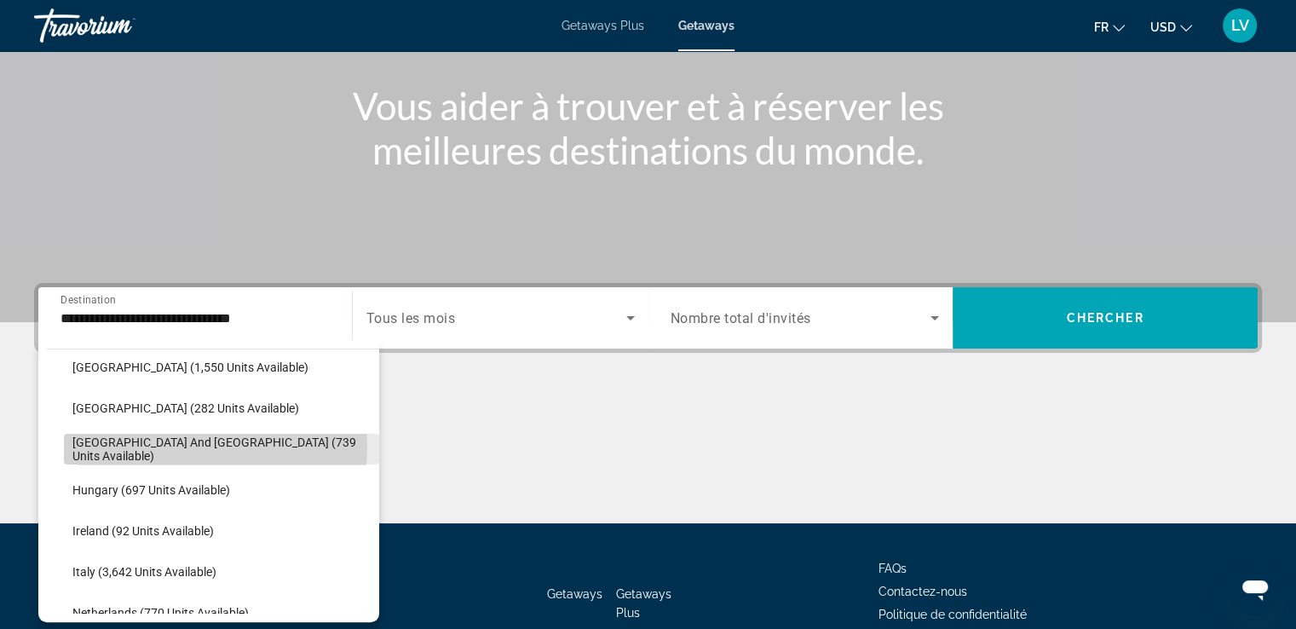
click at [113, 443] on span "Greece and Cyprus (739 units available)" at bounding box center [221, 449] width 298 height 27
type input "**********"
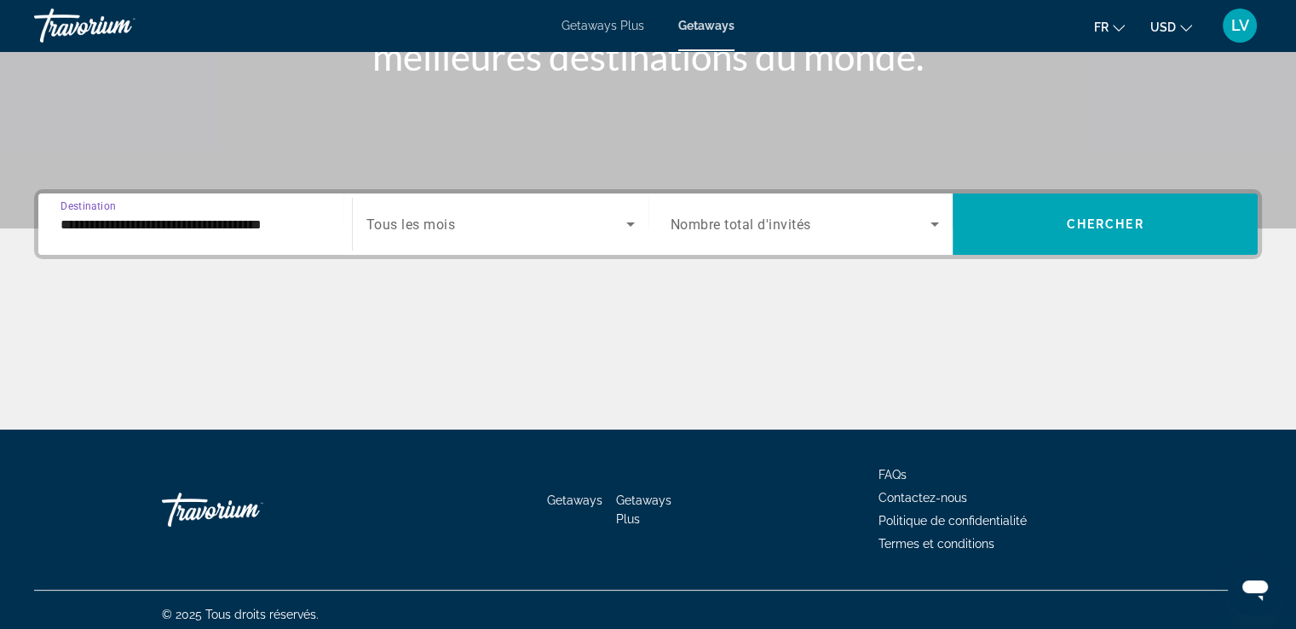
scroll to position [292, 0]
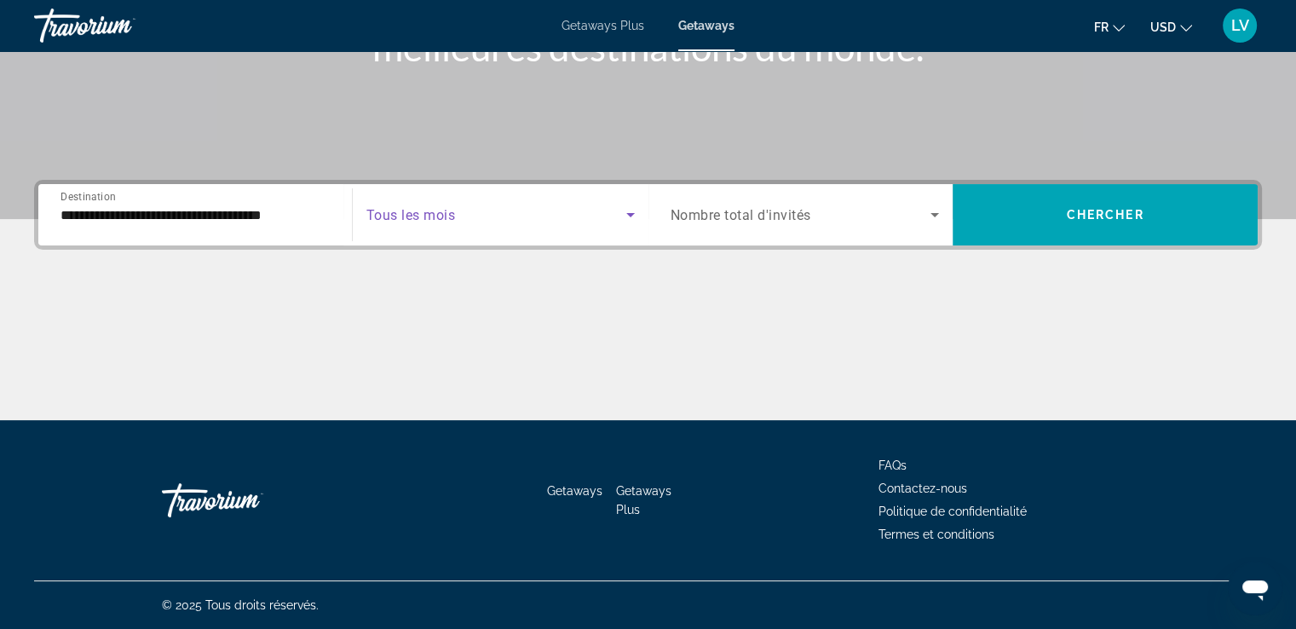
click at [577, 213] on span "Search widget" at bounding box center [496, 215] width 260 height 20
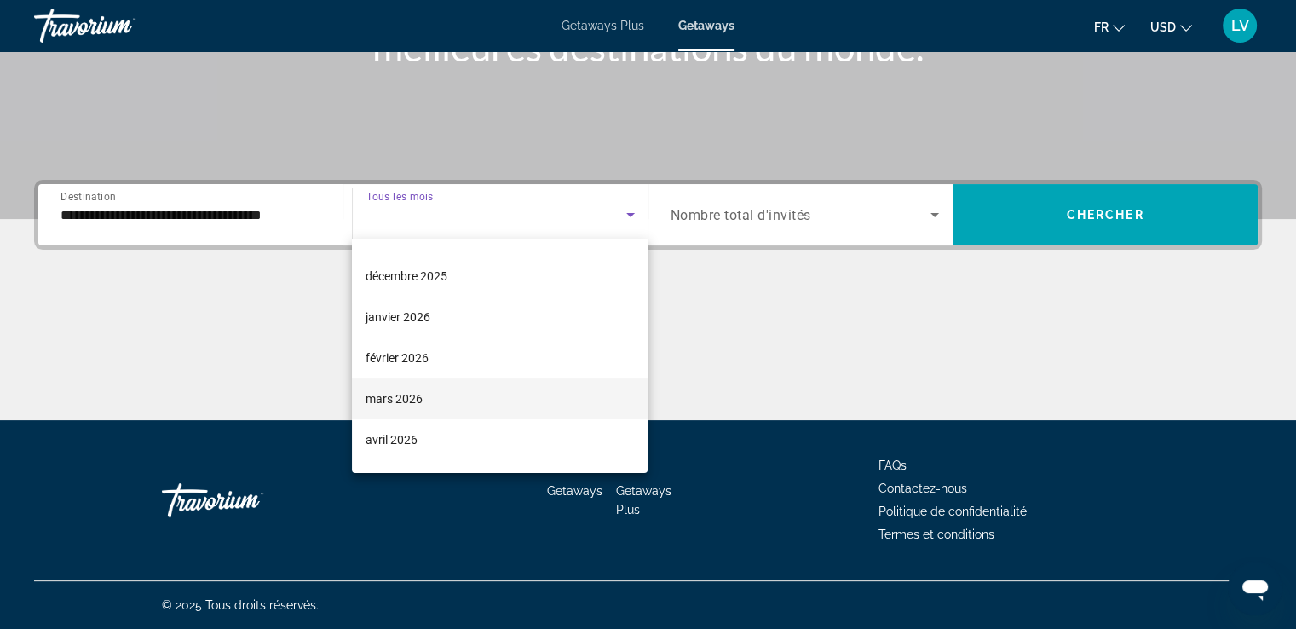
scroll to position [155, 0]
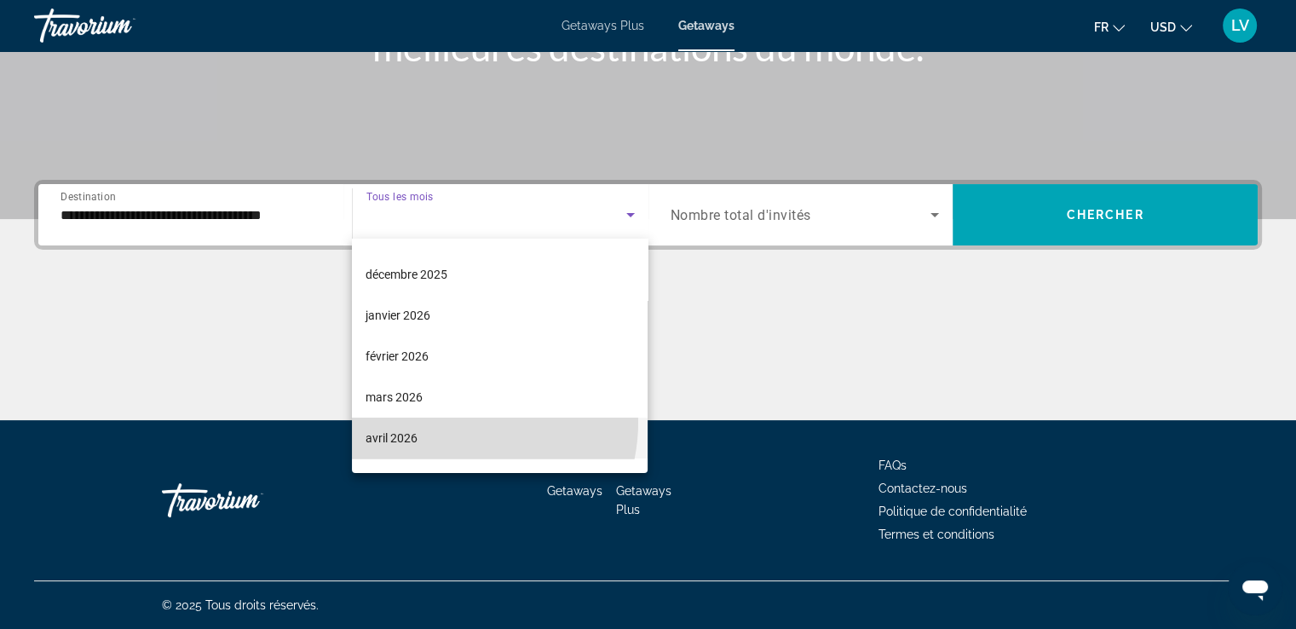
click at [451, 421] on mat-option "avril 2026" at bounding box center [500, 438] width 296 height 41
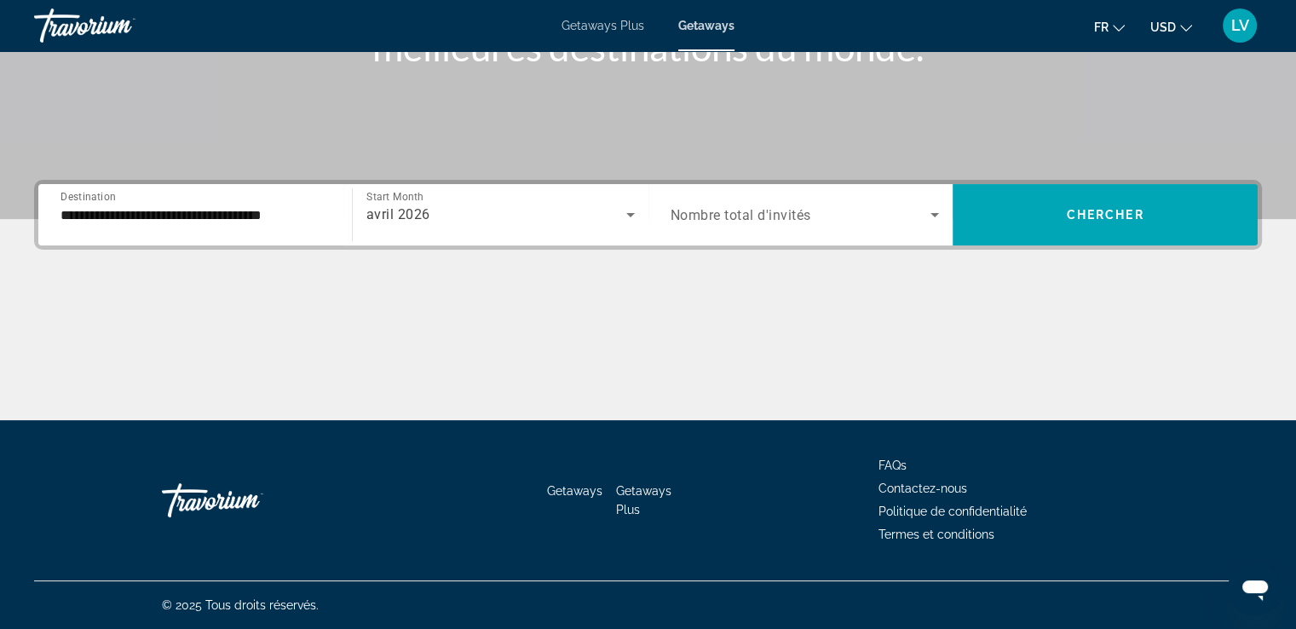
click at [883, 230] on div "Search widget" at bounding box center [805, 215] width 269 height 48
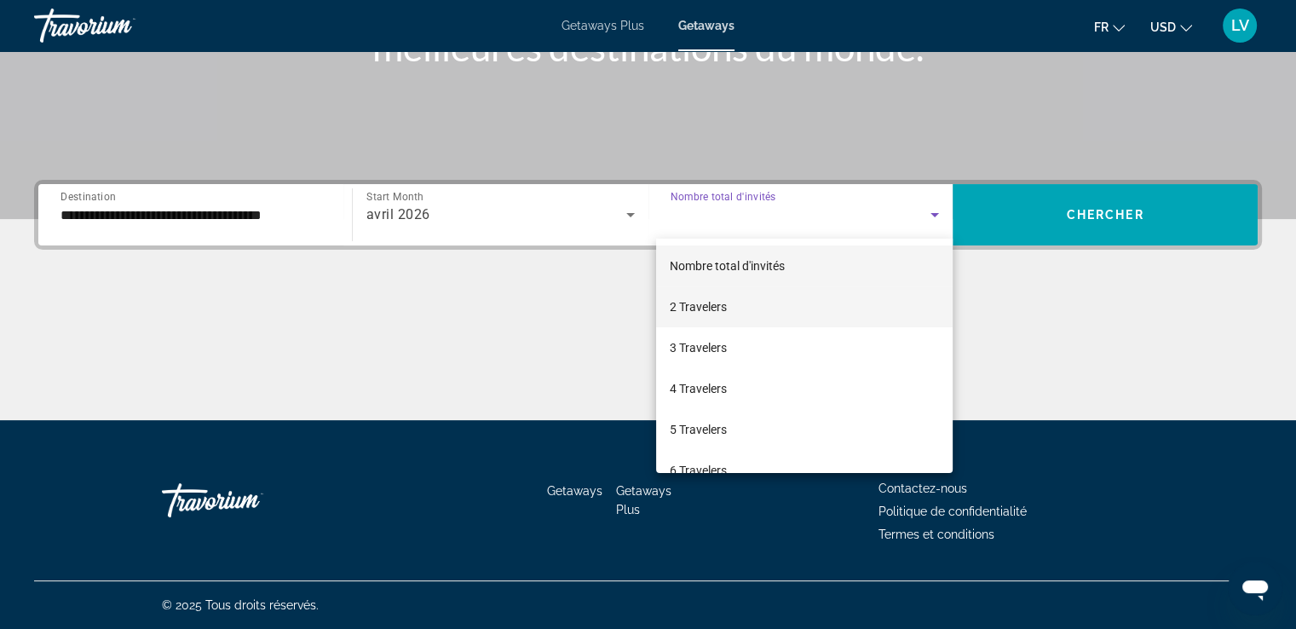
click at [828, 291] on mat-option "2 Travelers" at bounding box center [804, 306] width 297 height 41
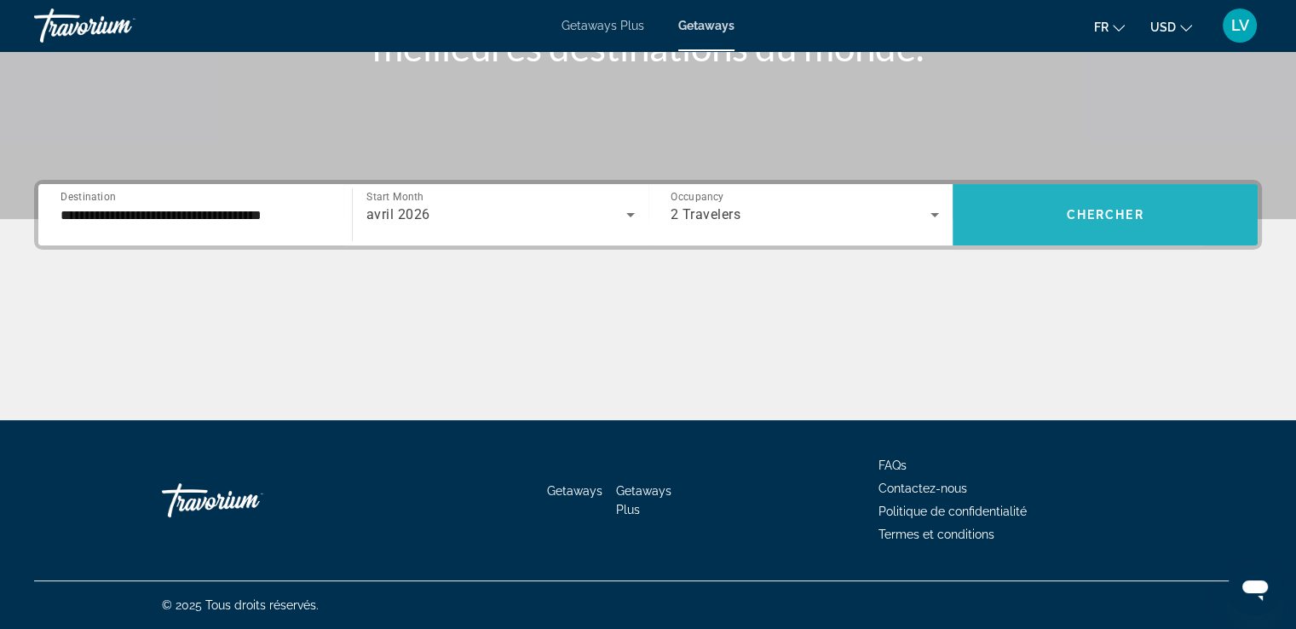
click at [1016, 221] on span "Search widget" at bounding box center [1105, 214] width 305 height 41
